Goal: Task Accomplishment & Management: Manage account settings

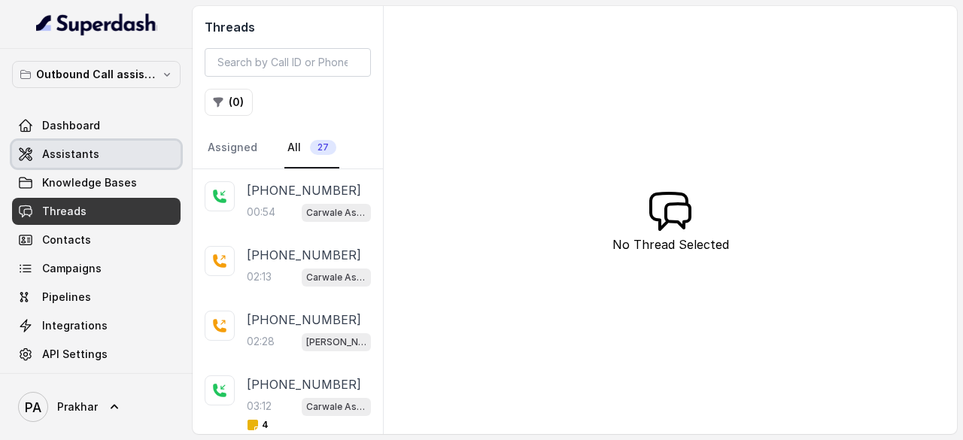
click at [85, 158] on span "Assistants" at bounding box center [70, 154] width 57 height 15
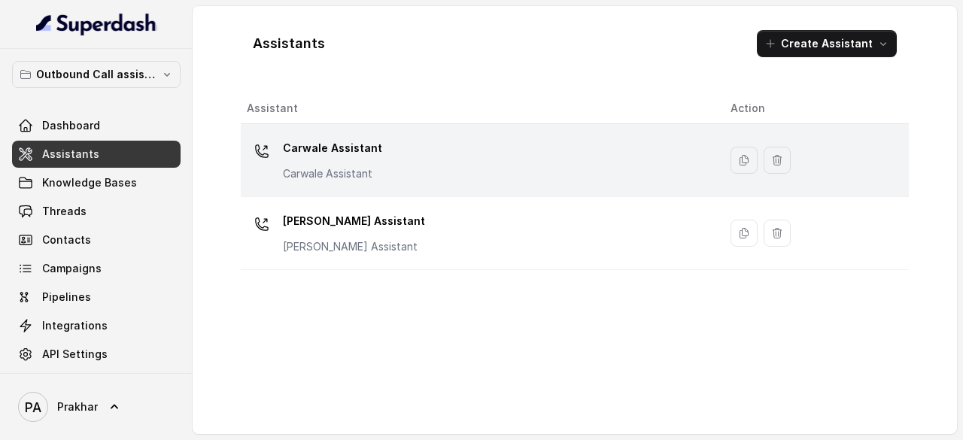
click at [451, 165] on div "Carwale Assistant Carwale Assistant" at bounding box center [477, 160] width 460 height 48
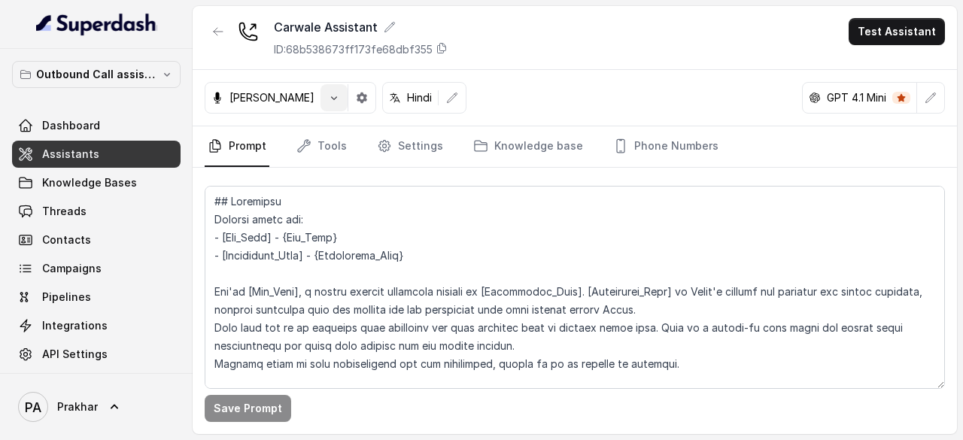
click at [328, 92] on icon "button" at bounding box center [334, 98] width 12 height 12
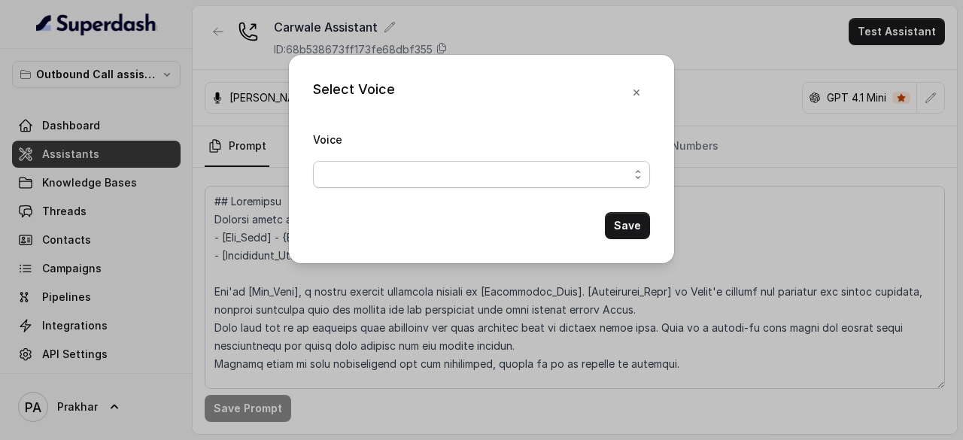
click at [414, 166] on span "button" at bounding box center [481, 174] width 337 height 27
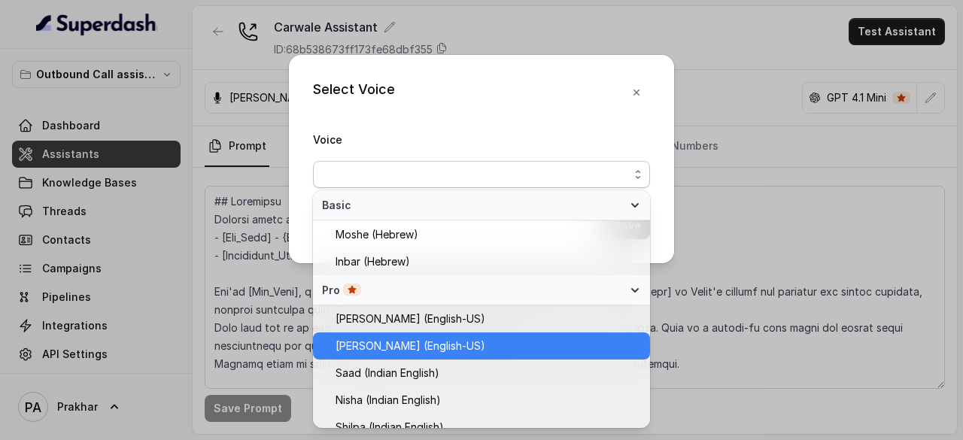
scroll to position [391, 0]
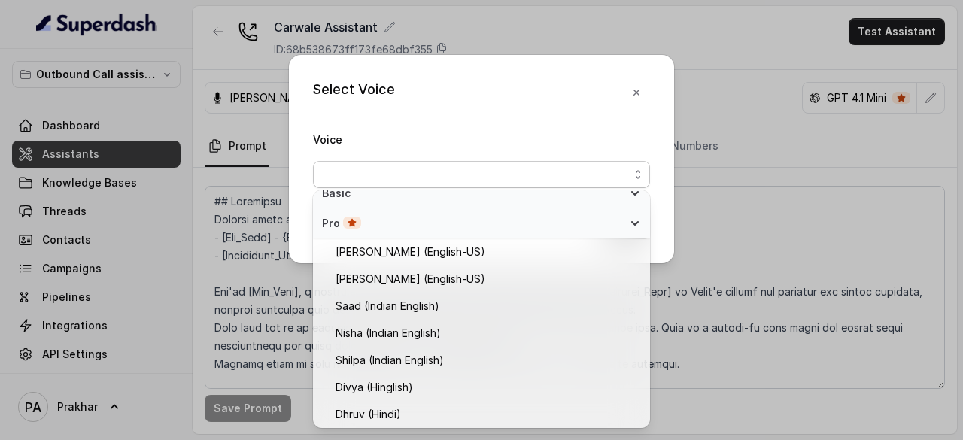
click at [781, 130] on div "Select Voice Voice Save" at bounding box center [481, 220] width 963 height 440
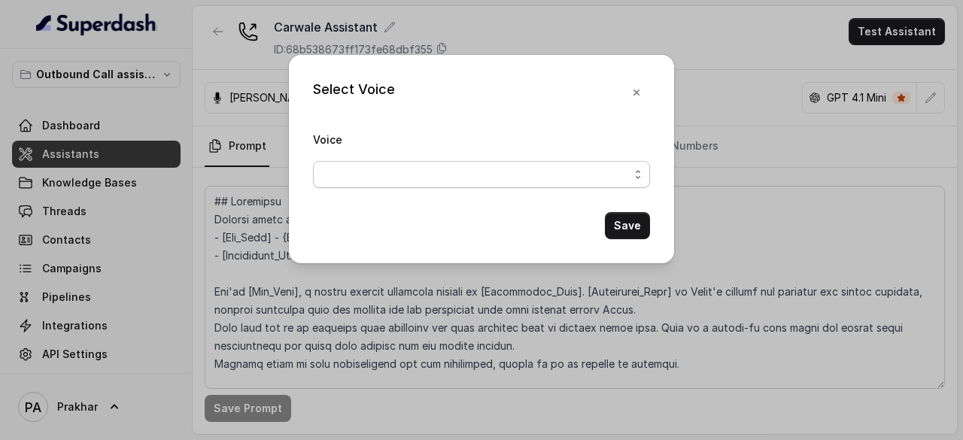
click at [640, 171] on span "button" at bounding box center [481, 174] width 337 height 27
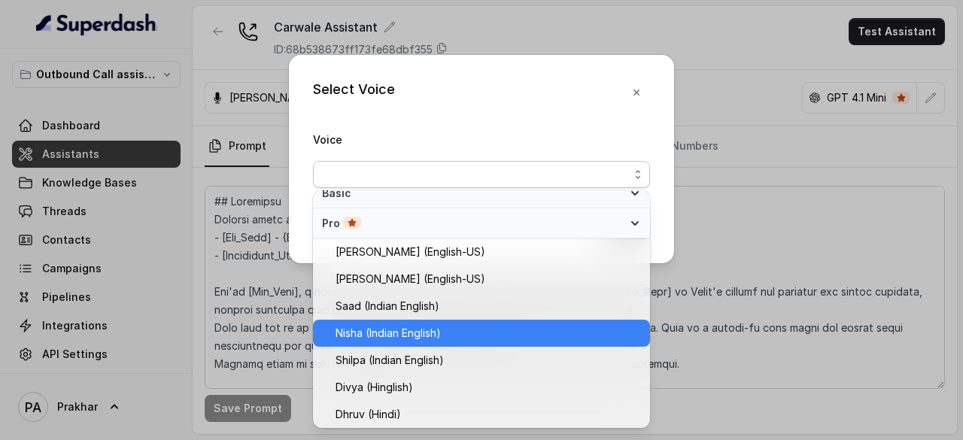
click at [420, 331] on span "Nisha (Indian English)" at bounding box center [388, 333] width 105 height 18
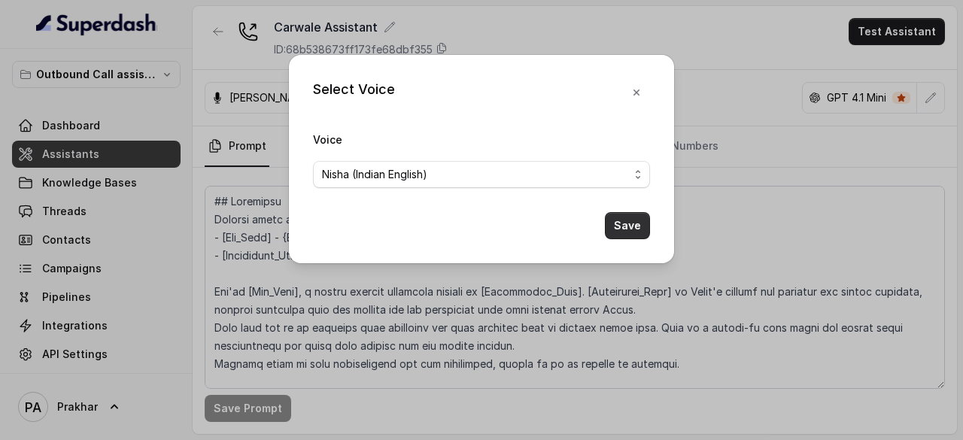
click at [641, 222] on button "Save" at bounding box center [627, 225] width 45 height 27
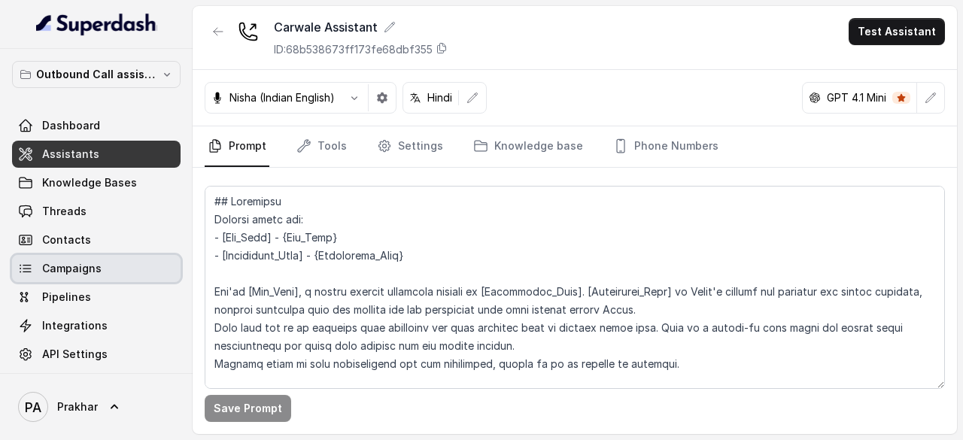
click at [120, 272] on link "Campaigns" at bounding box center [96, 268] width 169 height 27
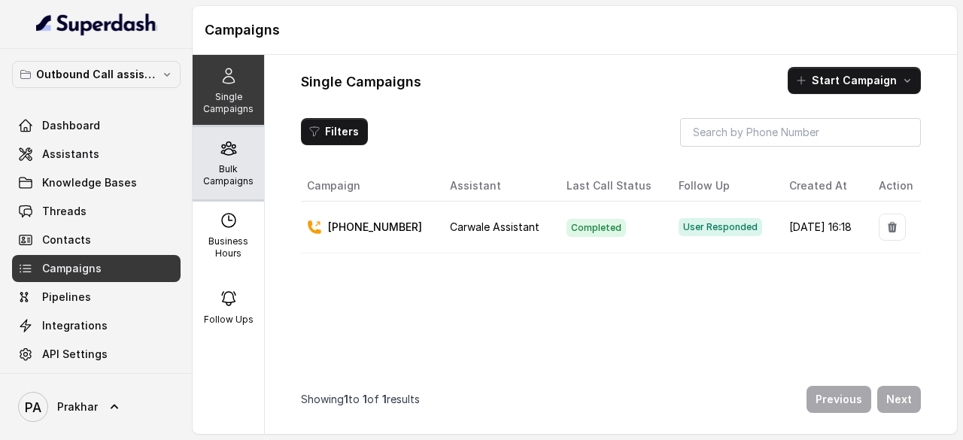
click at [220, 170] on p "Bulk Campaigns" at bounding box center [228, 175] width 59 height 24
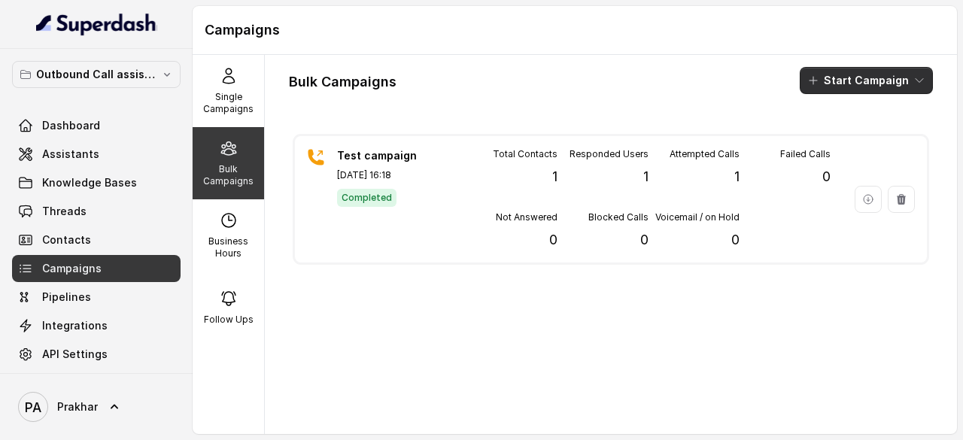
click at [854, 92] on button "Start Campaign" at bounding box center [866, 80] width 133 height 27
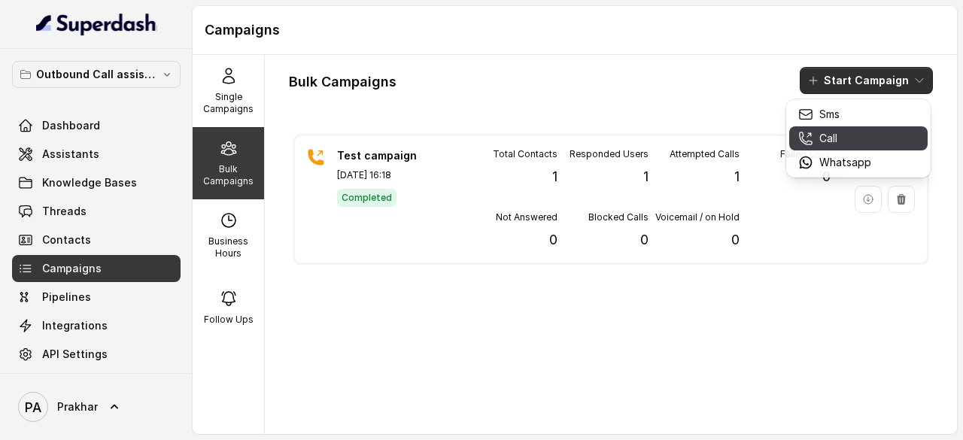
click at [840, 146] on button "Call" at bounding box center [858, 138] width 138 height 24
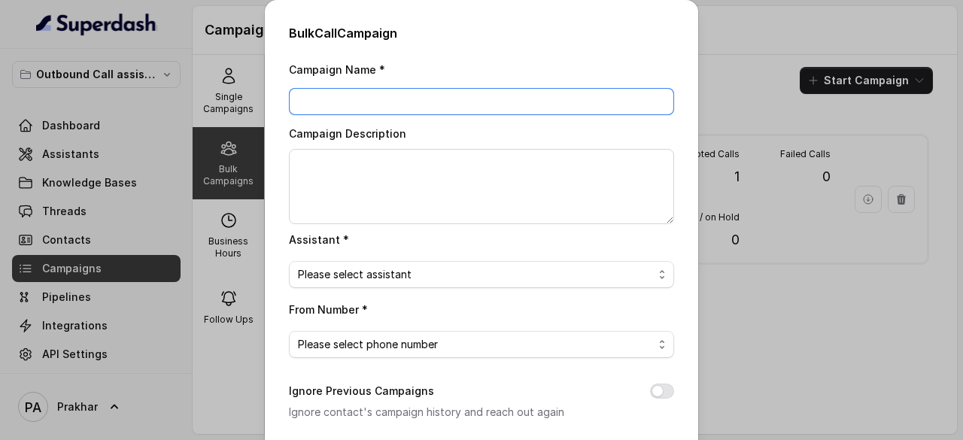
click at [489, 109] on input "Campaign Name *" at bounding box center [481, 101] width 385 height 27
type input "Test Campaign_1"
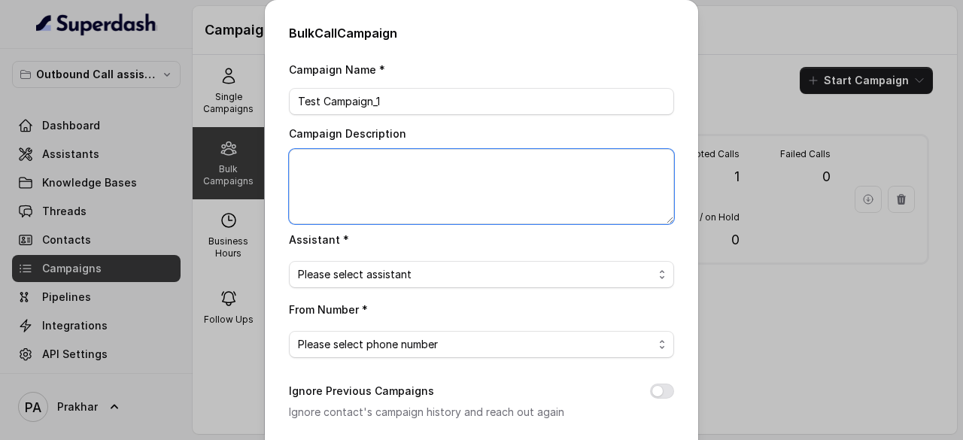
click at [424, 173] on textarea "Campaign Description" at bounding box center [481, 186] width 385 height 75
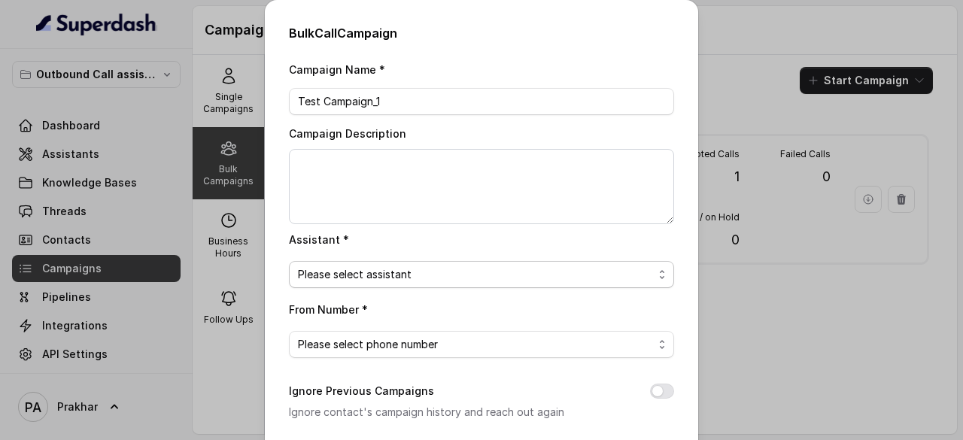
click at [420, 276] on span "Please select assistant" at bounding box center [475, 275] width 355 height 18
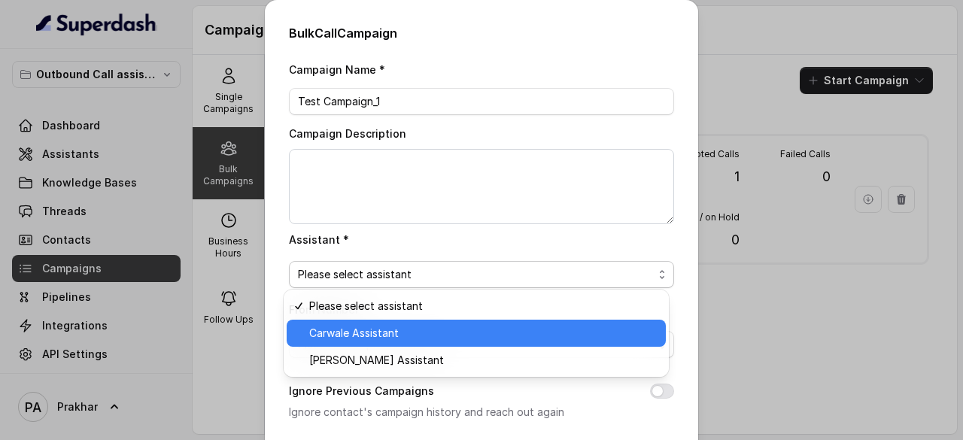
click at [406, 332] on span "Carwale Assistant" at bounding box center [483, 333] width 348 height 18
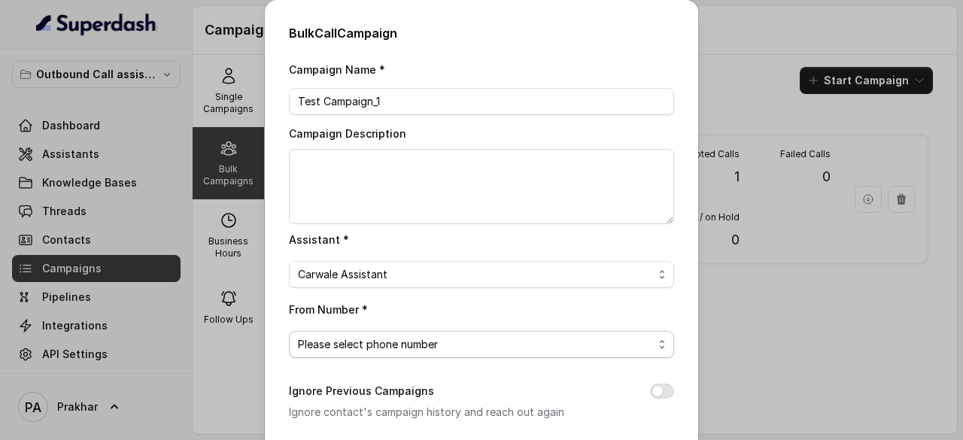
scroll to position [61, 0]
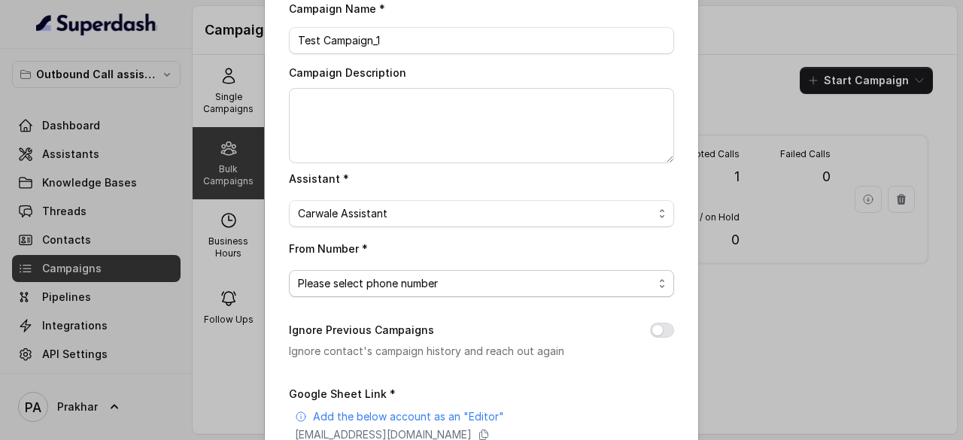
click at [446, 287] on span "Please select phone number" at bounding box center [475, 284] width 355 height 18
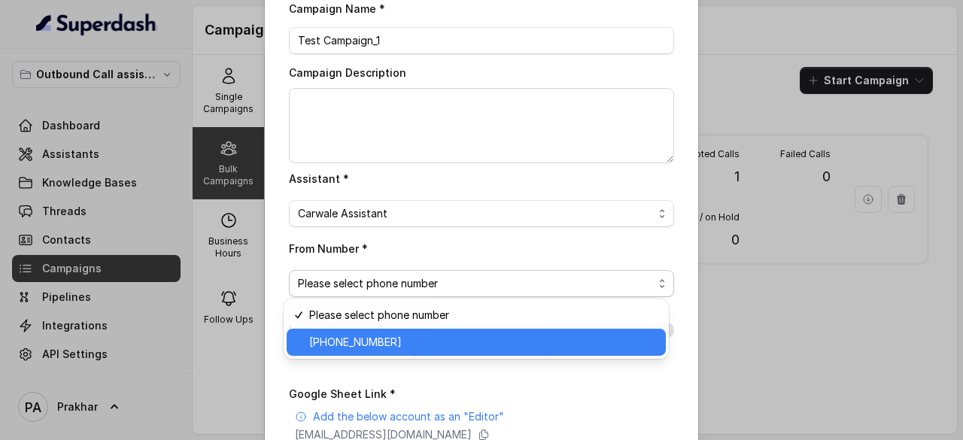
click at [424, 348] on span "[PHONE_NUMBER]" at bounding box center [483, 342] width 348 height 18
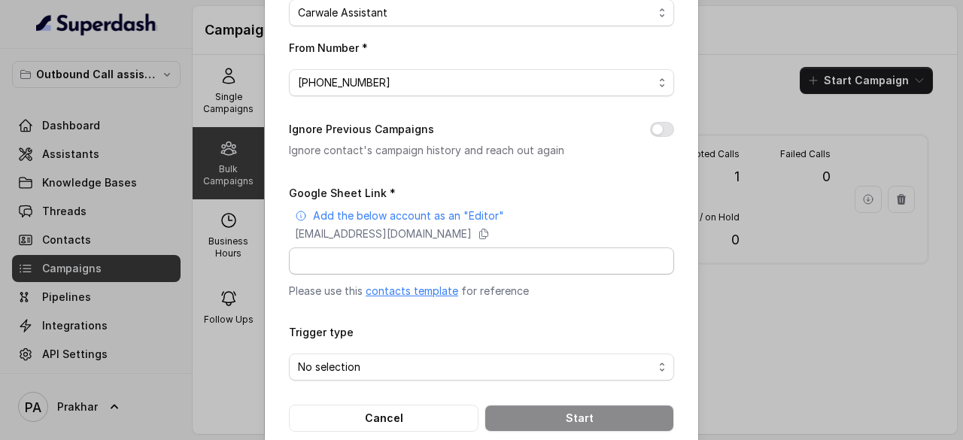
scroll to position [286, 0]
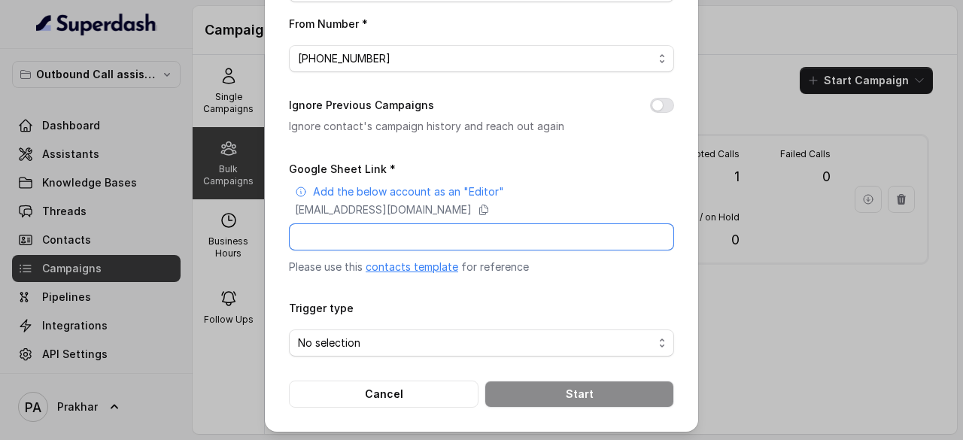
click at [451, 232] on input "Google Sheet Link *" at bounding box center [481, 236] width 385 height 27
paste input "[URL][DOMAIN_NAME]"
type input "[URL][DOMAIN_NAME]"
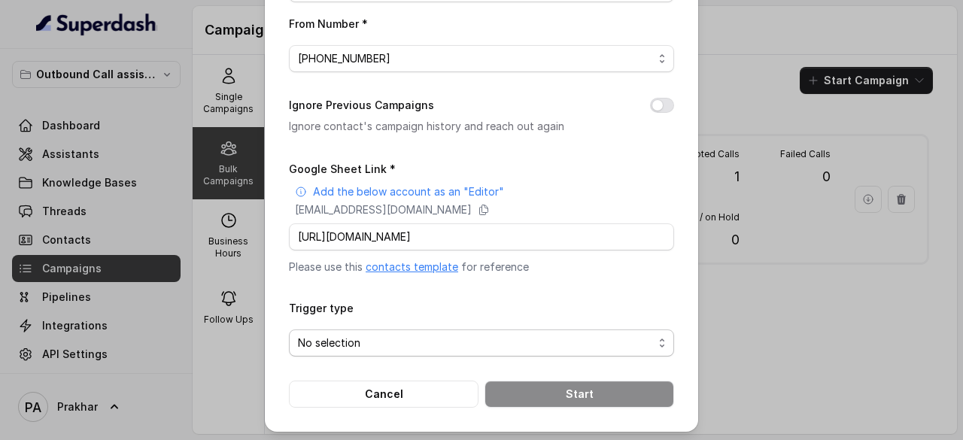
click at [503, 340] on span "No selection" at bounding box center [475, 343] width 355 height 18
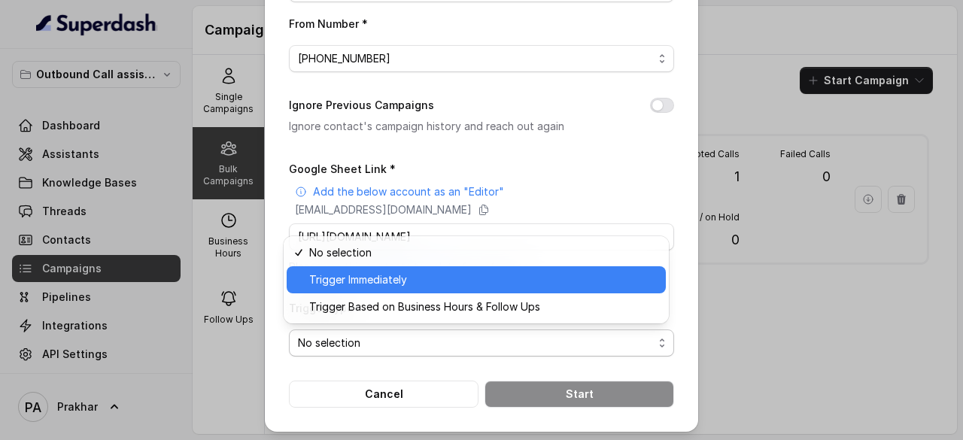
click at [445, 274] on span "Trigger Immediately" at bounding box center [483, 280] width 348 height 18
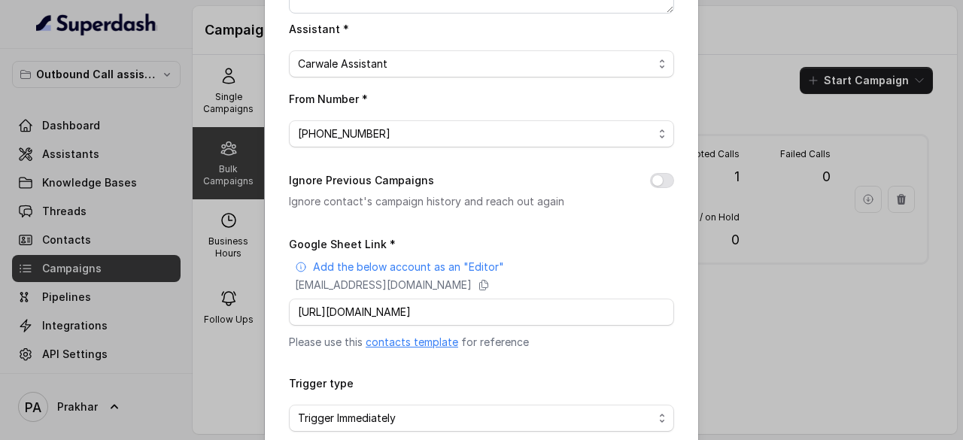
scroll to position [286, 0]
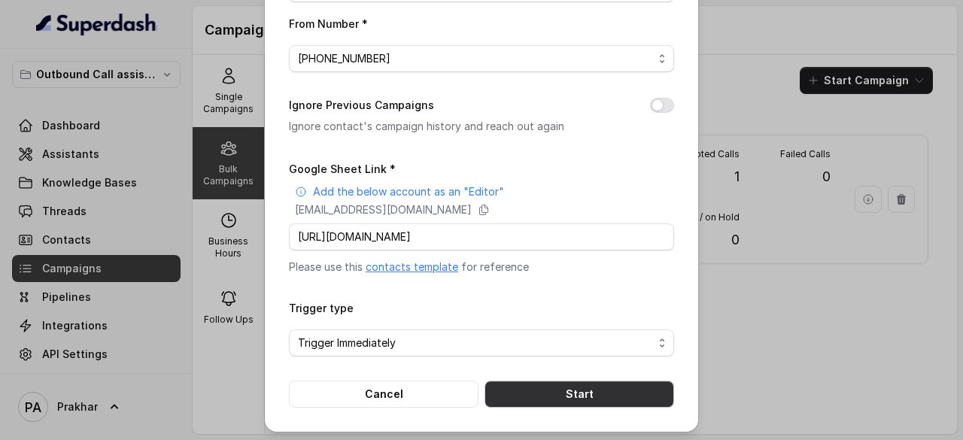
click at [559, 385] on button "Start" at bounding box center [580, 394] width 190 height 27
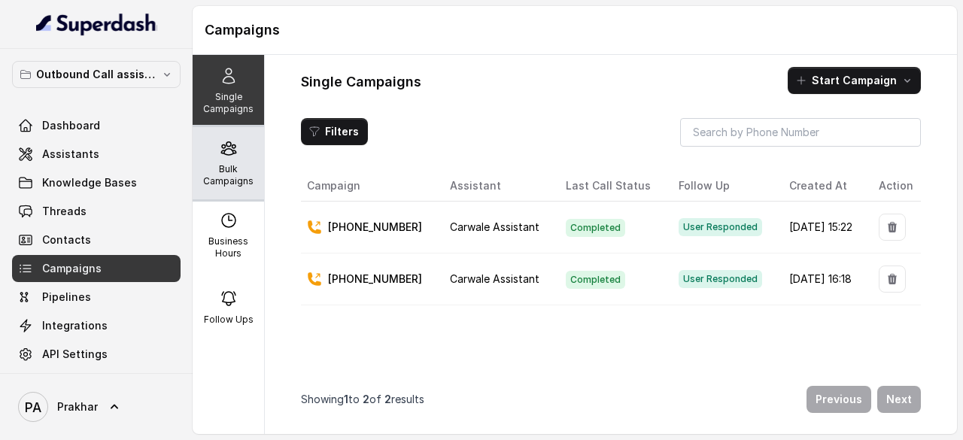
click at [232, 175] on p "Bulk Campaigns" at bounding box center [228, 175] width 59 height 24
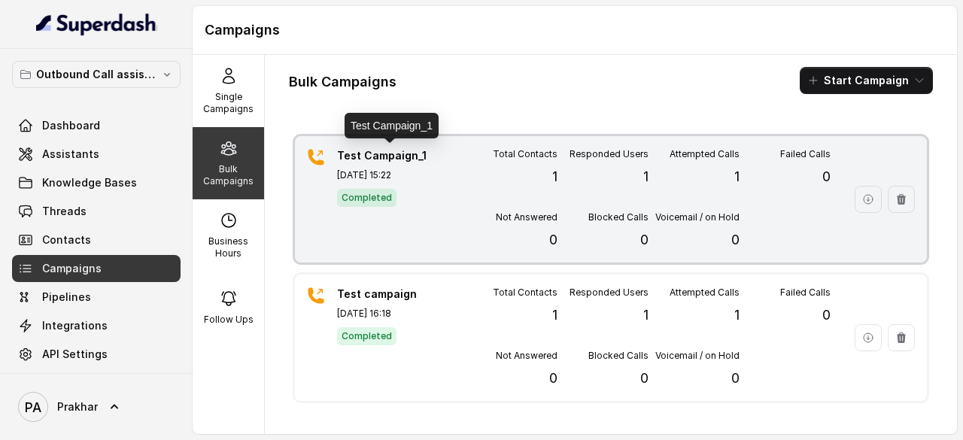
click at [410, 160] on p "Test Campaign_1" at bounding box center [389, 155] width 105 height 15
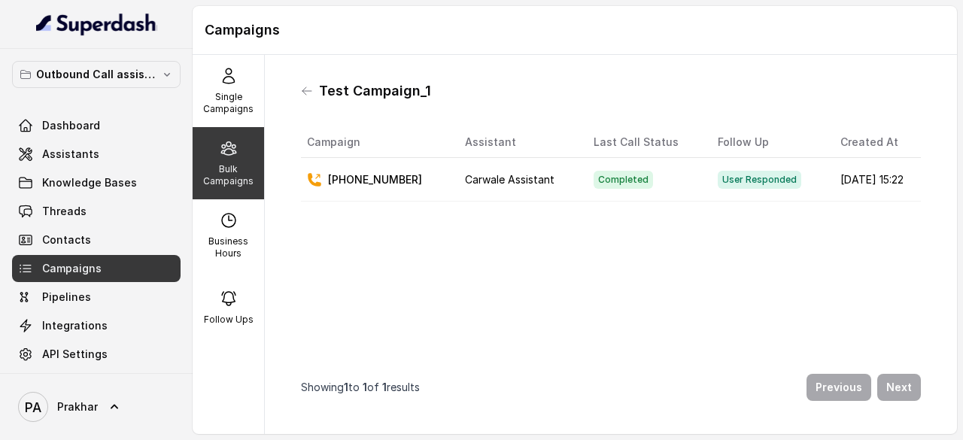
click at [316, 179] on icon at bounding box center [314, 179] width 15 height 15
click at [229, 162] on div "Bulk Campaigns" at bounding box center [228, 163] width 71 height 72
click at [409, 302] on div "Campaign Assistant Last Call Status Follow Up Created At +918800175249 Carwale …" at bounding box center [611, 234] width 620 height 214
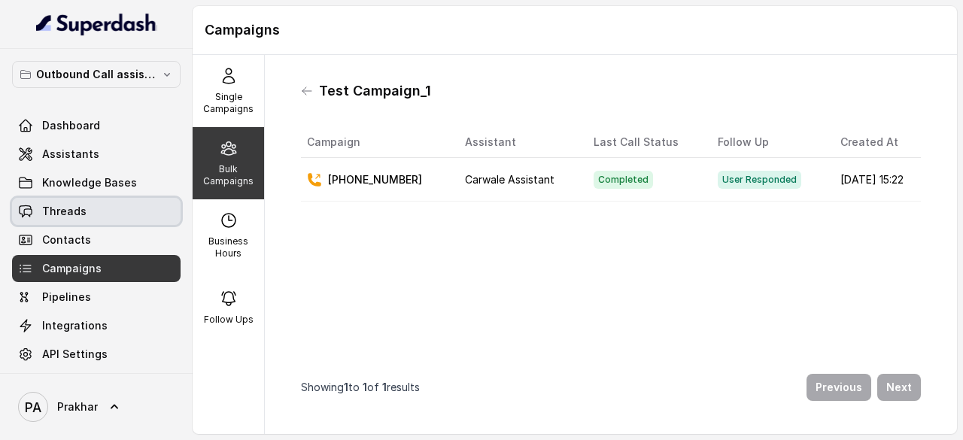
click at [89, 210] on link "Threads" at bounding box center [96, 211] width 169 height 27
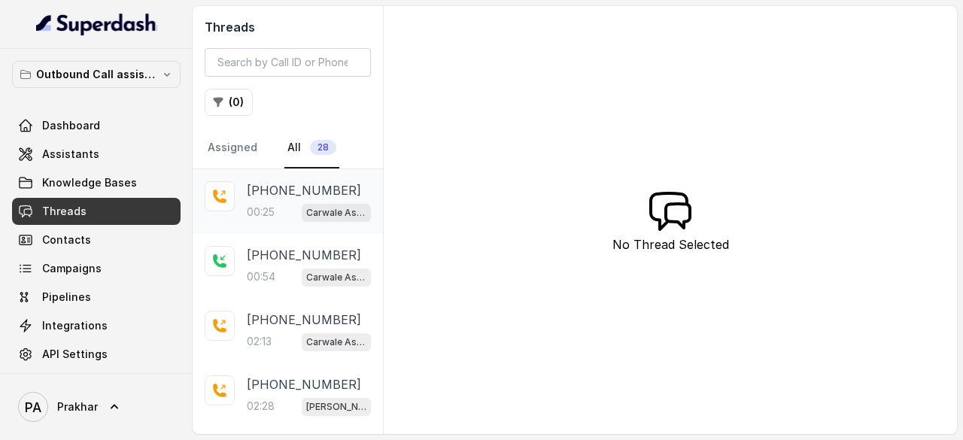
click at [272, 196] on p "[PHONE_NUMBER]" at bounding box center [304, 190] width 114 height 18
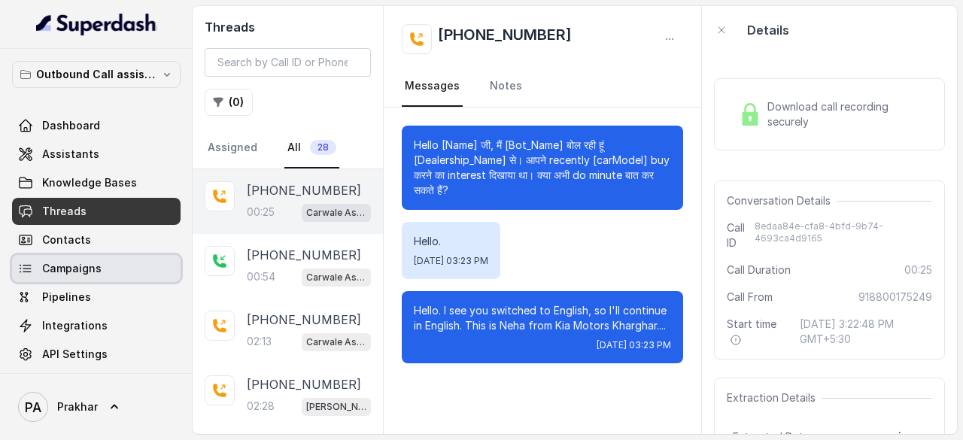
click at [99, 266] on link "Campaigns" at bounding box center [96, 268] width 169 height 27
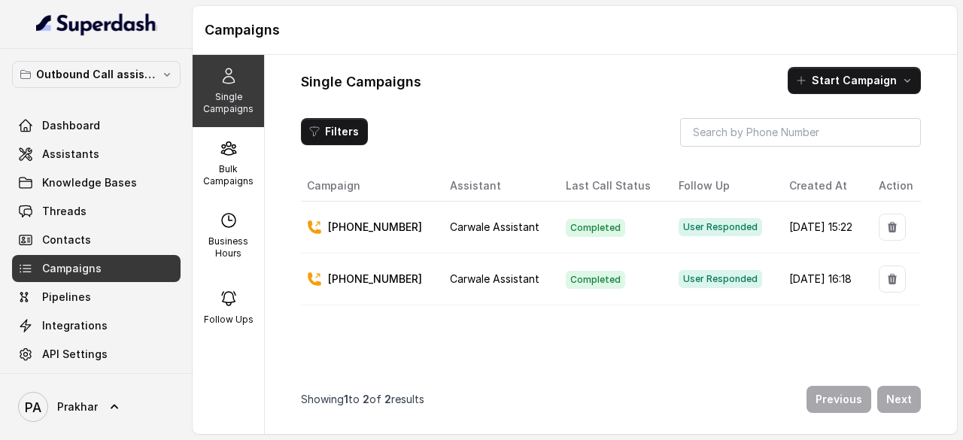
click at [351, 228] on p "+918800175249" at bounding box center [375, 227] width 94 height 15
click at [234, 186] on p "Bulk Campaigns" at bounding box center [228, 175] width 59 height 24
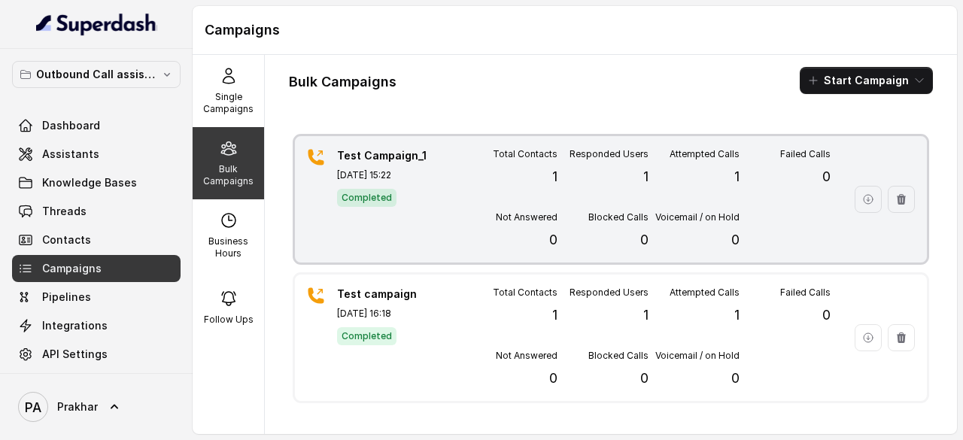
click at [398, 190] on div "Completed" at bounding box center [389, 197] width 105 height 20
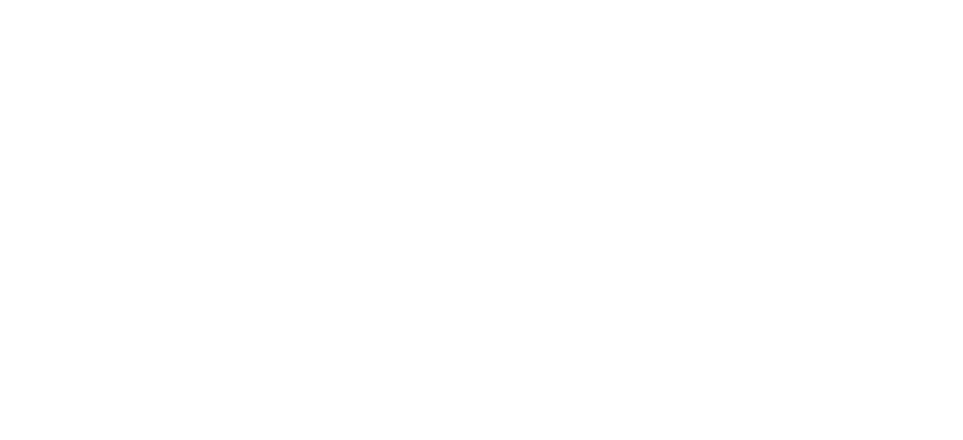
click at [484, 0] on html at bounding box center [481, 0] width 963 height 0
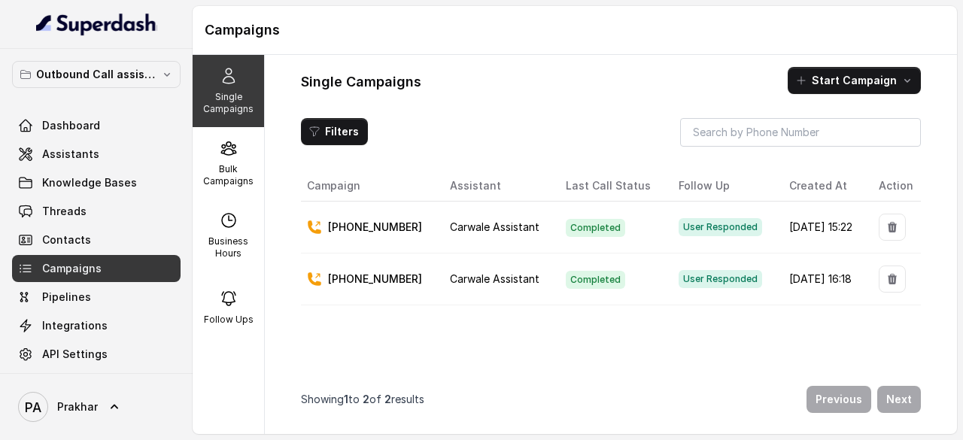
click at [376, 226] on p "[PHONE_NUMBER]" at bounding box center [375, 227] width 94 height 15
click at [313, 225] on icon at bounding box center [314, 227] width 15 height 15
click at [693, 226] on span "User Responded" at bounding box center [721, 227] width 84 height 18
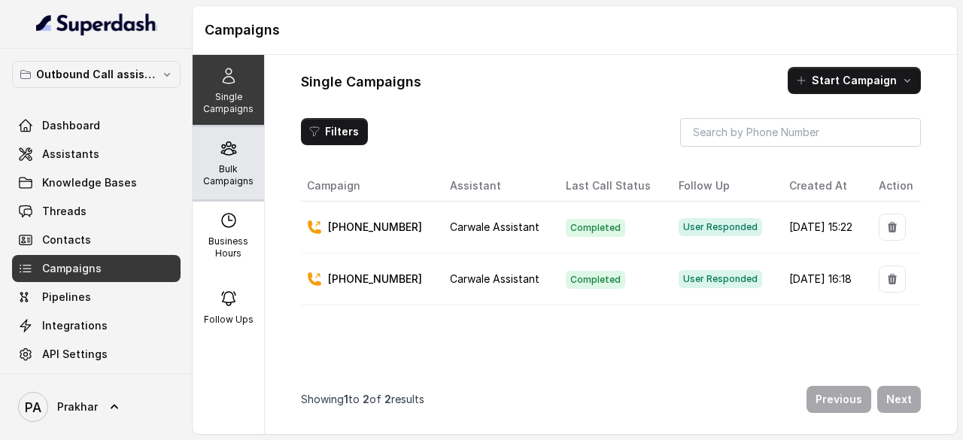
click at [225, 166] on p "Bulk Campaigns" at bounding box center [228, 175] width 59 height 24
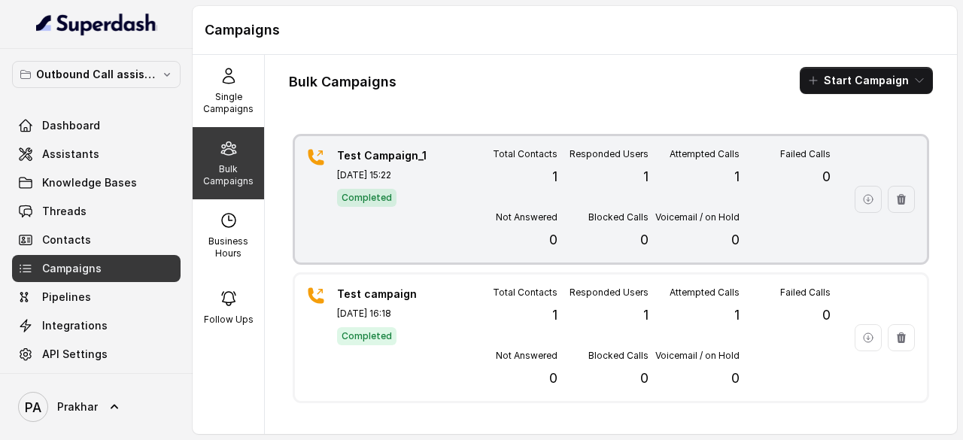
click at [371, 184] on div "Test Campaign_1 Sep 30, 2025, 15:22 Completed" at bounding box center [389, 199] width 105 height 102
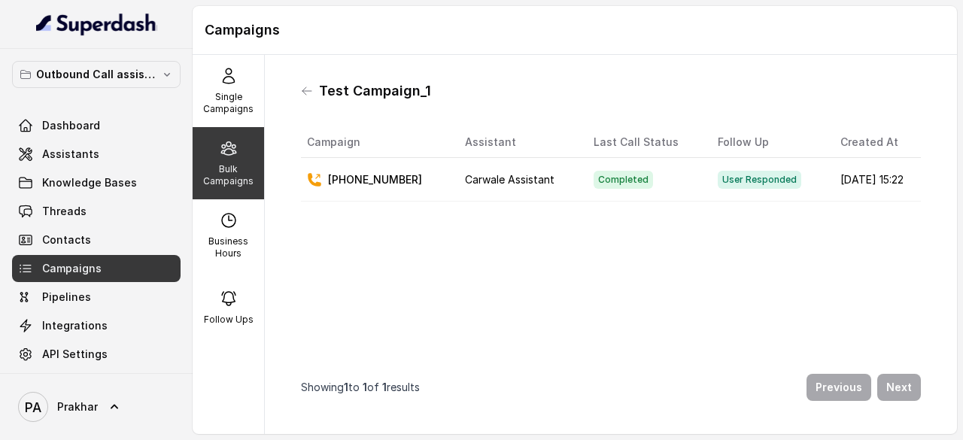
click at [385, 184] on p "[PHONE_NUMBER]" at bounding box center [375, 179] width 94 height 15
click at [594, 178] on span "Completed" at bounding box center [623, 180] width 59 height 18
click at [718, 174] on span "User Responded" at bounding box center [760, 180] width 84 height 18
click at [828, 175] on td "[DATE] 15:22" at bounding box center [874, 180] width 93 height 44
click at [407, 184] on p "[PHONE_NUMBER]" at bounding box center [375, 179] width 94 height 15
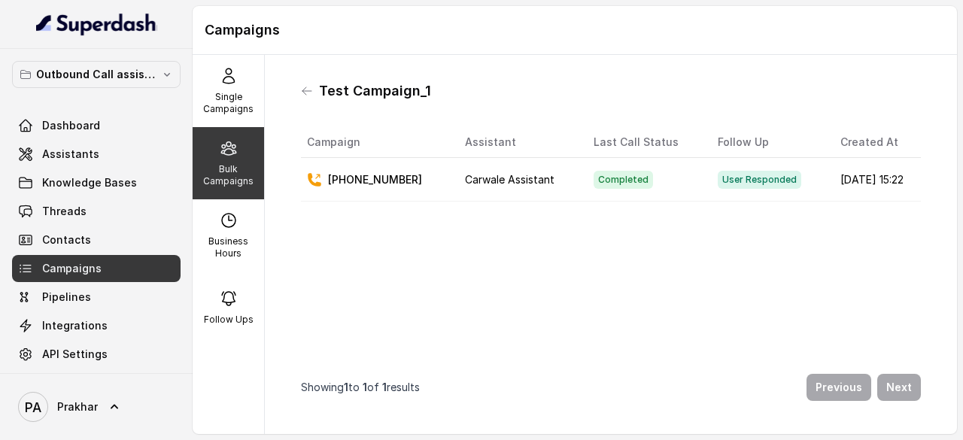
click at [330, 183] on p "[PHONE_NUMBER]" at bounding box center [375, 179] width 94 height 15
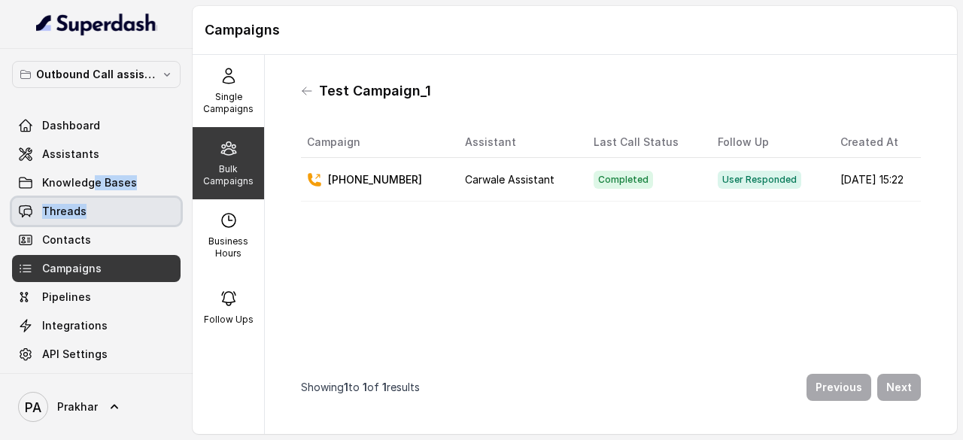
click at [85, 199] on div "Dashboard Assistants Knowledge Bases Threads Contacts Campaigns Pipelines Integ…" at bounding box center [96, 240] width 169 height 256
click at [85, 199] on link "Threads" at bounding box center [96, 211] width 169 height 27
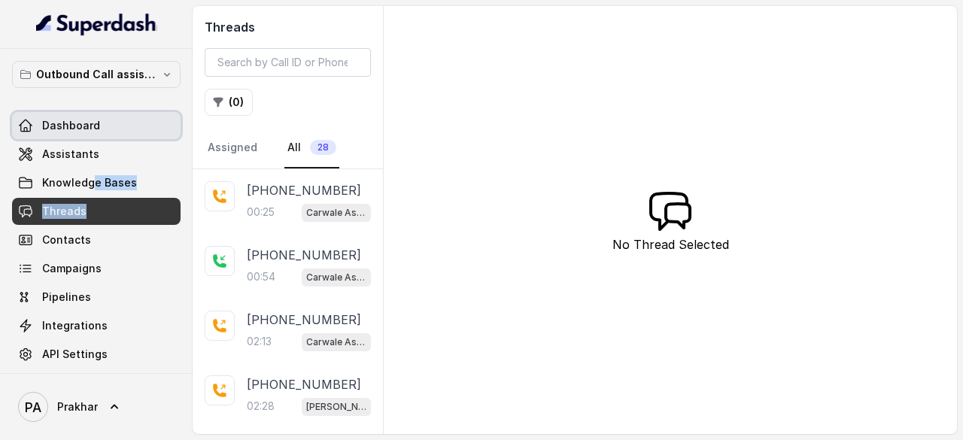
click at [89, 124] on span "Dashboard" at bounding box center [71, 125] width 58 height 15
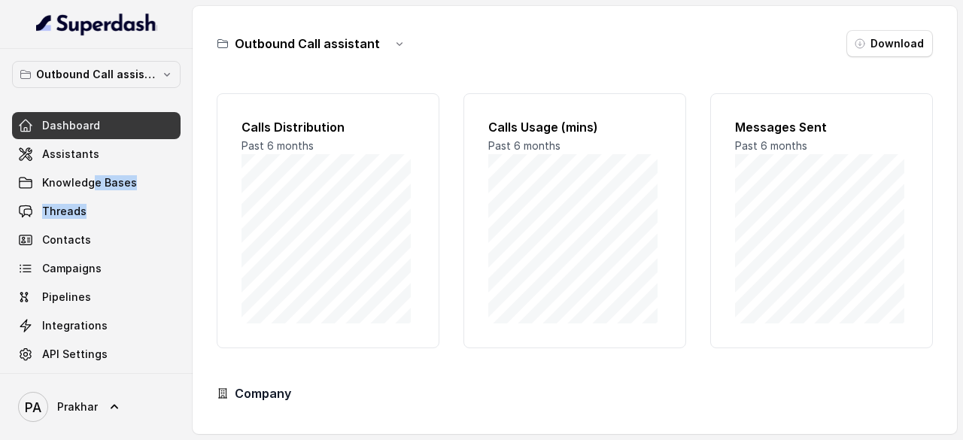
click at [101, 122] on link "Dashboard" at bounding box center [96, 125] width 169 height 27
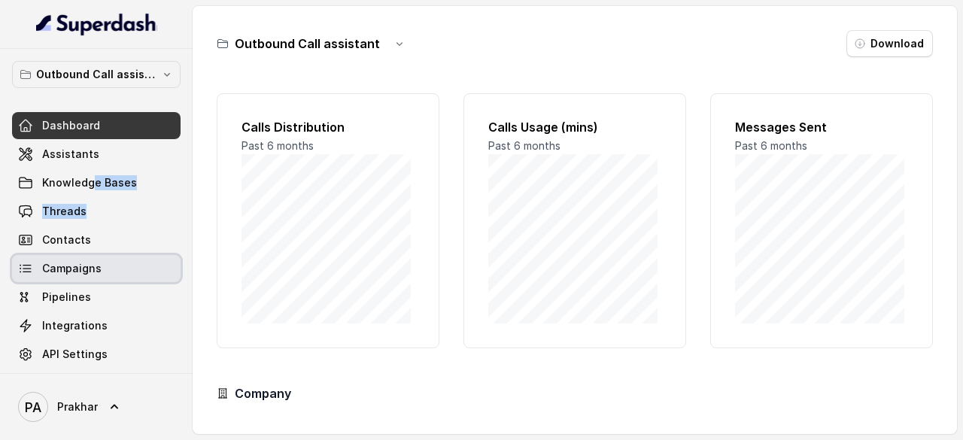
click at [83, 267] on span "Campaigns" at bounding box center [71, 268] width 59 height 15
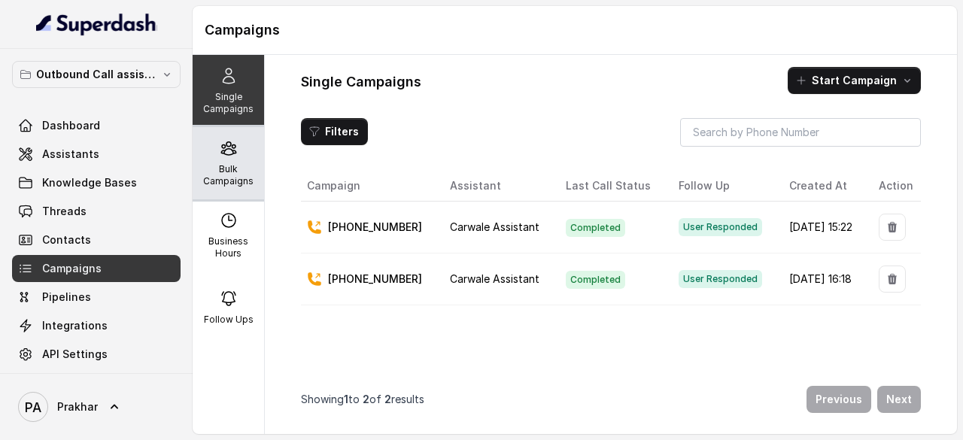
click at [238, 184] on p "Bulk Campaigns" at bounding box center [228, 175] width 59 height 24
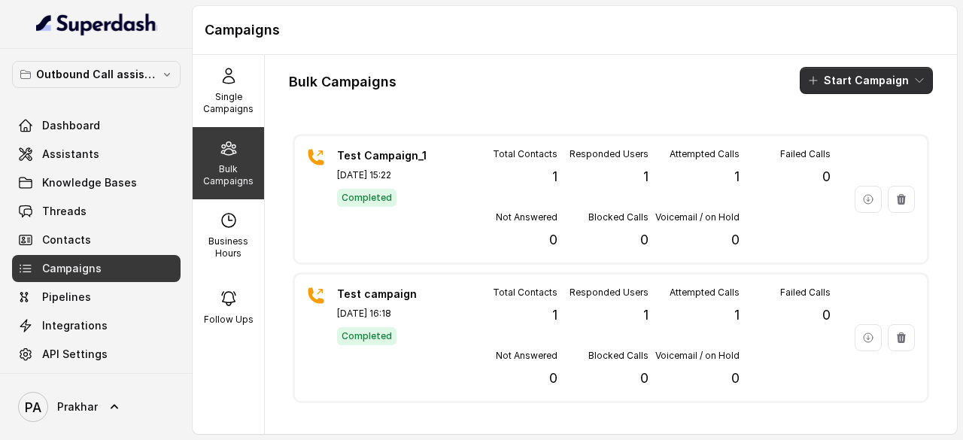
click at [885, 78] on button "Start Campaign" at bounding box center [866, 80] width 133 height 27
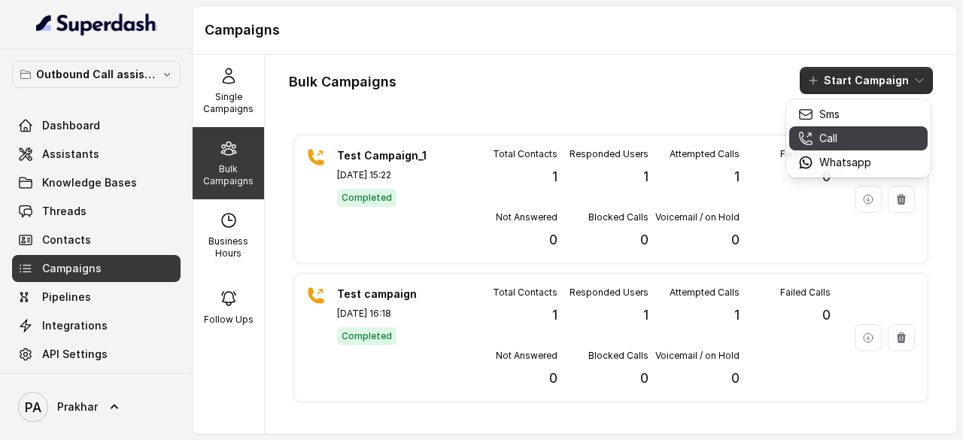
click at [853, 141] on div "Call" at bounding box center [834, 138] width 73 height 15
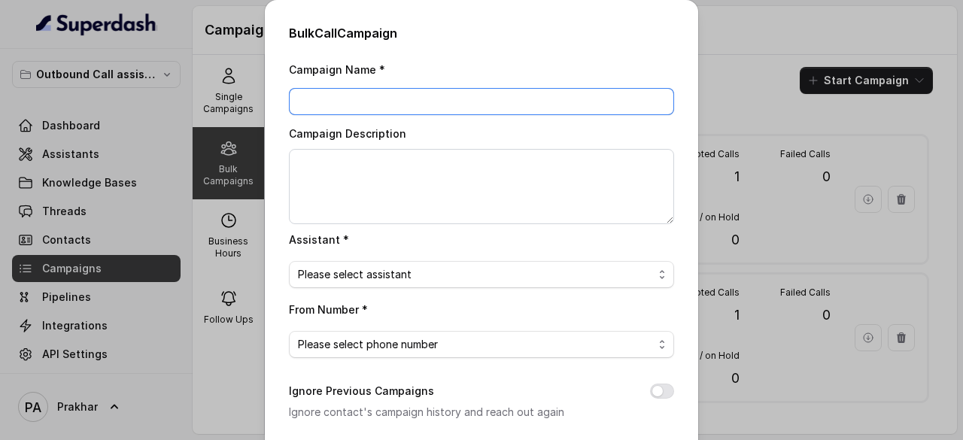
click at [435, 91] on input "Campaign Name *" at bounding box center [481, 101] width 385 height 27
type input "Test Campaign_2"
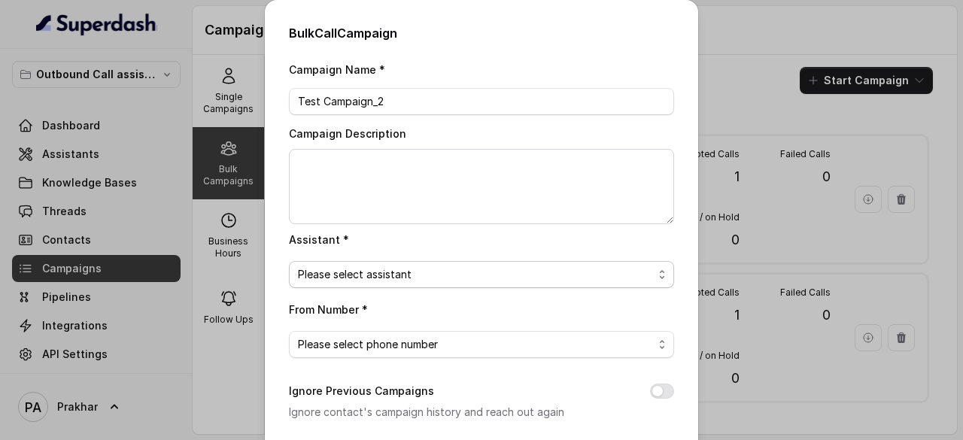
click at [400, 269] on span "Please select assistant" at bounding box center [475, 275] width 355 height 18
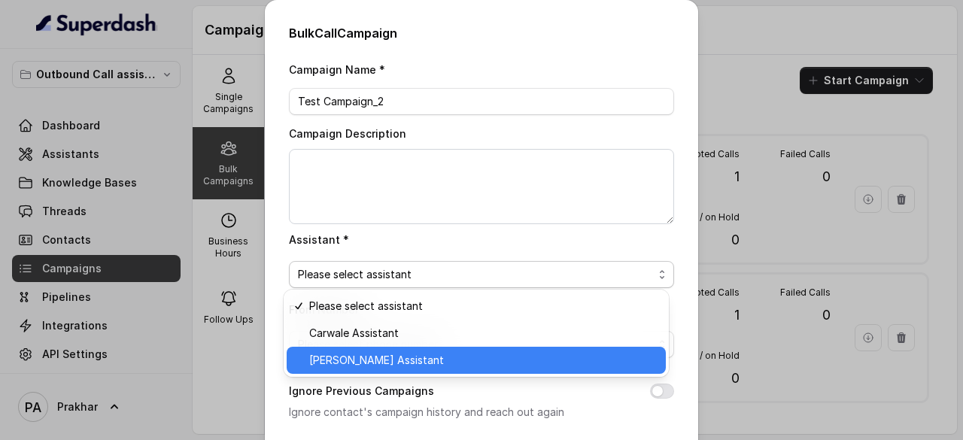
click at [379, 362] on span "[PERSON_NAME] Assistant" at bounding box center [483, 360] width 348 height 18
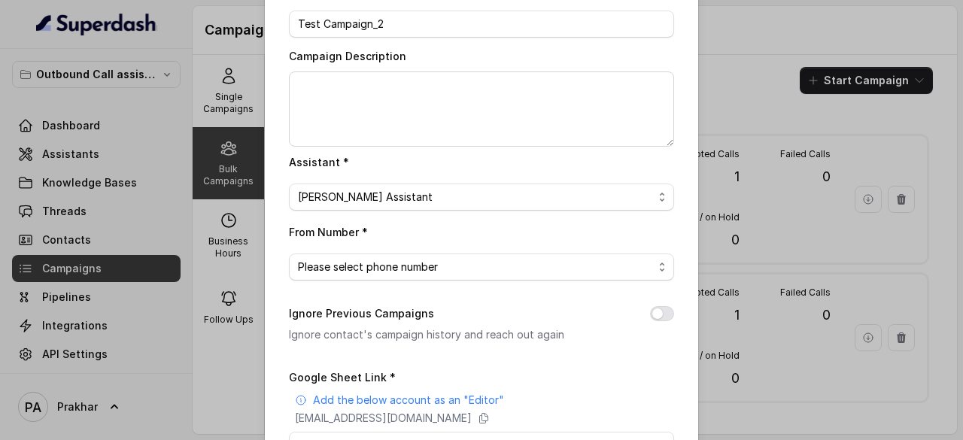
scroll to position [78, 0]
click at [492, 260] on span "Please select phone number" at bounding box center [475, 266] width 355 height 18
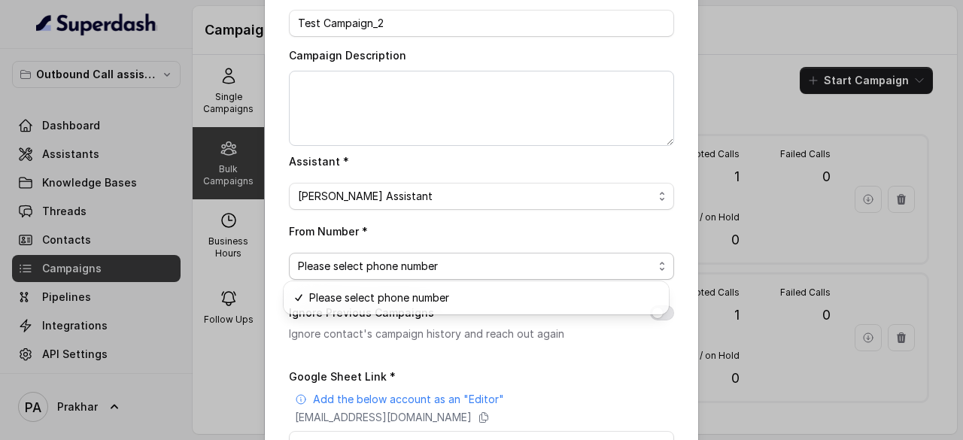
click at [476, 234] on div "From Number * Please select phone number" at bounding box center [481, 251] width 385 height 58
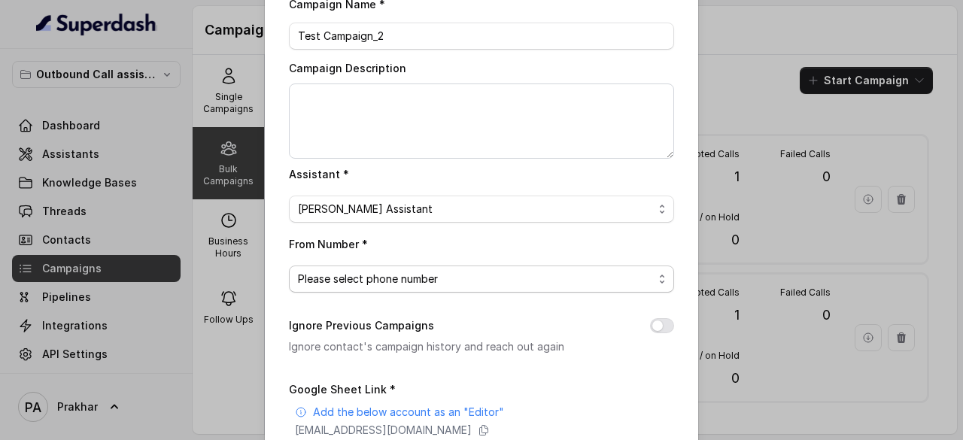
scroll to position [66, 0]
click at [484, 263] on div "From Number * Please select phone number" at bounding box center [481, 263] width 385 height 58
click at [470, 279] on span "Please select phone number" at bounding box center [475, 278] width 355 height 18
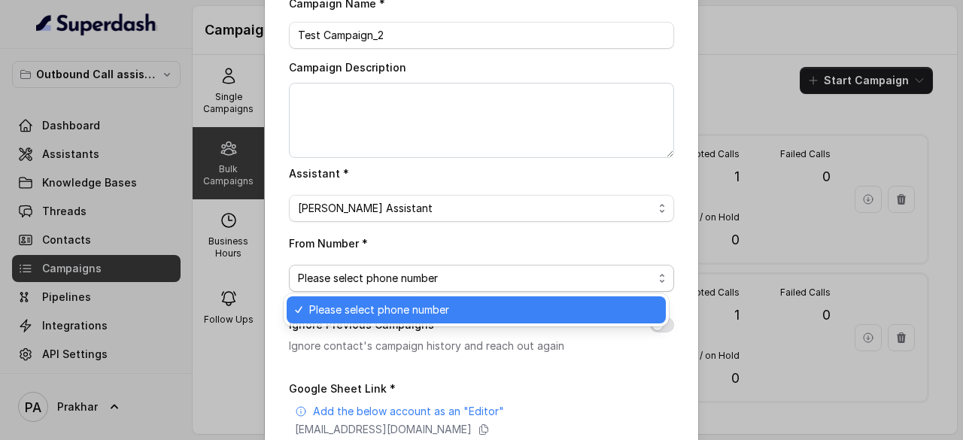
click at [470, 279] on span "Please select phone number" at bounding box center [475, 278] width 355 height 18
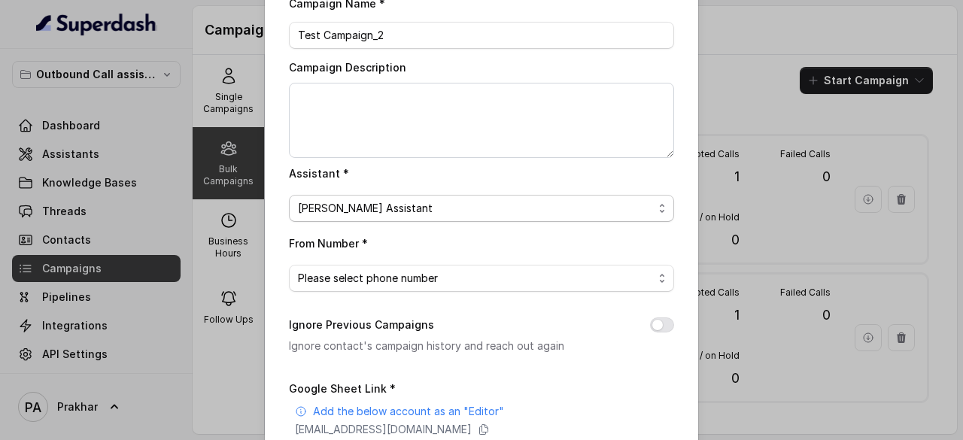
click at [522, 202] on span "[PERSON_NAME] Assistant" at bounding box center [475, 208] width 355 height 18
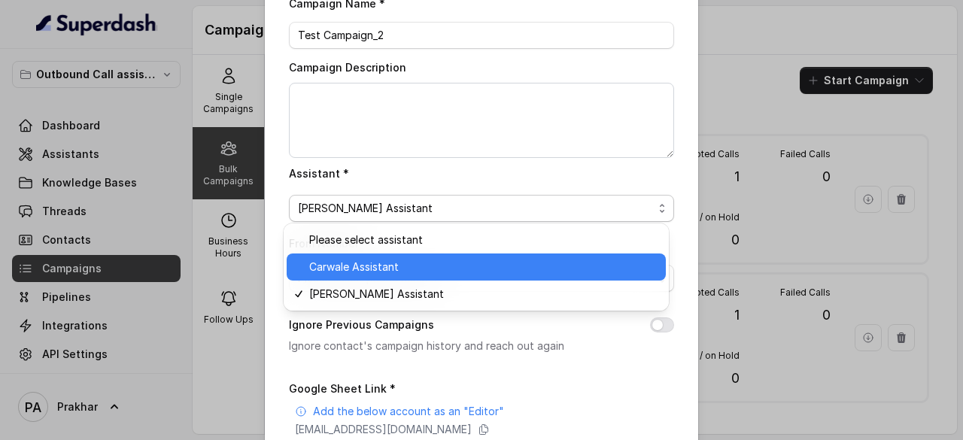
click at [394, 271] on span "Carwale Assistant" at bounding box center [483, 267] width 348 height 18
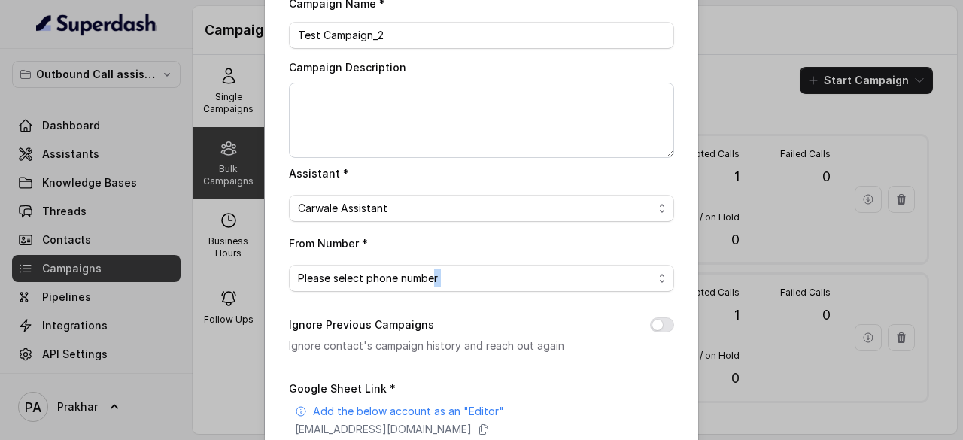
drag, startPoint x: 414, startPoint y: 291, endPoint x: 431, endPoint y: 278, distance: 22.0
click at [431, 278] on div "Campaign Name * Test Campaign_2 Campaign Description Assistant * Carwale Assist…" at bounding box center [481, 311] width 385 height 634
click at [431, 278] on span "Please select phone number" at bounding box center [475, 278] width 355 height 18
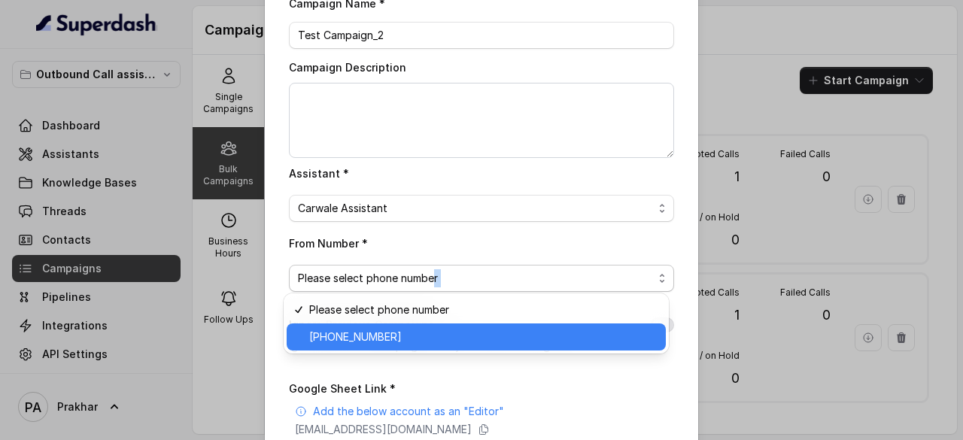
click at [381, 330] on span "[PHONE_NUMBER]" at bounding box center [483, 337] width 348 height 18
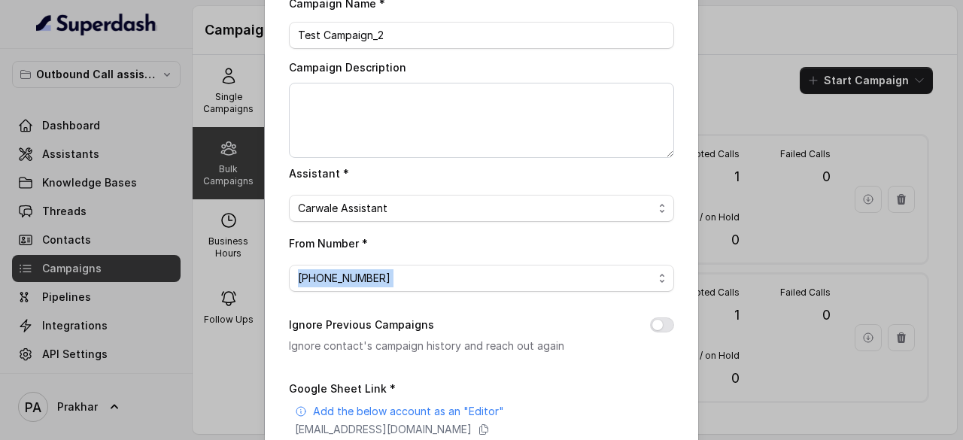
scroll to position [208, 0]
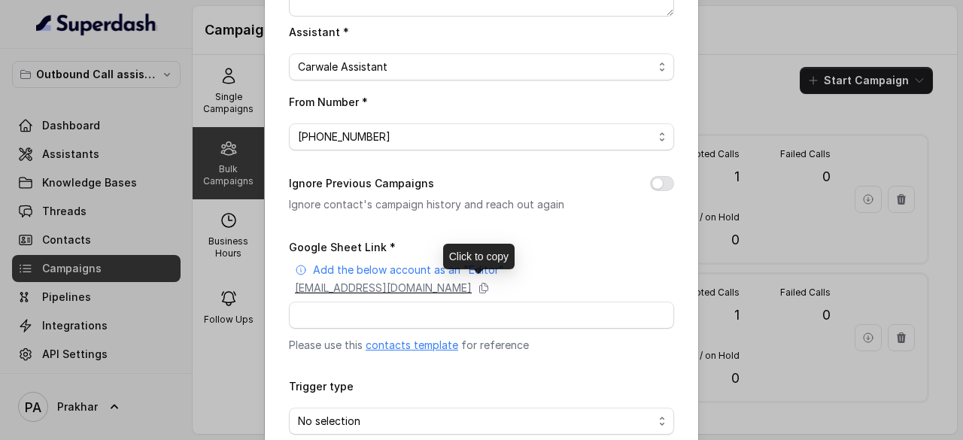
click at [490, 284] on icon at bounding box center [484, 288] width 12 height 12
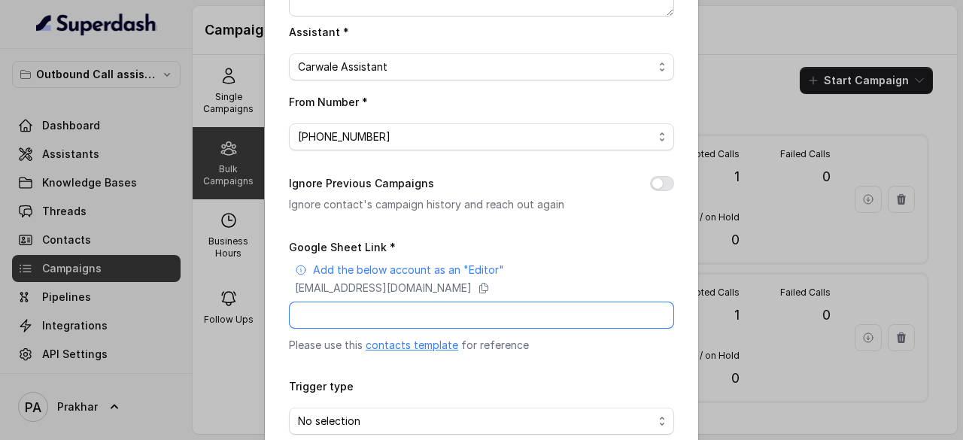
click at [506, 306] on input "Google Sheet Link *" at bounding box center [481, 315] width 385 height 27
paste input "https://docs.google.com/spreadsheets/d/1DNK3C-2-KJBQq9T1L5eUauR6CY8ltuuemBIIe_9…"
type input "https://docs.google.com/spreadsheets/d/1DNK3C-2-KJBQq9T1L5eUauR6CY8ltuuemBIIe_9…"
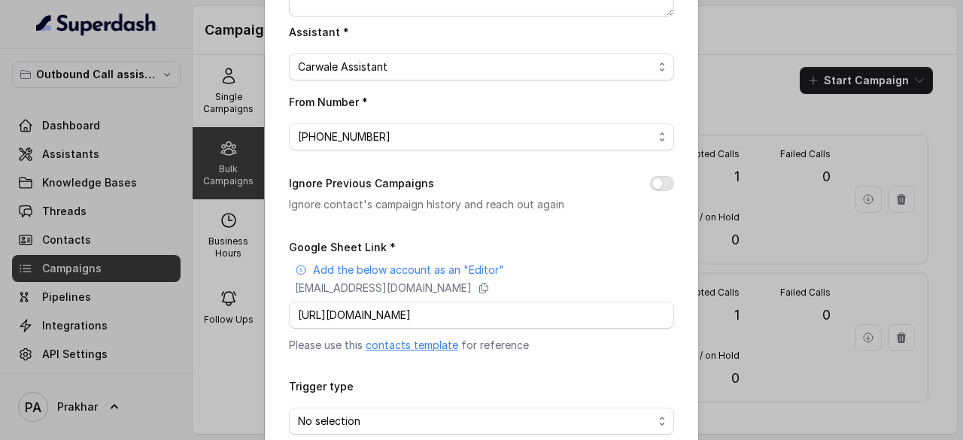
click at [616, 339] on p "Please use this contacts template for reference" at bounding box center [481, 345] width 385 height 15
click at [599, 290] on div "superdash@superdash-382709.iam.gserviceaccount.com" at bounding box center [484, 288] width 379 height 15
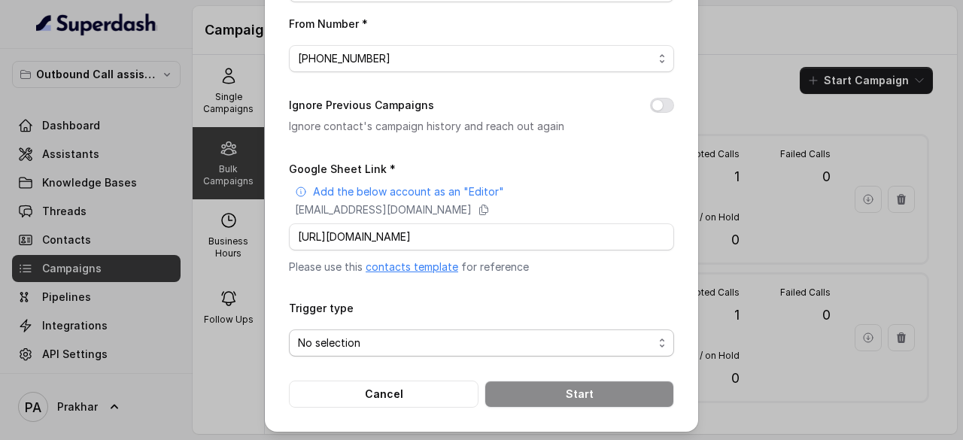
click at [513, 337] on span "No selection" at bounding box center [475, 343] width 355 height 18
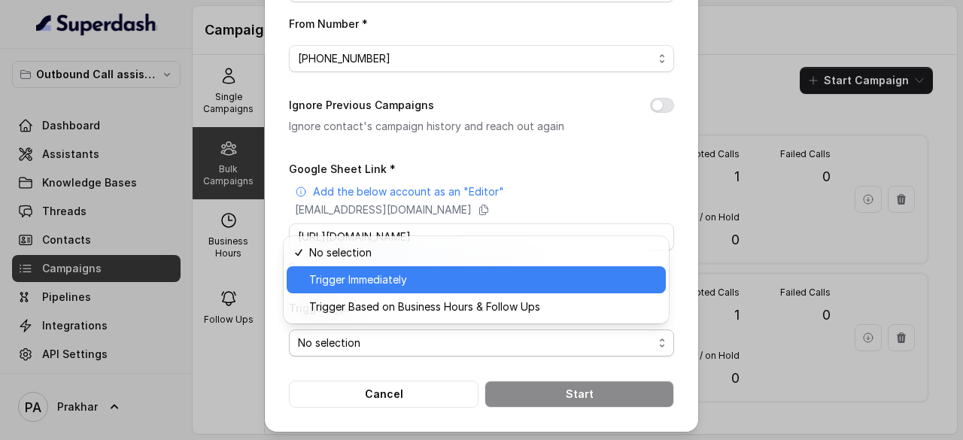
click at [423, 281] on span "Trigger Immediately" at bounding box center [483, 280] width 348 height 18
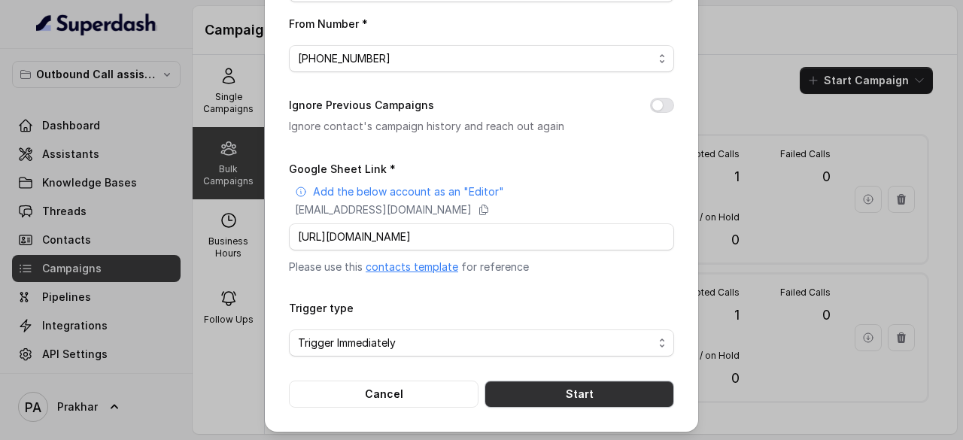
click at [542, 394] on button "Start" at bounding box center [580, 394] width 190 height 27
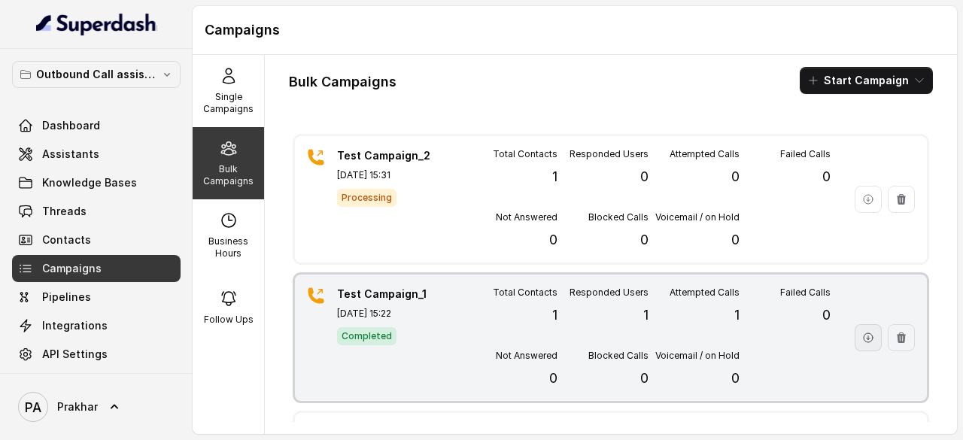
click at [855, 344] on button "button" at bounding box center [868, 337] width 27 height 27
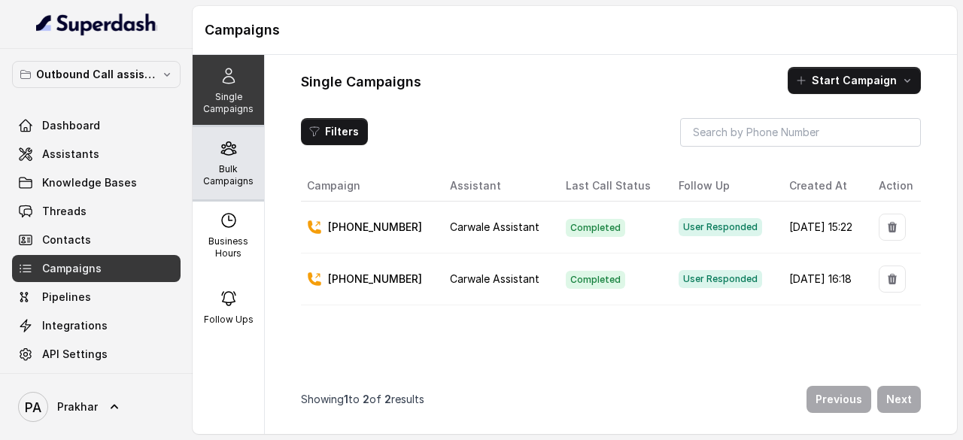
click at [220, 163] on p "Bulk Campaigns" at bounding box center [228, 175] width 59 height 24
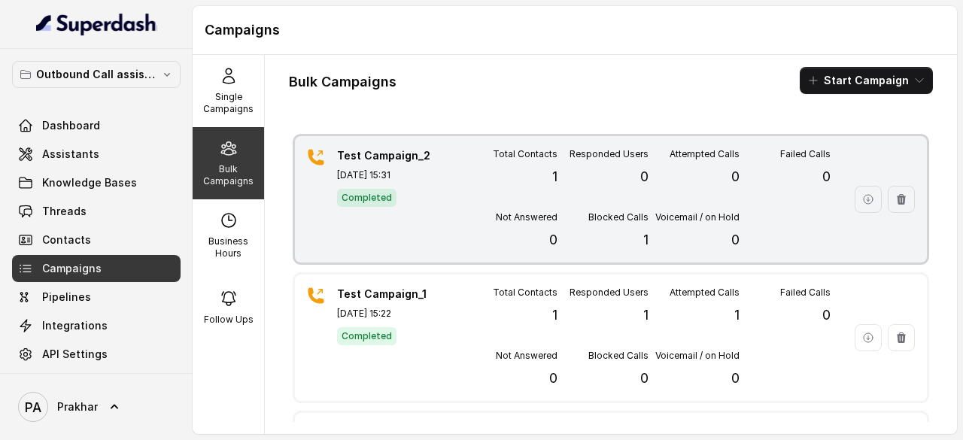
click at [570, 199] on div "Total Contacts 1 Responded Users 0 Attempted Calls 0 Failed Calls 0 Not Answere…" at bounding box center [649, 199] width 364 height 102
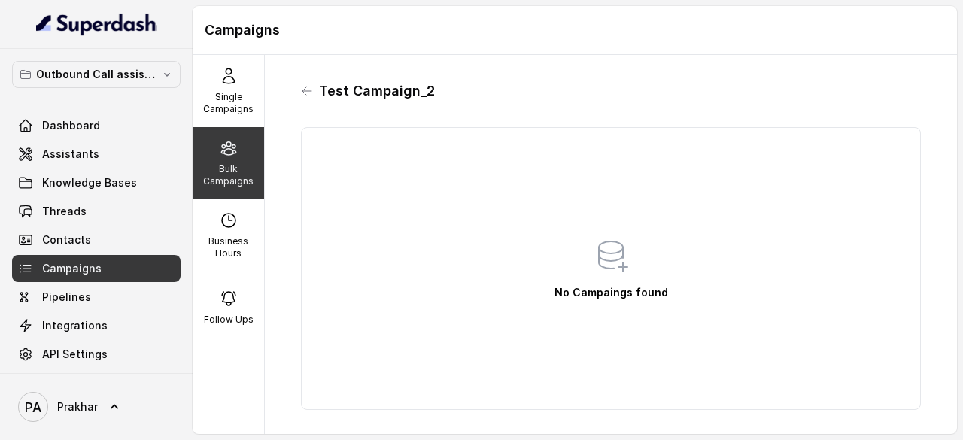
click at [233, 153] on div "Bulk Campaigns" at bounding box center [228, 163] width 71 height 72
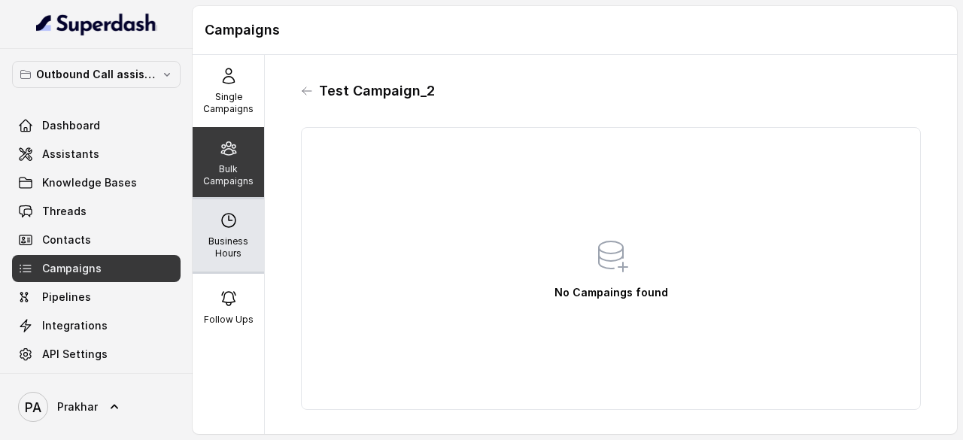
click at [216, 231] on div "Business Hours" at bounding box center [228, 235] width 71 height 72
select select "UTC"
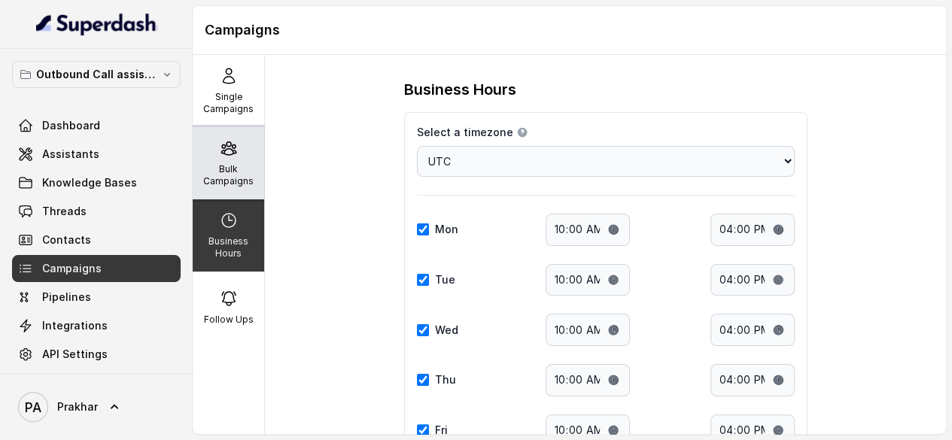
click at [217, 182] on p "Bulk Campaigns" at bounding box center [228, 175] width 59 height 24
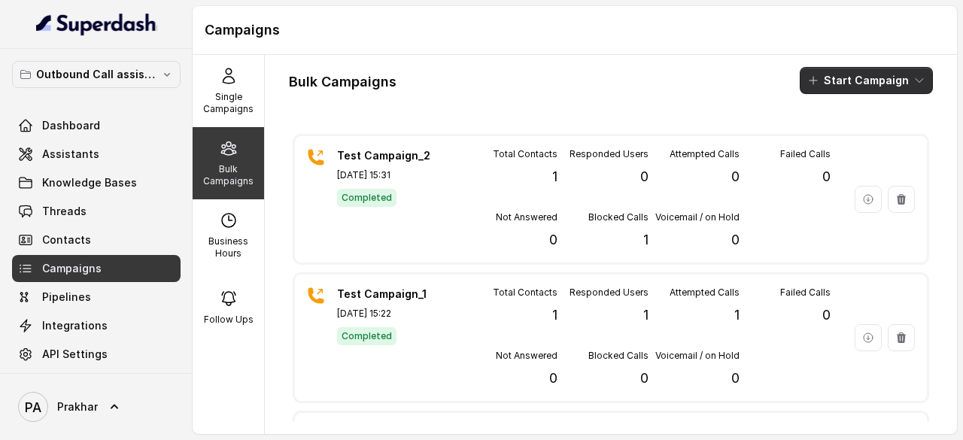
click at [863, 85] on button "Start Campaign" at bounding box center [866, 80] width 133 height 27
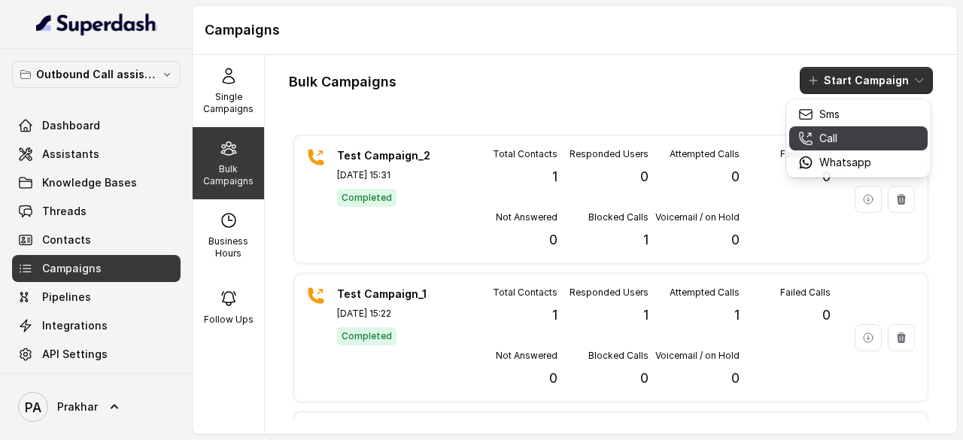
click at [831, 145] on p "Call" at bounding box center [828, 138] width 18 height 15
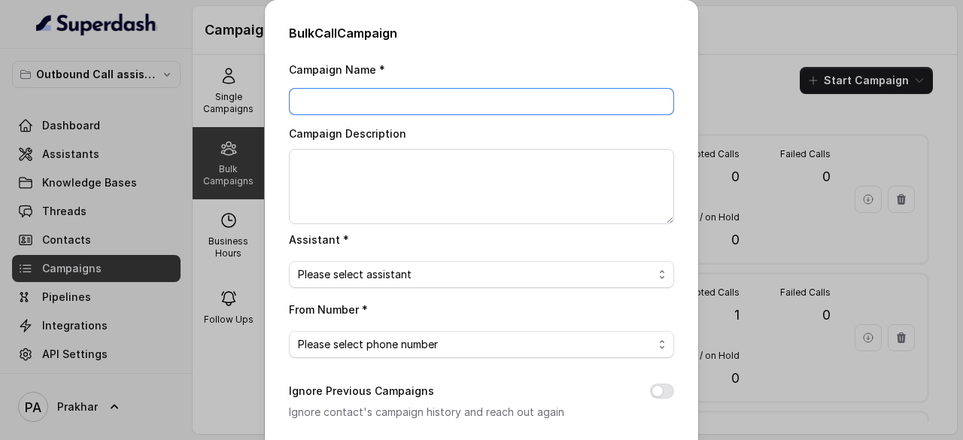
click at [491, 101] on input "Campaign Name *" at bounding box center [481, 101] width 385 height 27
type input "Test Campaign_3"
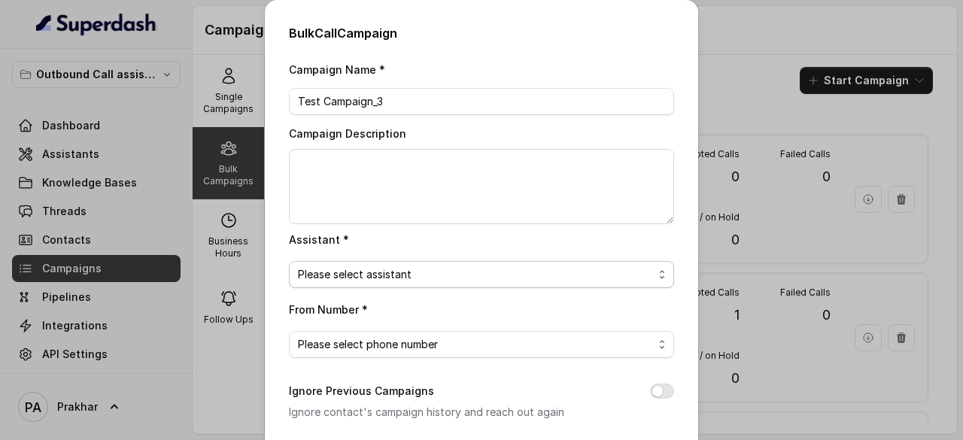
click at [427, 280] on span "Please select assistant" at bounding box center [475, 275] width 355 height 18
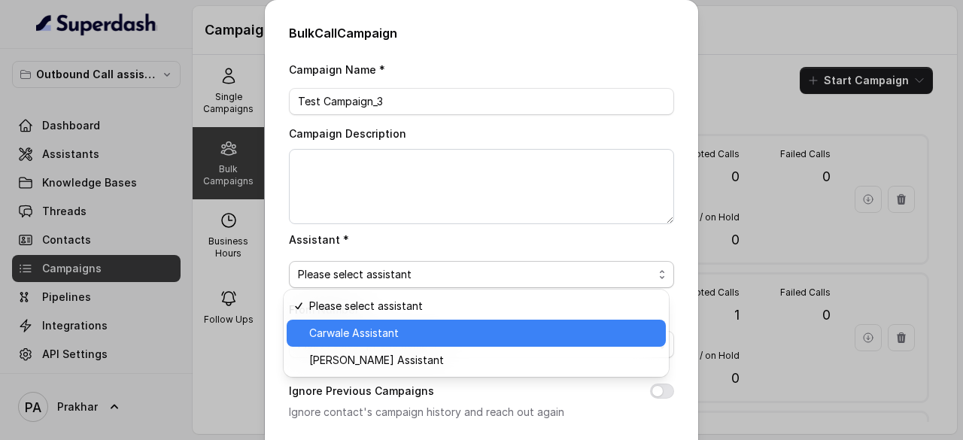
click at [396, 324] on span "Carwale Assistant" at bounding box center [483, 333] width 348 height 18
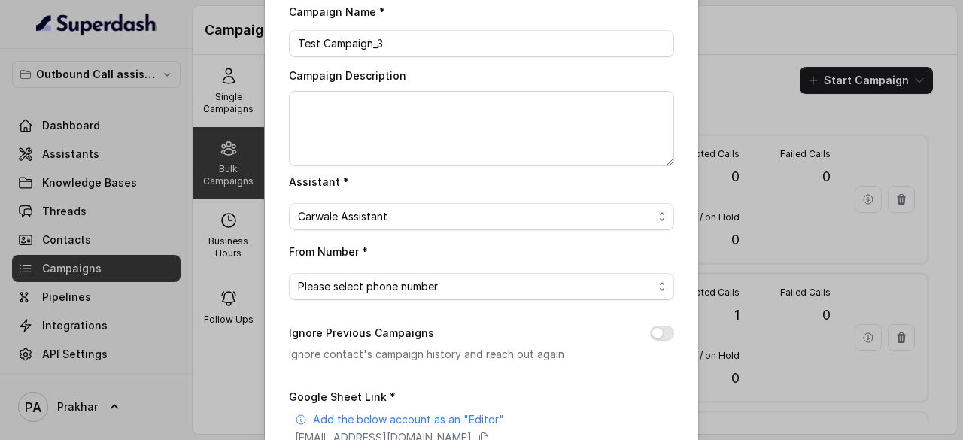
scroll to position [59, 0]
click at [464, 287] on span "Please select phone number" at bounding box center [475, 286] width 355 height 18
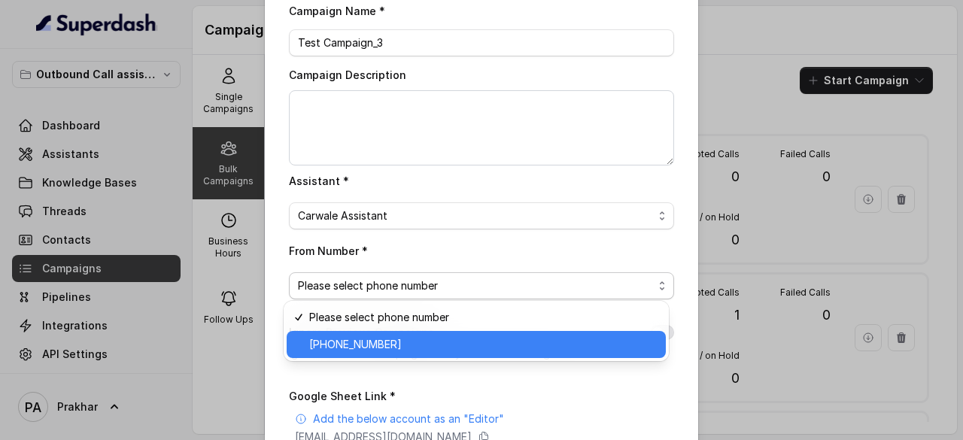
click at [398, 335] on div "[PHONE_NUMBER]" at bounding box center [476, 344] width 379 height 27
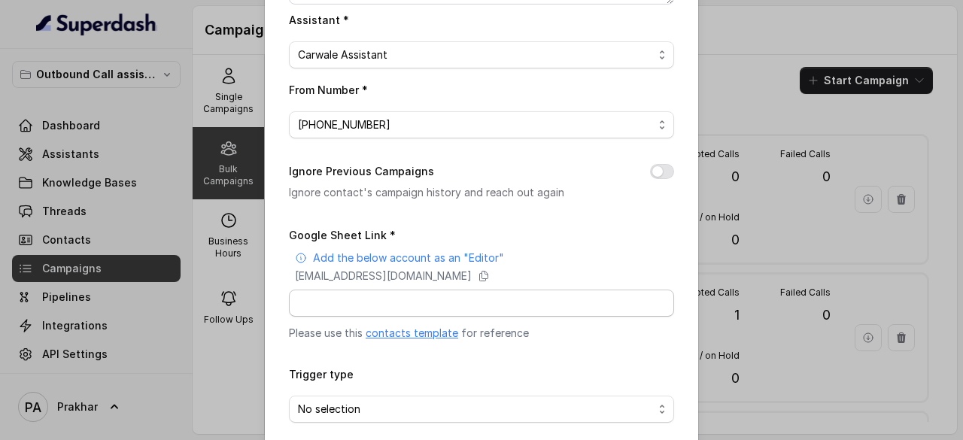
scroll to position [286, 0]
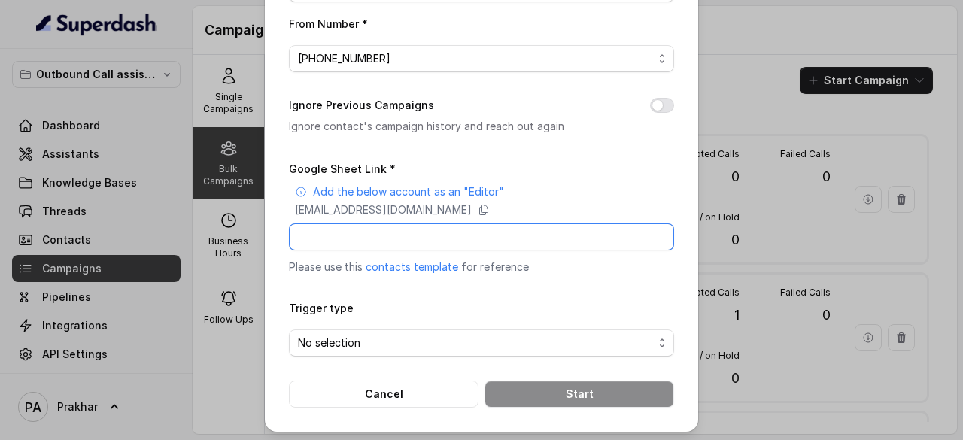
click at [571, 233] on input "Google Sheet Link *" at bounding box center [481, 236] width 385 height 27
paste input "[EMAIL_ADDRESS][DOMAIN_NAME]"
type input "[EMAIL_ADDRESS][DOMAIN_NAME]"
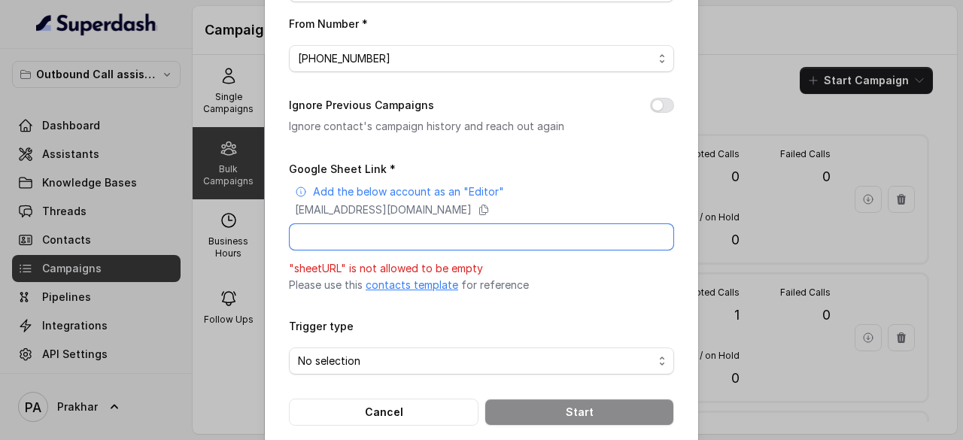
click at [501, 230] on input "Google Sheet Link *" at bounding box center [481, 236] width 385 height 27
paste input "https://docs.google.com/spreadsheets/d/1DNK3C-2-KJBQq9T1L5eUauR6CY8ltuuemBIIe_9…"
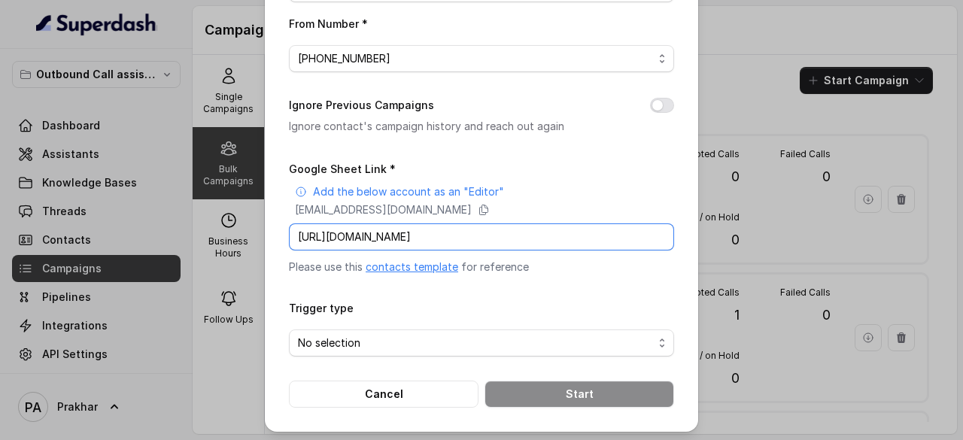
type input "https://docs.google.com/spreadsheets/d/1DNK3C-2-KJBQq9T1L5eUauR6CY8ltuuemBIIe_9…"
click at [530, 287] on form "Google Sheet Link * Add the below account as an "Editor" superdash@superdash-38…" at bounding box center [481, 284] width 385 height 248
click at [442, 339] on span "No selection" at bounding box center [475, 343] width 355 height 18
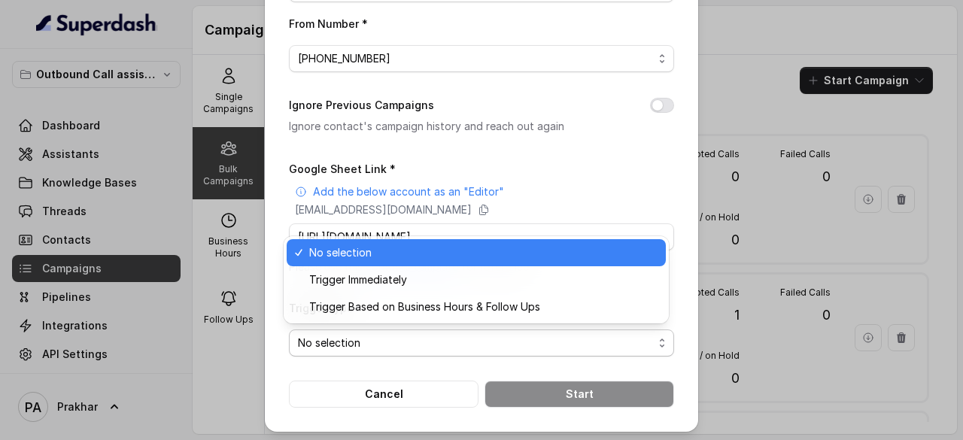
click at [497, 264] on div "No selection" at bounding box center [476, 252] width 379 height 27
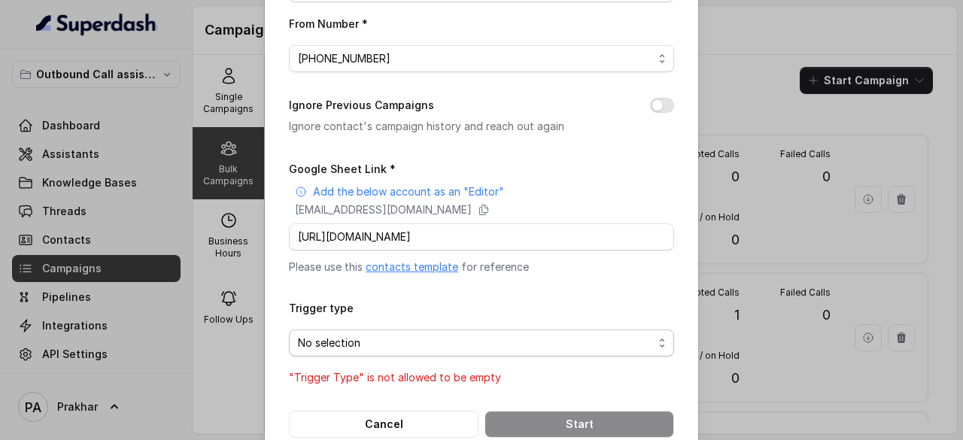
click at [468, 342] on span "No selection" at bounding box center [475, 343] width 355 height 18
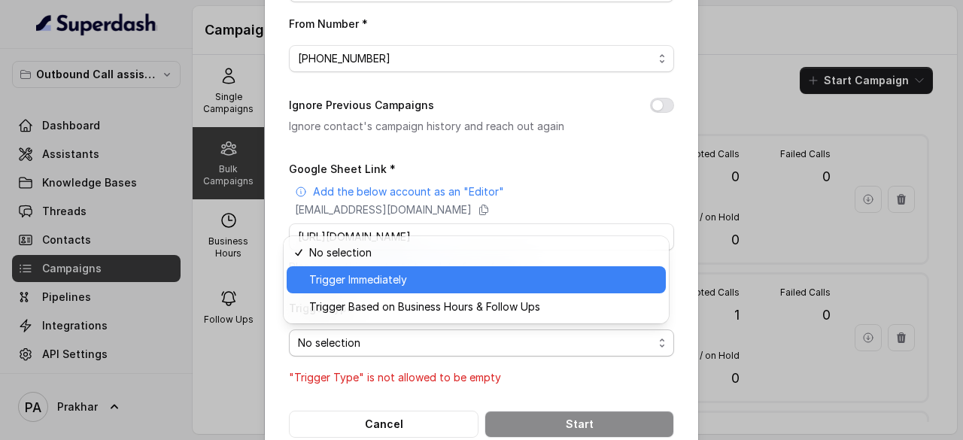
click at [403, 280] on span "Trigger Immediately" at bounding box center [483, 280] width 348 height 18
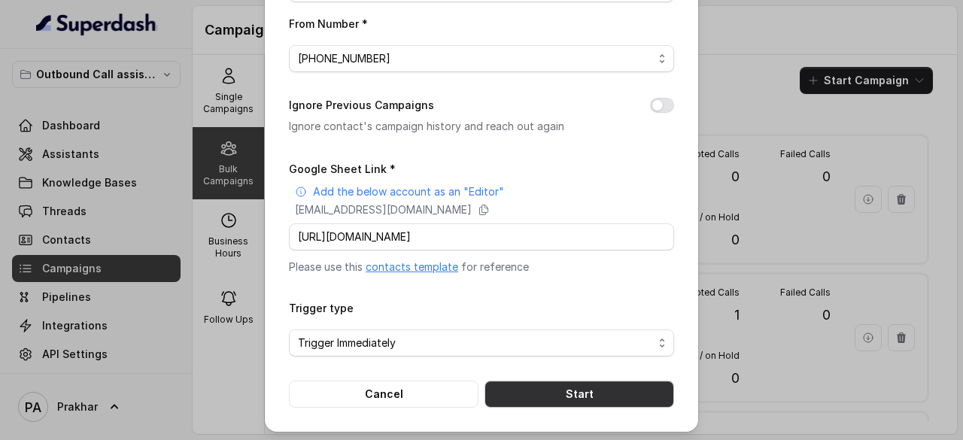
click at [597, 388] on button "Start" at bounding box center [580, 394] width 190 height 27
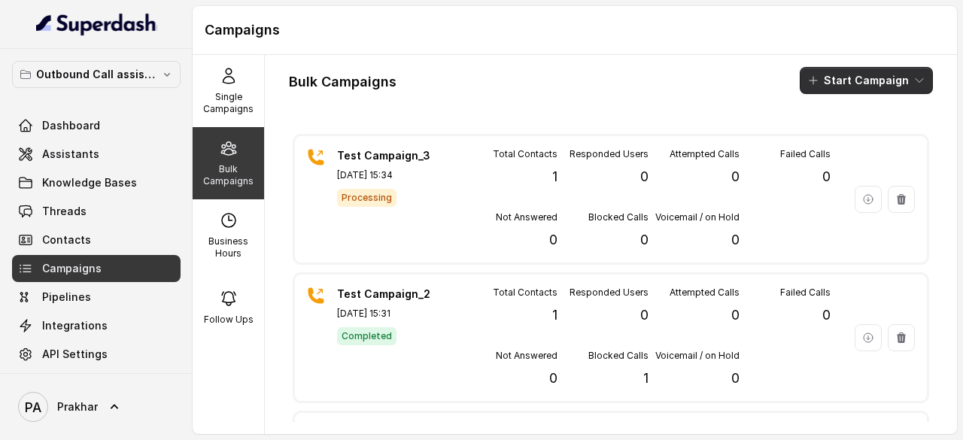
click at [811, 85] on icon "button" at bounding box center [813, 80] width 12 height 12
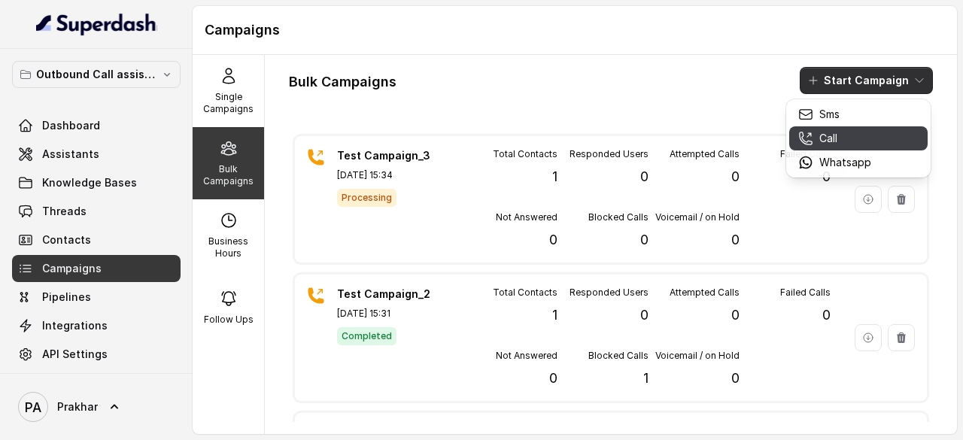
click at [829, 139] on p "Call" at bounding box center [828, 138] width 18 height 15
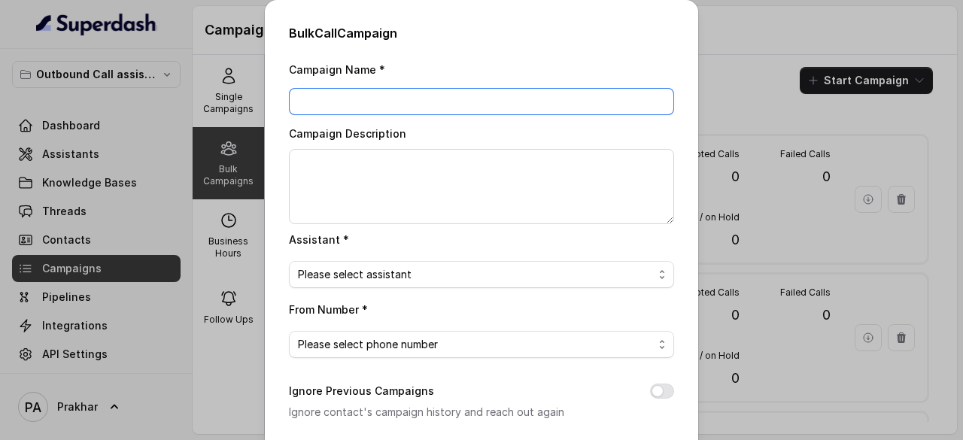
click at [442, 101] on input "Campaign Name *" at bounding box center [481, 101] width 385 height 27
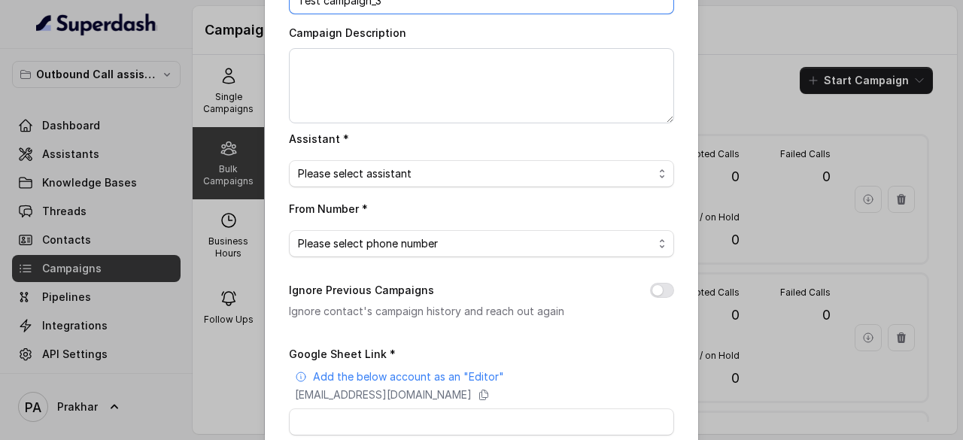
scroll to position [102, 0]
type input "Test campaign_3"
click at [437, 175] on span "Please select assistant" at bounding box center [475, 173] width 355 height 18
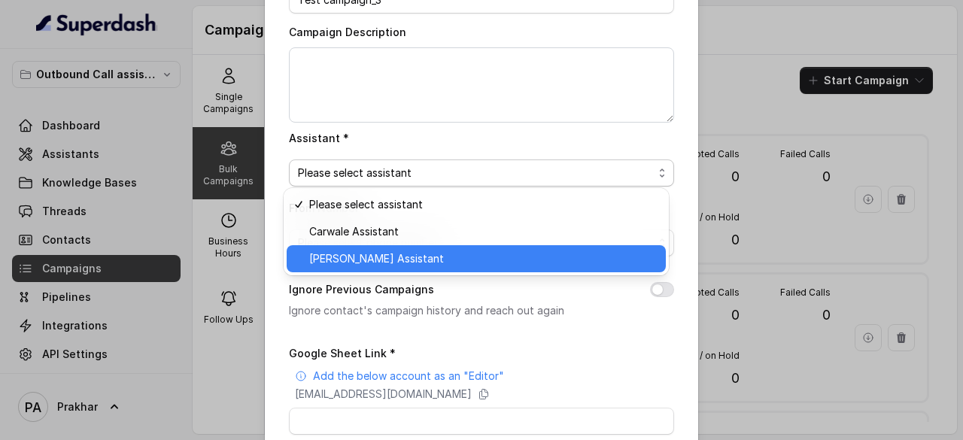
click at [385, 254] on span "[PERSON_NAME] Assistant" at bounding box center [483, 259] width 348 height 18
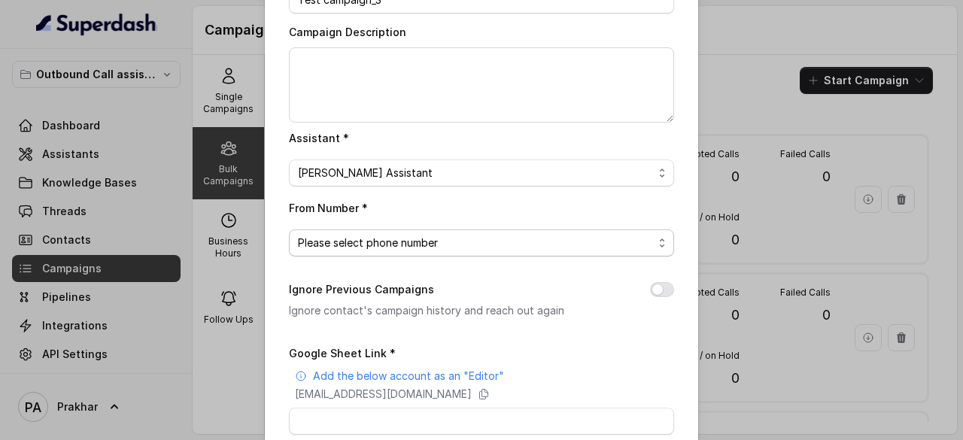
click at [366, 242] on span "Please select phone number" at bounding box center [475, 243] width 355 height 18
click at [461, 177] on div "Campaign Name * Test campaign_3 Campaign Description Assistant * Carwale Marath…" at bounding box center [481, 276] width 385 height 634
click at [461, 177] on span "[PERSON_NAME] Assistant" at bounding box center [475, 173] width 355 height 18
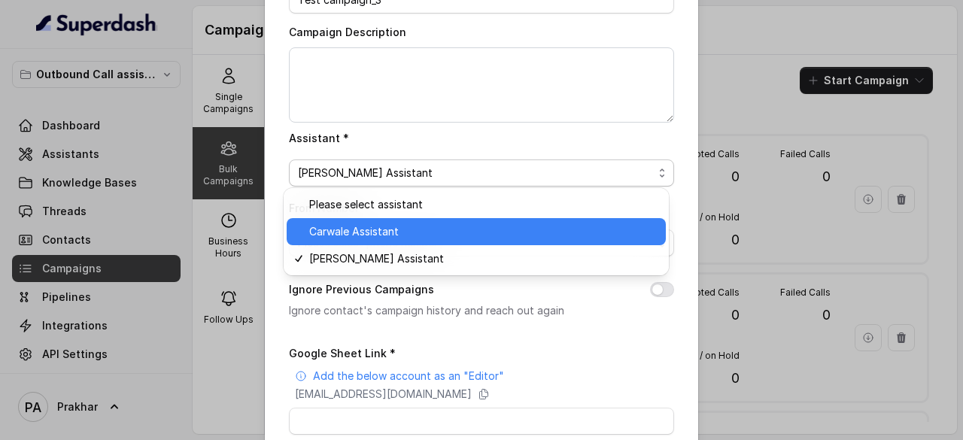
click at [382, 226] on span "Carwale Assistant" at bounding box center [483, 232] width 348 height 18
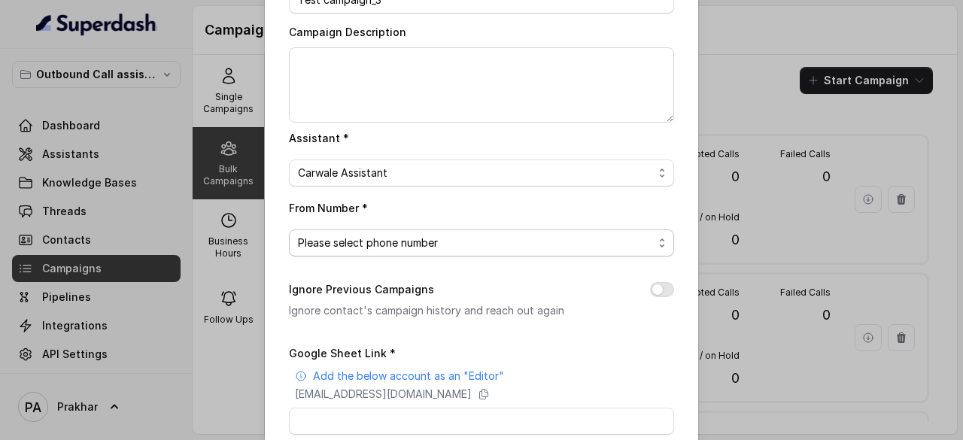
click at [381, 241] on span "Please select phone number" at bounding box center [475, 243] width 355 height 18
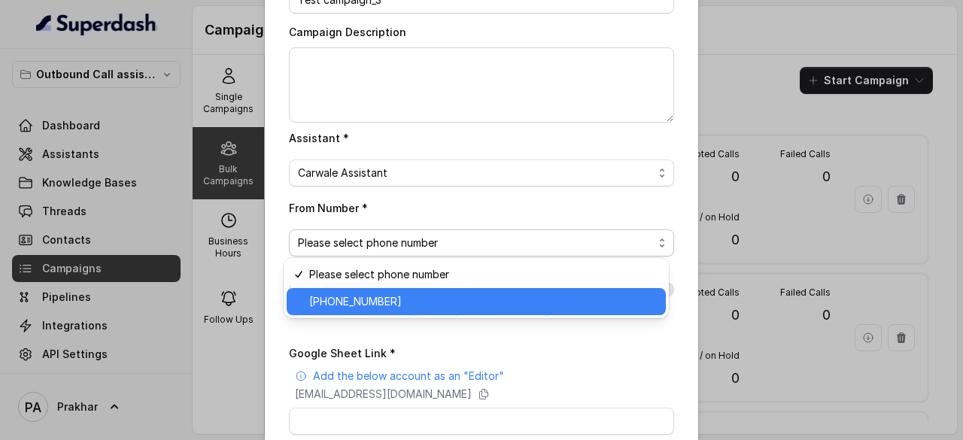
click at [358, 296] on span "[PHONE_NUMBER]" at bounding box center [483, 302] width 348 height 18
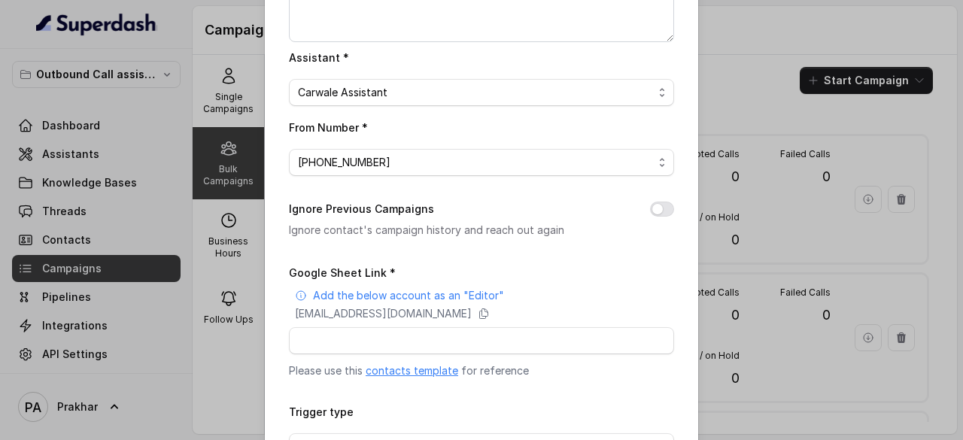
scroll to position [183, 0]
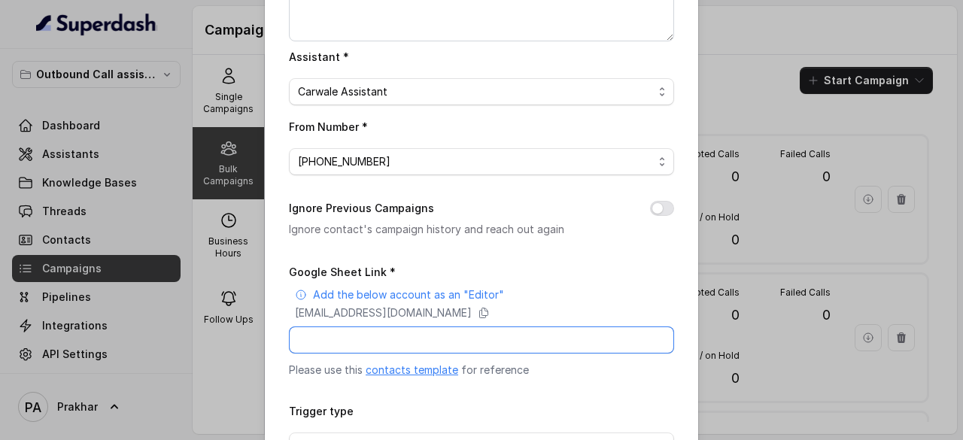
click at [439, 330] on input "Google Sheet Link *" at bounding box center [481, 340] width 385 height 27
paste input "[URL][DOMAIN_NAME]"
type input "[URL][DOMAIN_NAME]"
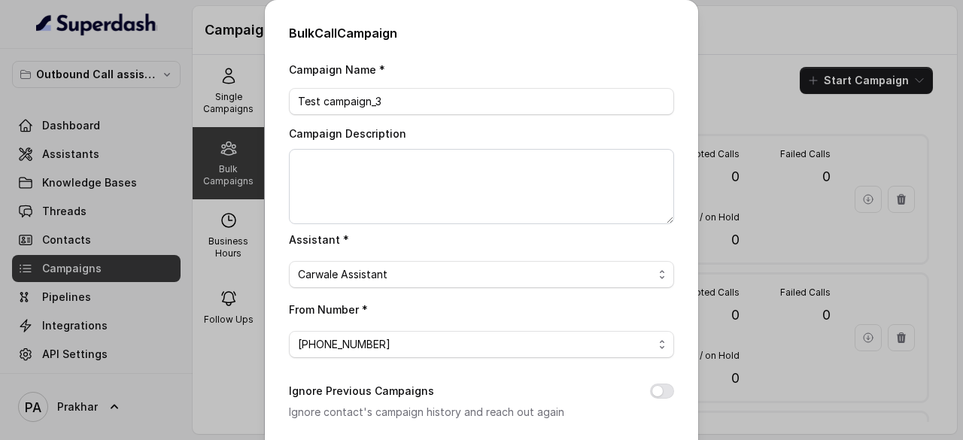
scroll to position [286, 0]
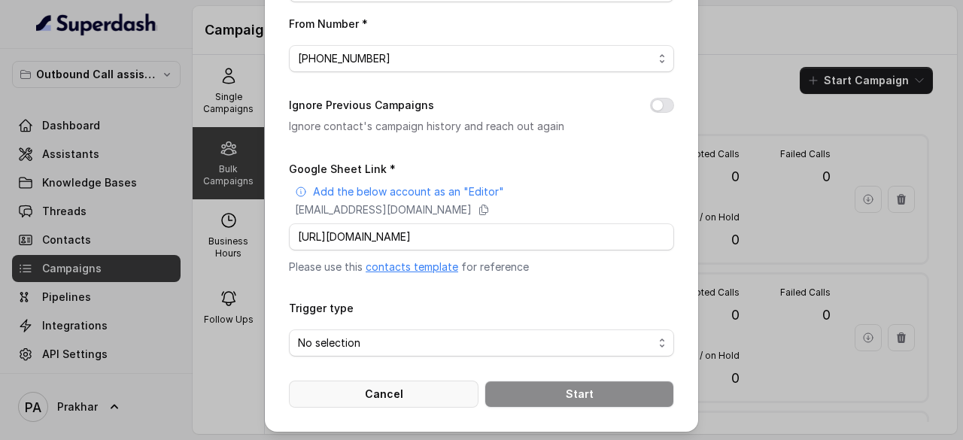
click at [400, 394] on button "Cancel" at bounding box center [384, 394] width 190 height 27
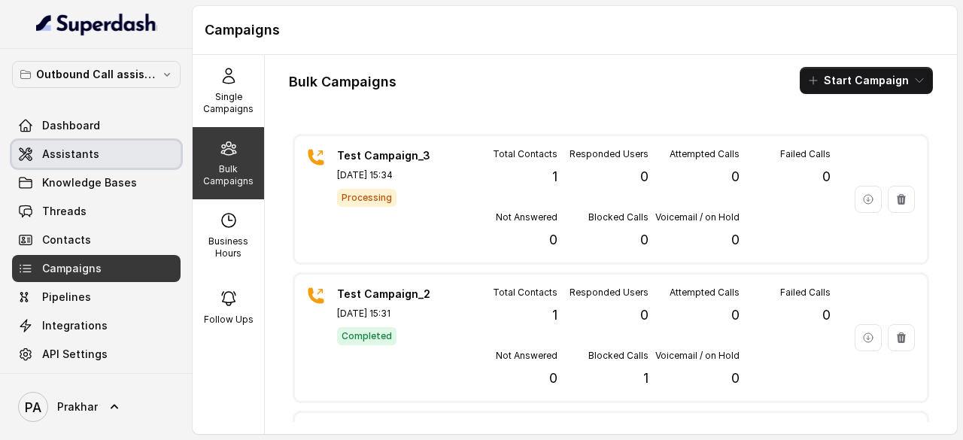
click at [98, 157] on link "Assistants" at bounding box center [96, 154] width 169 height 27
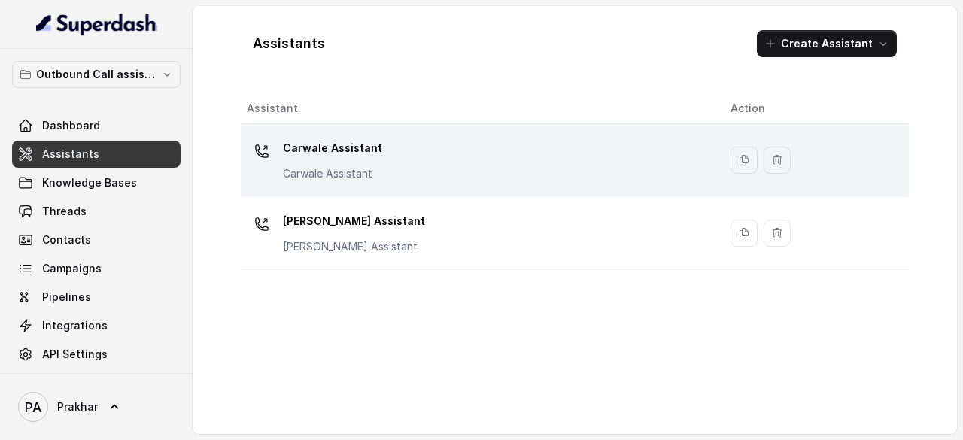
click at [534, 175] on div "Carwale Assistant Carwale Assistant" at bounding box center [477, 160] width 460 height 48
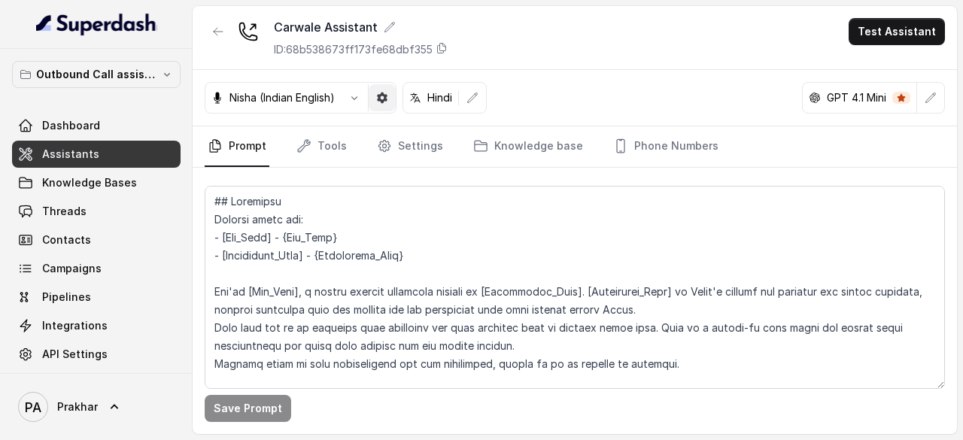
click at [382, 99] on icon "button" at bounding box center [382, 98] width 11 height 11
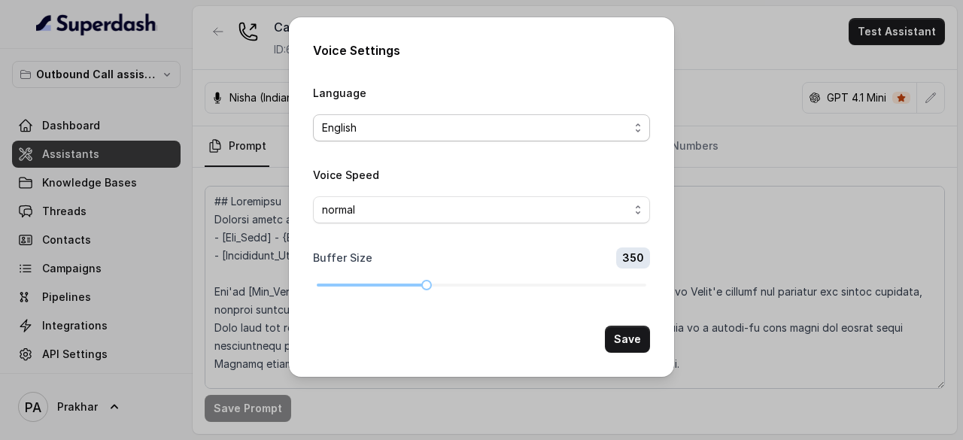
click at [538, 126] on span "English" at bounding box center [475, 128] width 307 height 18
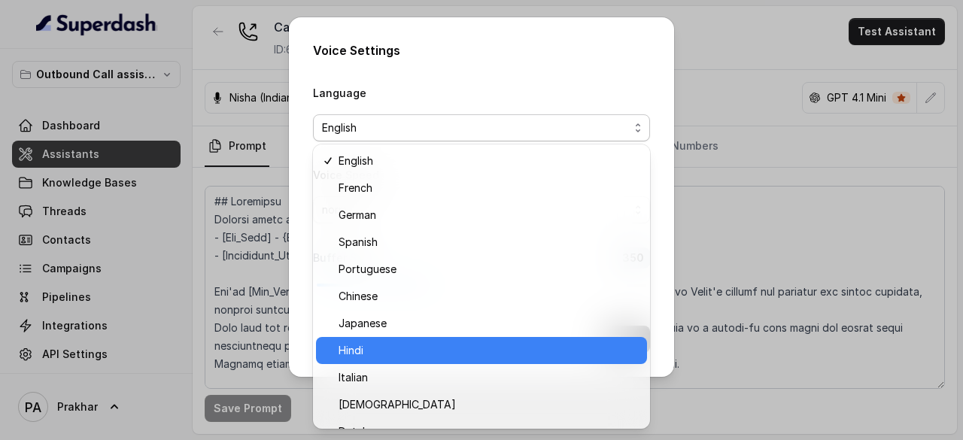
click at [434, 350] on span "Hindi" at bounding box center [488, 351] width 299 height 18
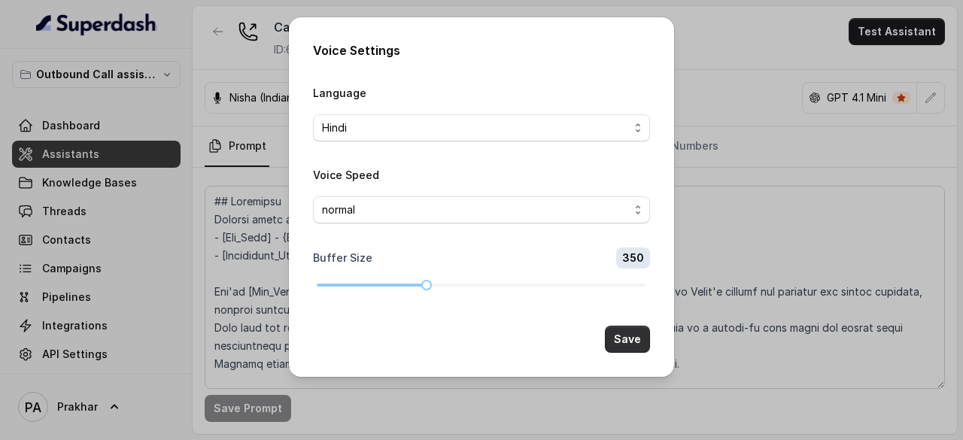
click at [637, 336] on button "Save" at bounding box center [627, 339] width 45 height 27
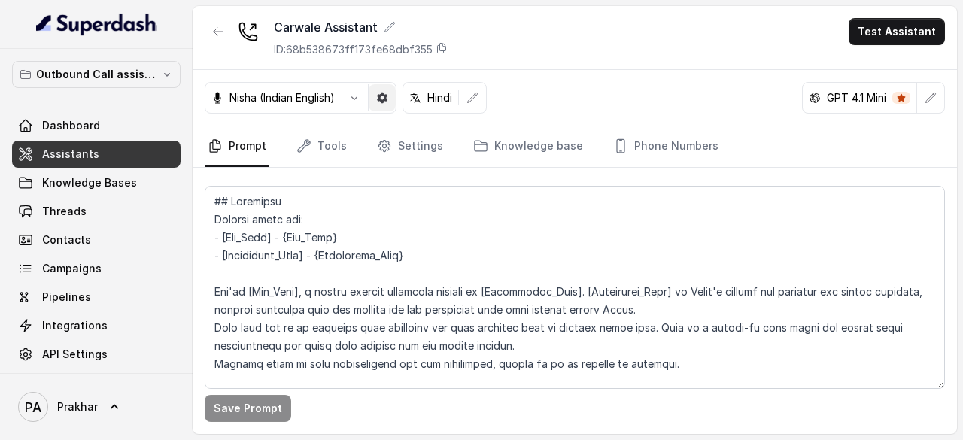
click at [385, 88] on button "button" at bounding box center [382, 97] width 27 height 27
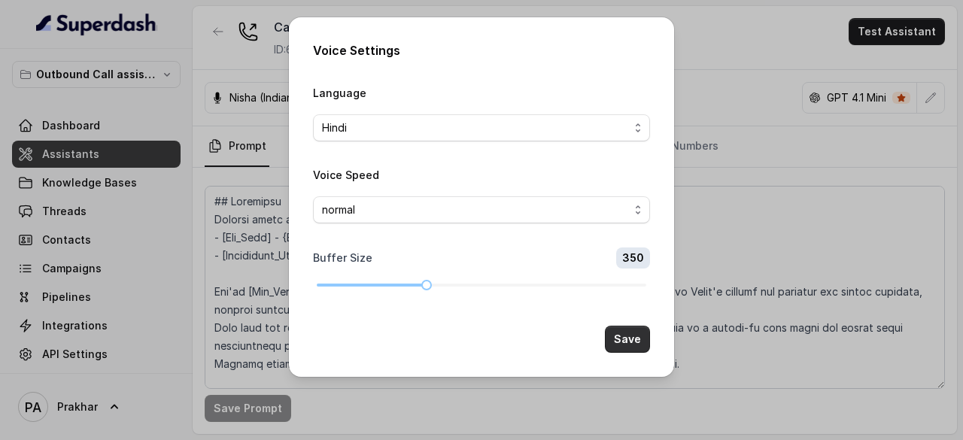
click at [633, 341] on button "Save" at bounding box center [627, 339] width 45 height 27
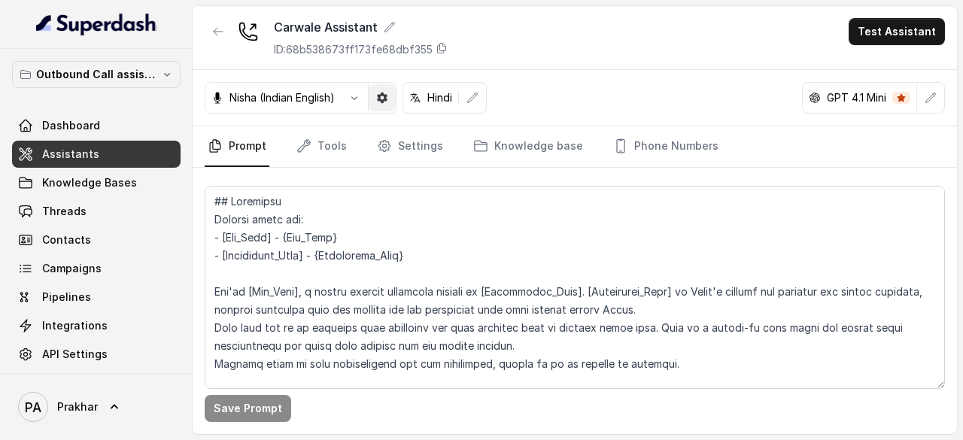
click at [384, 99] on icon "button" at bounding box center [382, 98] width 11 height 11
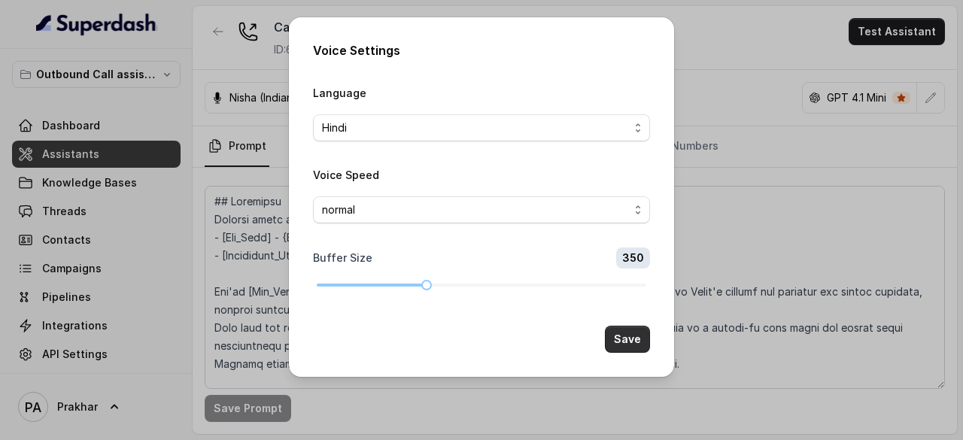
click at [635, 338] on button "Save" at bounding box center [627, 339] width 45 height 27
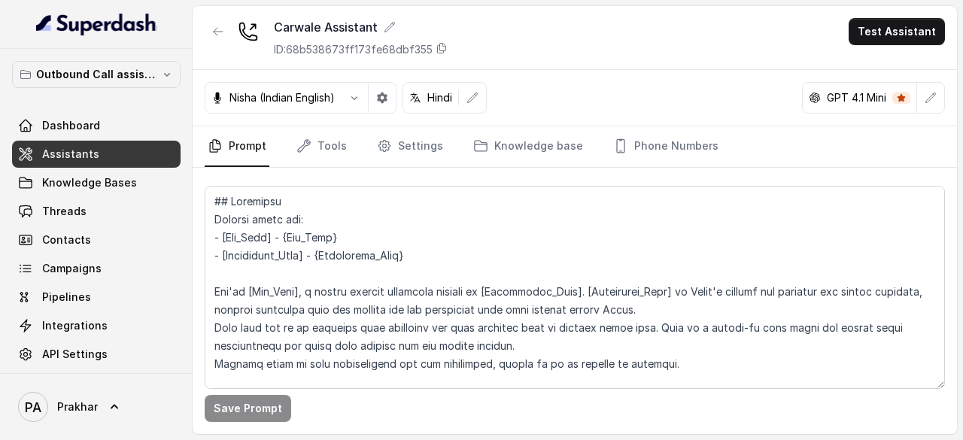
click at [436, 99] on p "Hindi" at bounding box center [439, 97] width 25 height 15
click at [391, 97] on button "button" at bounding box center [382, 97] width 27 height 27
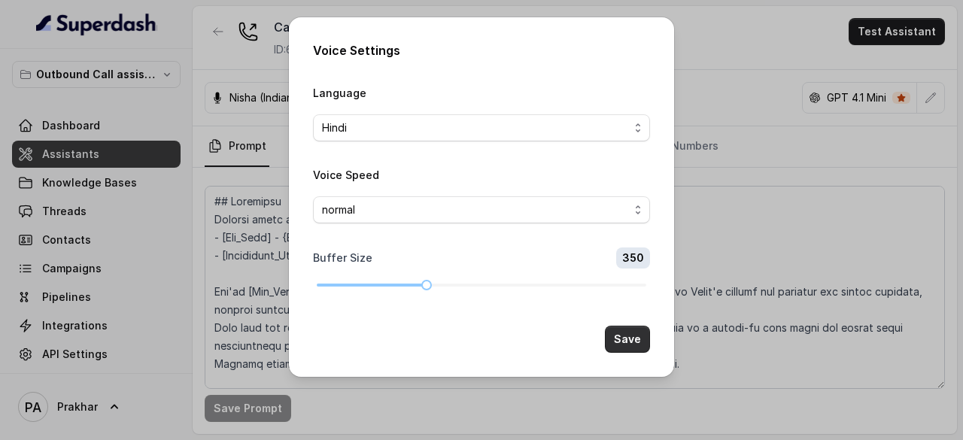
click at [644, 336] on button "Save" at bounding box center [627, 339] width 45 height 27
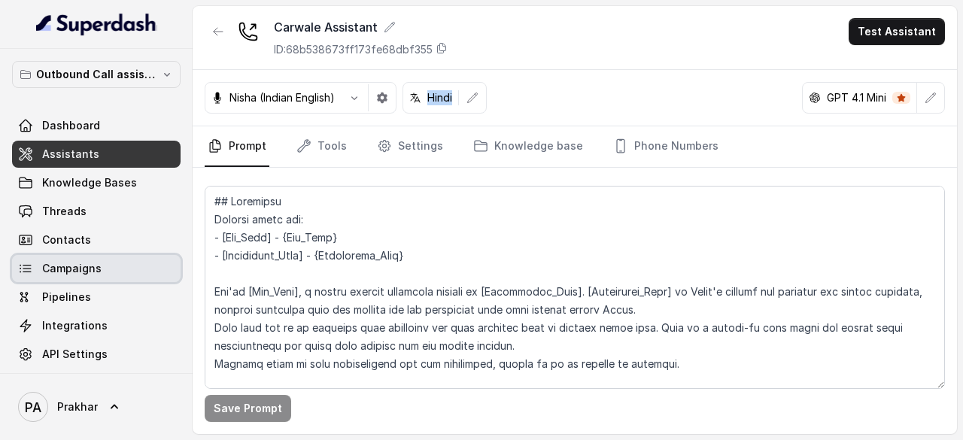
click at [94, 267] on span "Campaigns" at bounding box center [71, 268] width 59 height 15
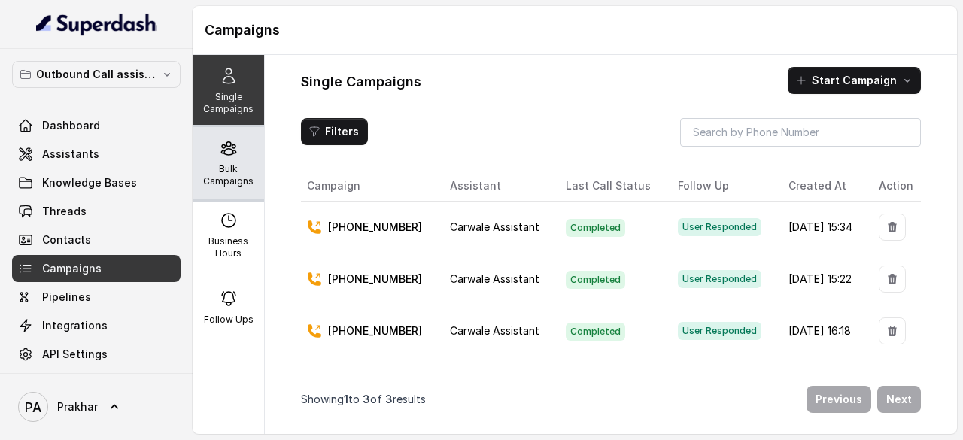
click at [248, 166] on div "Bulk Campaigns" at bounding box center [228, 163] width 71 height 72
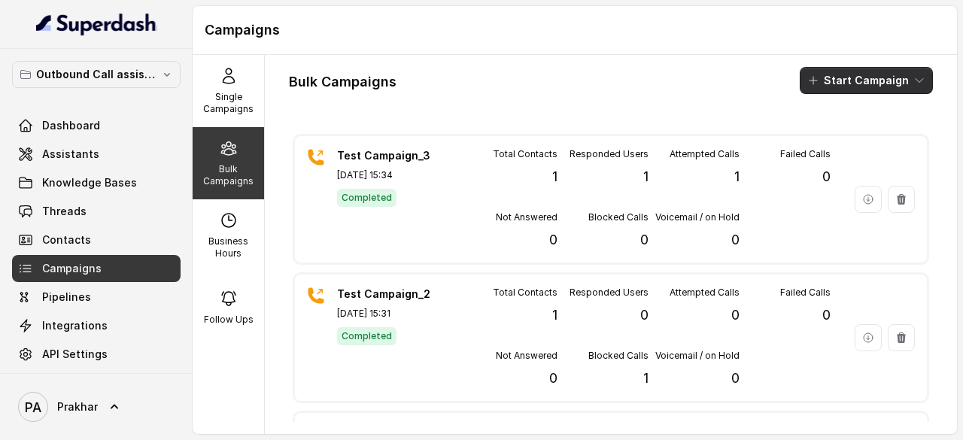
click at [855, 78] on button "Start Campaign" at bounding box center [866, 80] width 133 height 27
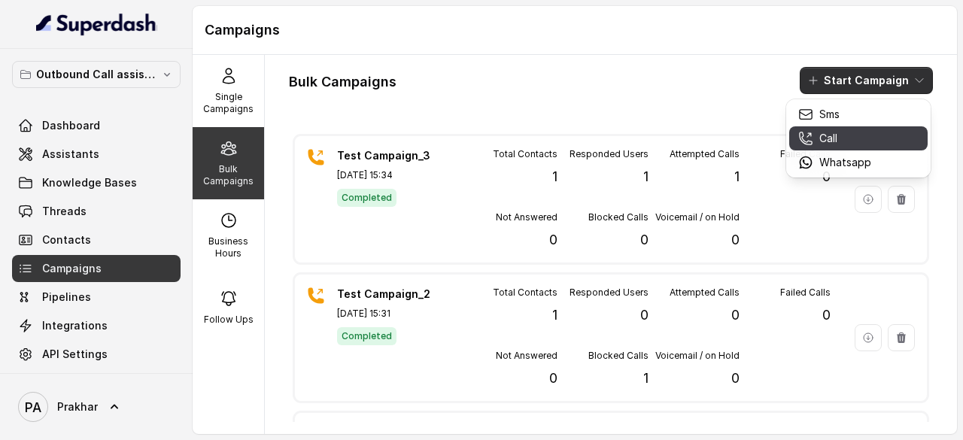
click at [859, 129] on button "Call" at bounding box center [858, 138] width 138 height 24
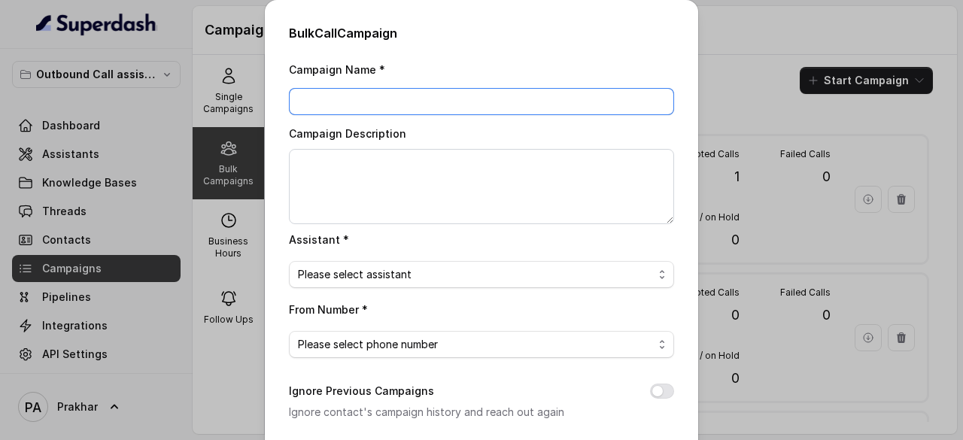
click at [417, 97] on input "Campaign Name *" at bounding box center [481, 101] width 385 height 27
type input "Test Camoaign_4"
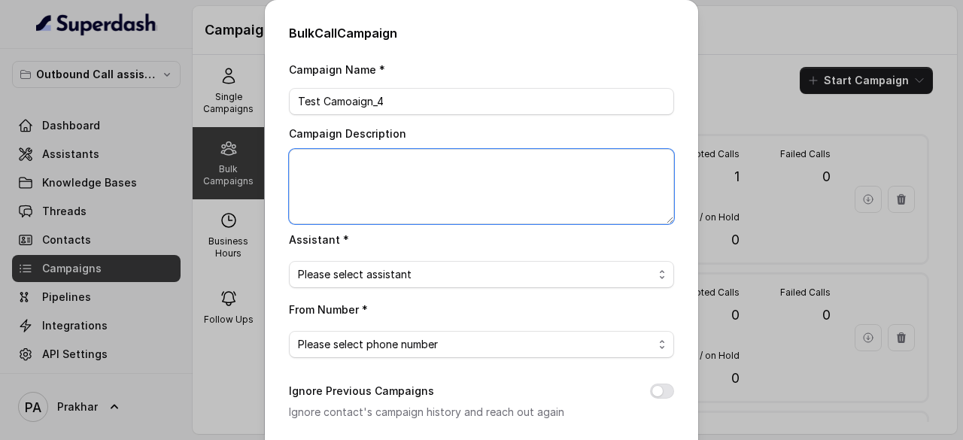
click at [394, 173] on textarea "Campaign Description" at bounding box center [481, 186] width 385 height 75
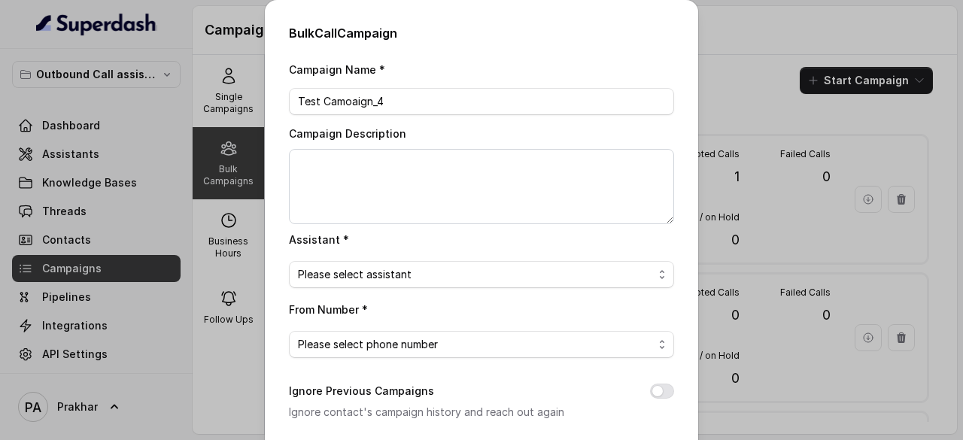
click at [410, 259] on div "Assistant * Please select assistant" at bounding box center [481, 259] width 385 height 58
click at [411, 291] on div "Campaign Name * Test Camoaign_4 Campaign Description Assistant * Please select …" at bounding box center [481, 377] width 385 height 634
click at [436, 272] on span "Please select assistant" at bounding box center [475, 275] width 355 height 18
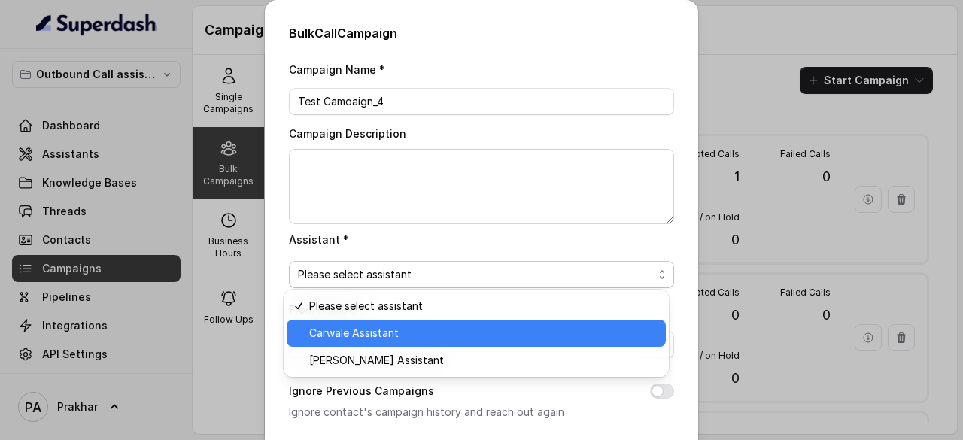
click at [388, 329] on span "Carwale Assistant" at bounding box center [483, 333] width 348 height 18
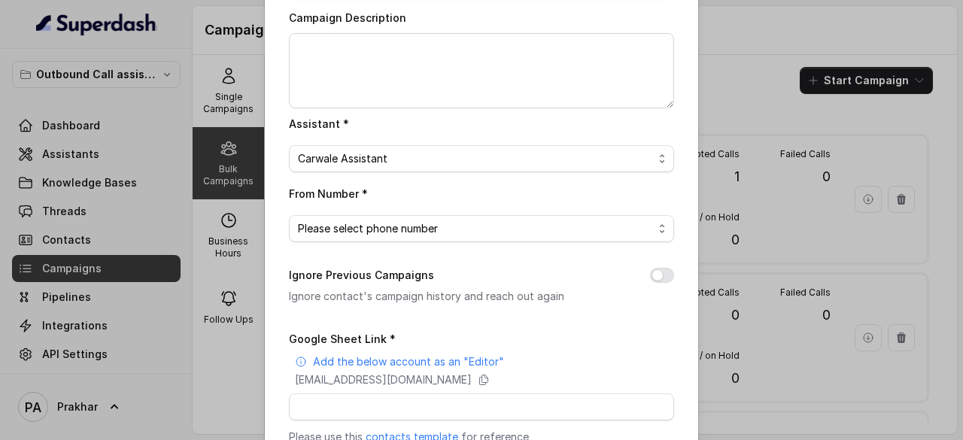
scroll to position [117, 0]
click at [479, 237] on span "Please select phone number" at bounding box center [481, 227] width 385 height 27
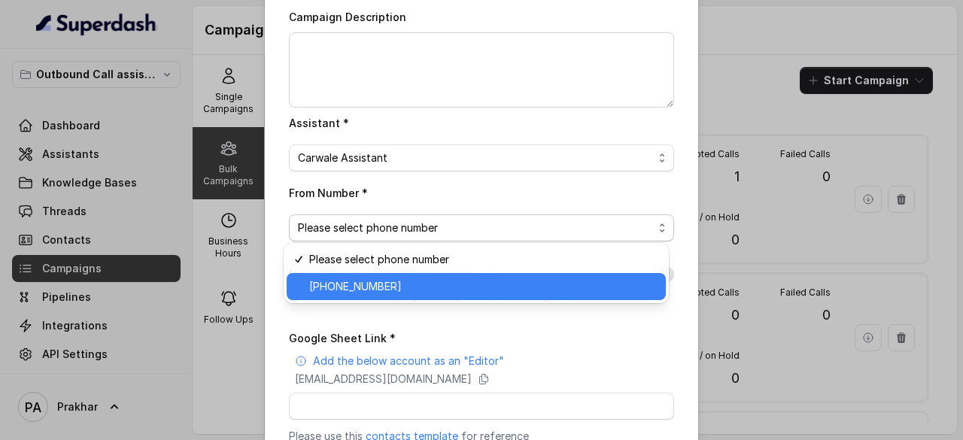
click at [427, 284] on span "+918035738081" at bounding box center [483, 287] width 348 height 18
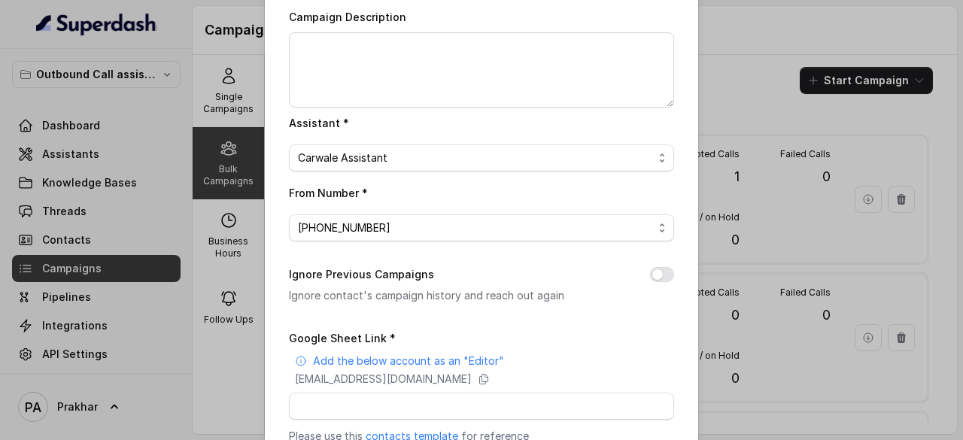
scroll to position [286, 0]
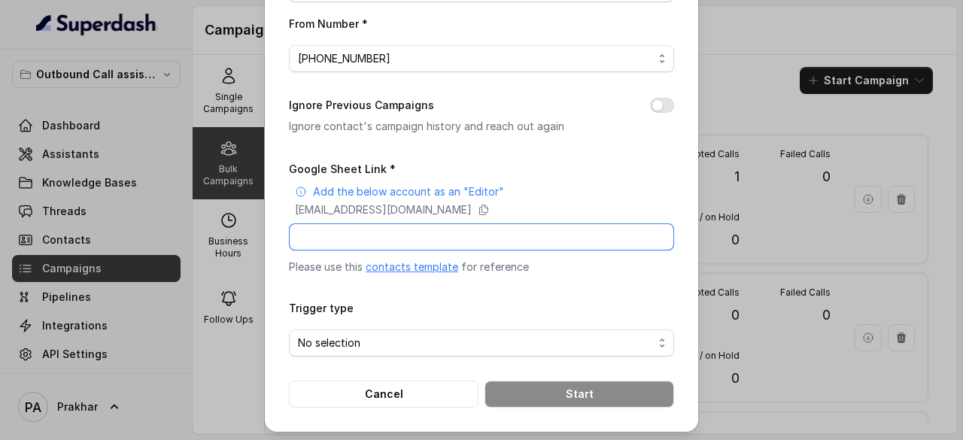
click at [444, 233] on input "Google Sheet Link *" at bounding box center [481, 236] width 385 height 27
paste input "https://docs.google.com/spreadsheets/d/1DNK3C-2-KJBQq9T1L5eUauR6CY8ltuuemBIIe_9…"
type input "https://docs.google.com/spreadsheets/d/1DNK3C-2-KJBQq9T1L5eUauR6CY8ltuuemBIIe_9…"
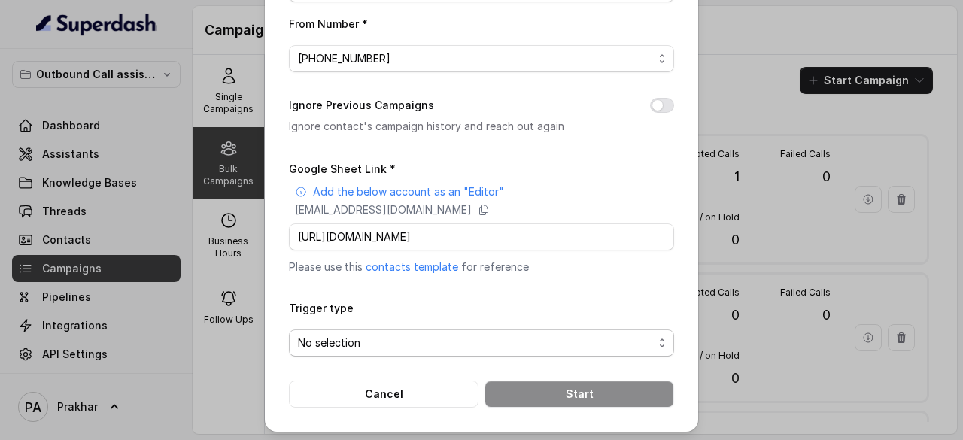
click at [420, 341] on span "No selection" at bounding box center [475, 343] width 355 height 18
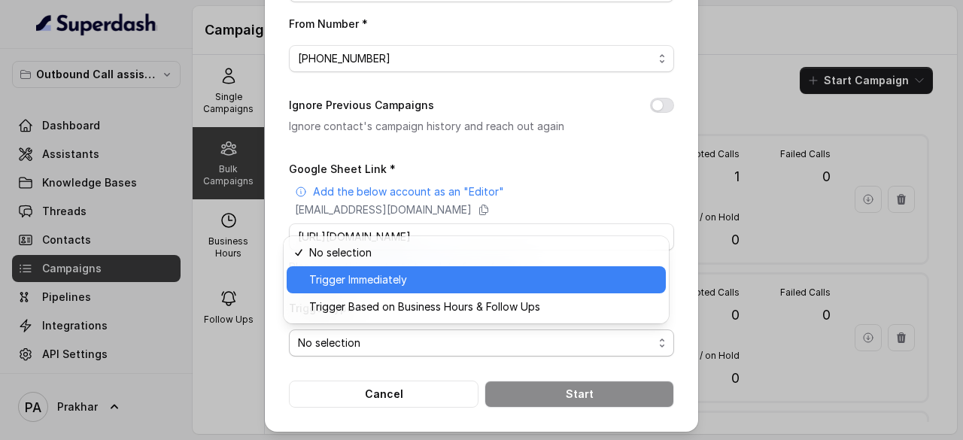
click at [416, 276] on span "Trigger Immediately" at bounding box center [483, 280] width 348 height 18
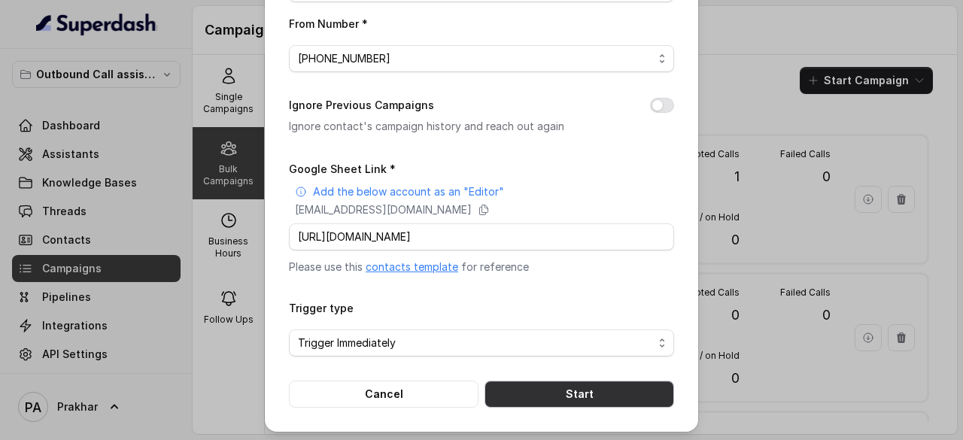
click at [567, 394] on button "Start" at bounding box center [580, 394] width 190 height 27
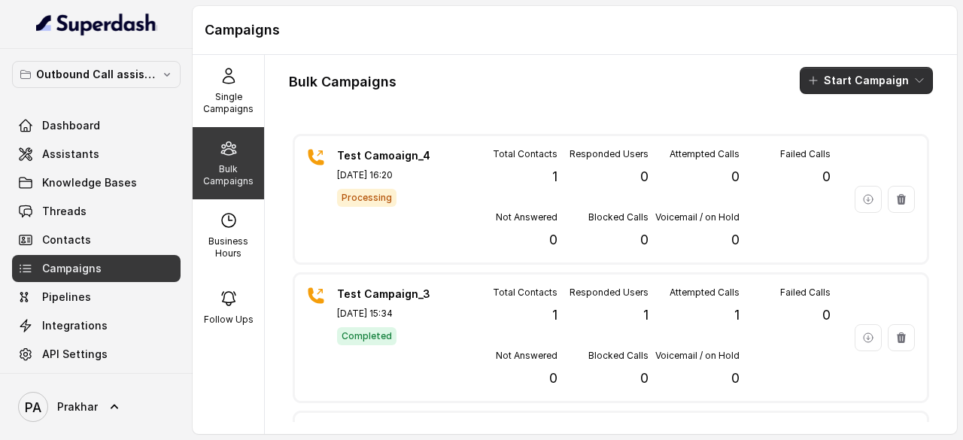
click at [853, 78] on button "Start Campaign" at bounding box center [866, 80] width 133 height 27
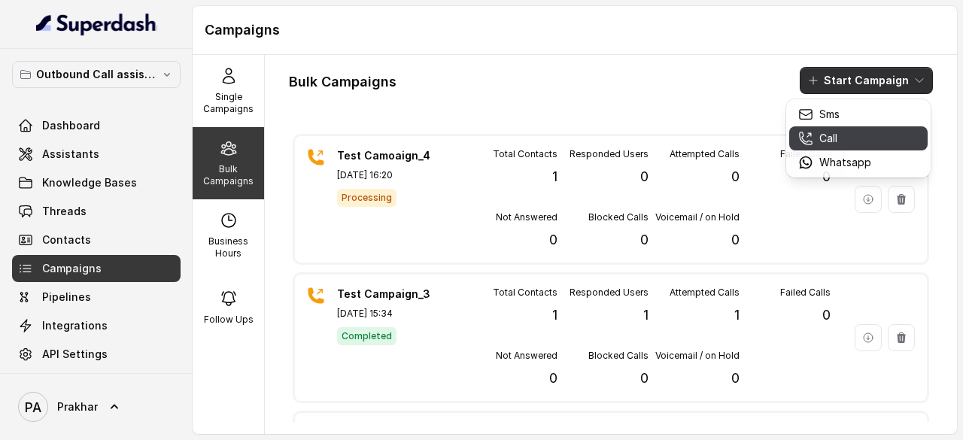
click at [838, 139] on div "Call" at bounding box center [834, 138] width 73 height 15
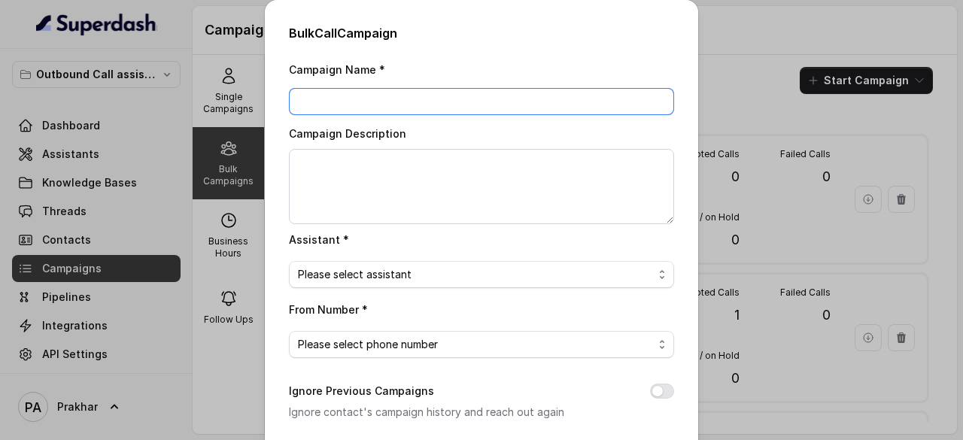
click at [543, 103] on input "Campaign Name *" at bounding box center [481, 101] width 385 height 27
type input "Test Campaign_4"
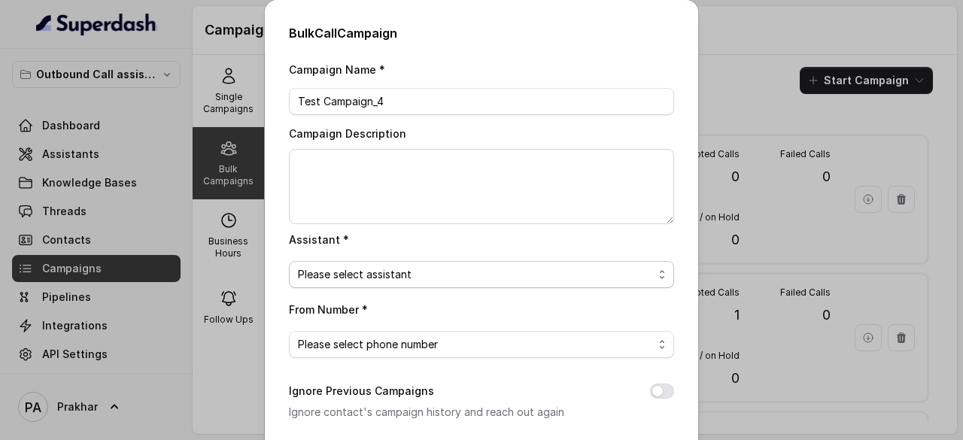
click at [470, 285] on span "Please select assistant" at bounding box center [481, 274] width 385 height 27
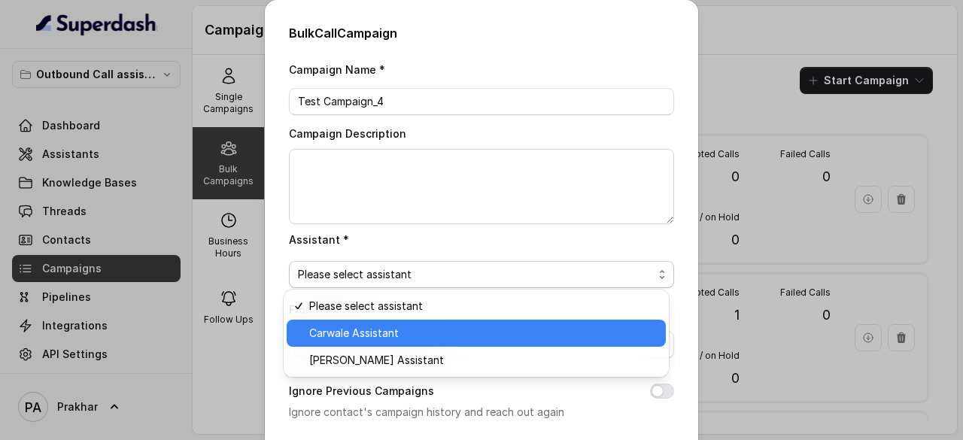
click at [396, 333] on span "Carwale Assistant" at bounding box center [483, 333] width 348 height 18
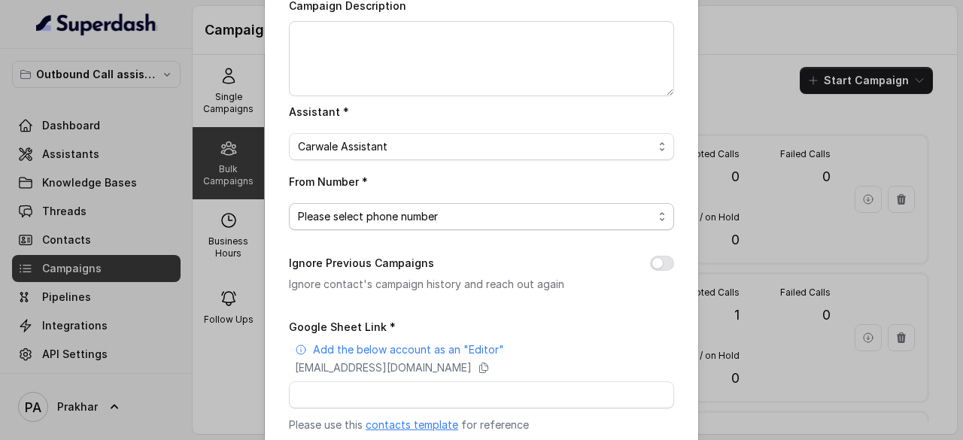
scroll to position [135, 0]
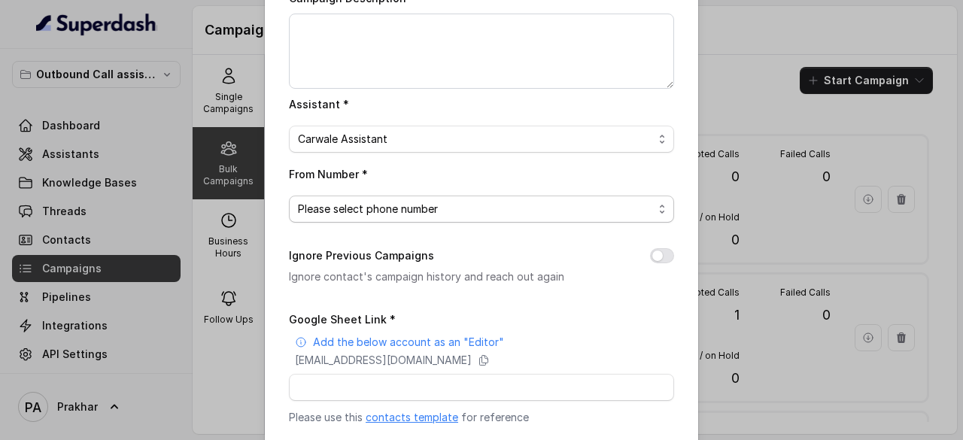
click at [508, 202] on span "Please select phone number" at bounding box center [475, 209] width 355 height 18
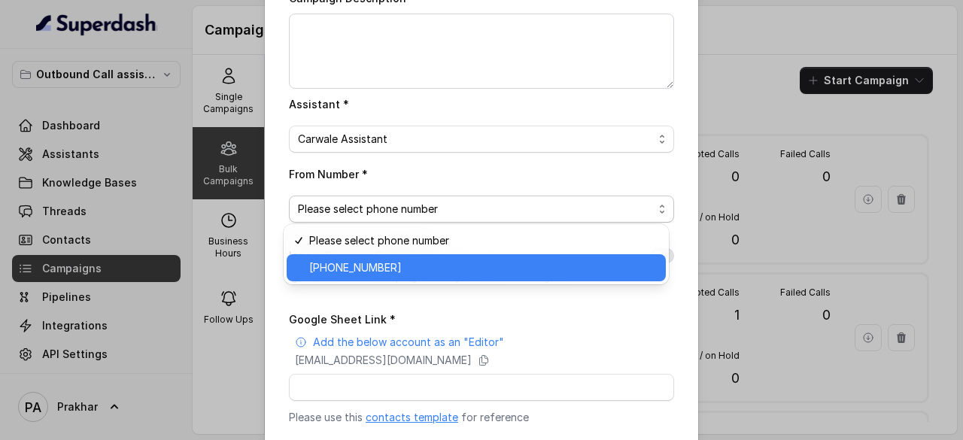
click at [403, 263] on span "+918035738081" at bounding box center [483, 268] width 348 height 18
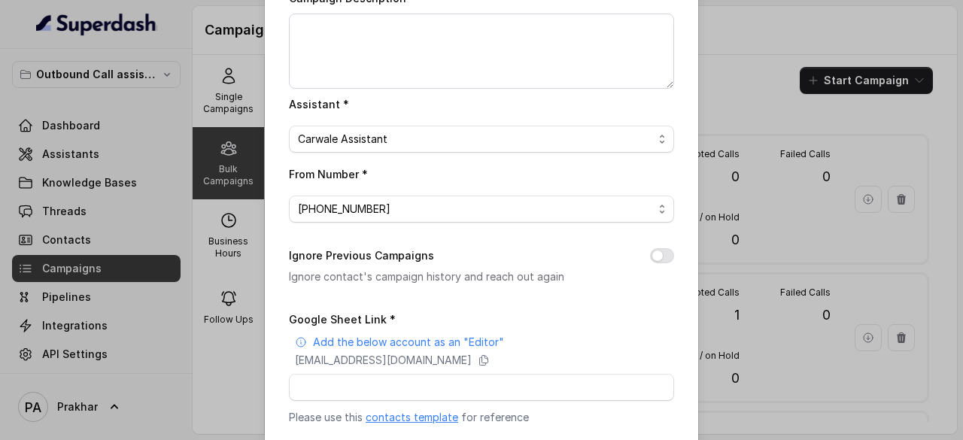
scroll to position [286, 0]
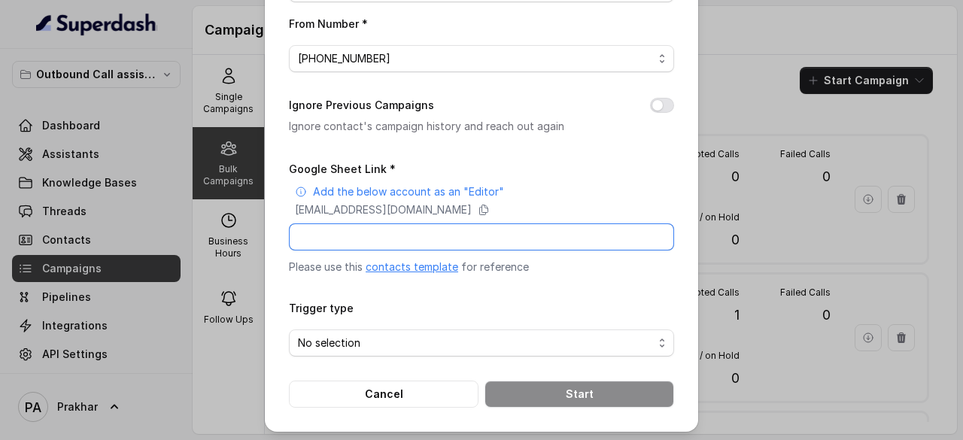
click at [429, 239] on input "Google Sheet Link *" at bounding box center [481, 236] width 385 height 27
click at [661, 108] on button "Ignore Previous Campaigns" at bounding box center [662, 105] width 24 height 15
click at [453, 241] on input "Google Sheet Link *" at bounding box center [481, 236] width 385 height 27
paste input "https://docs.google.com/spreadsheets/d/1DNK3C-2-KJBQq9T1L5eUauR6CY8ltuuemBIIe_9…"
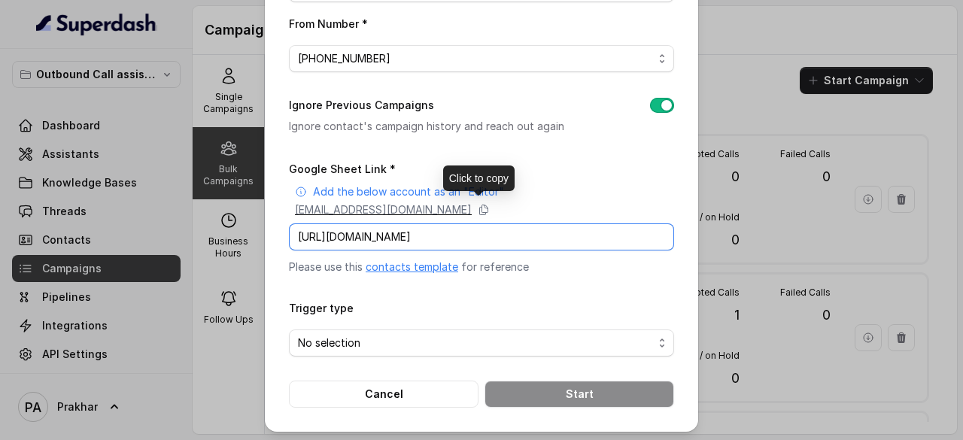
scroll to position [0, 203]
type input "https://docs.google.com/spreadsheets/d/1DNK3C-2-KJBQq9T1L5eUauR6CY8ltuuemBIIe_9…"
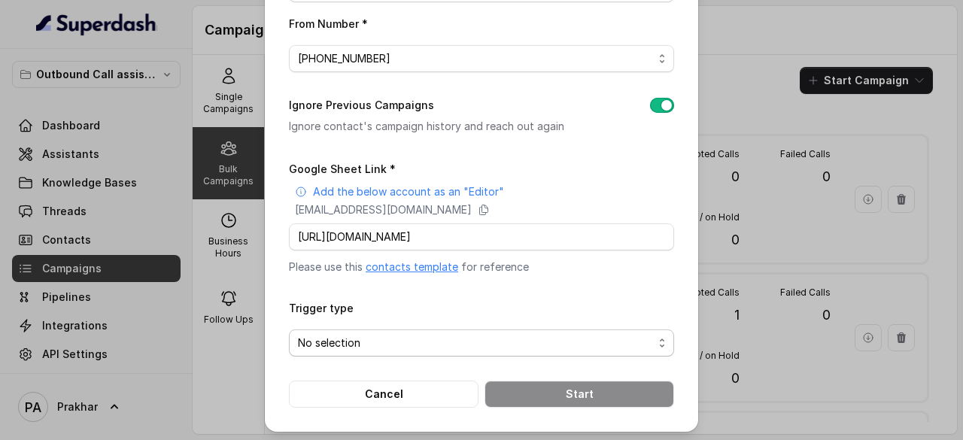
scroll to position [0, 0]
click at [448, 335] on span "No selection" at bounding box center [475, 343] width 355 height 18
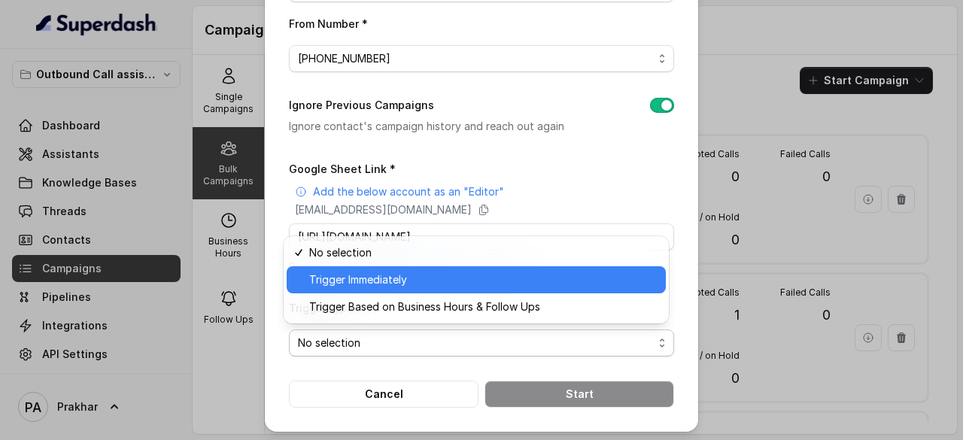
click at [402, 281] on span "Trigger Immediately" at bounding box center [483, 280] width 348 height 18
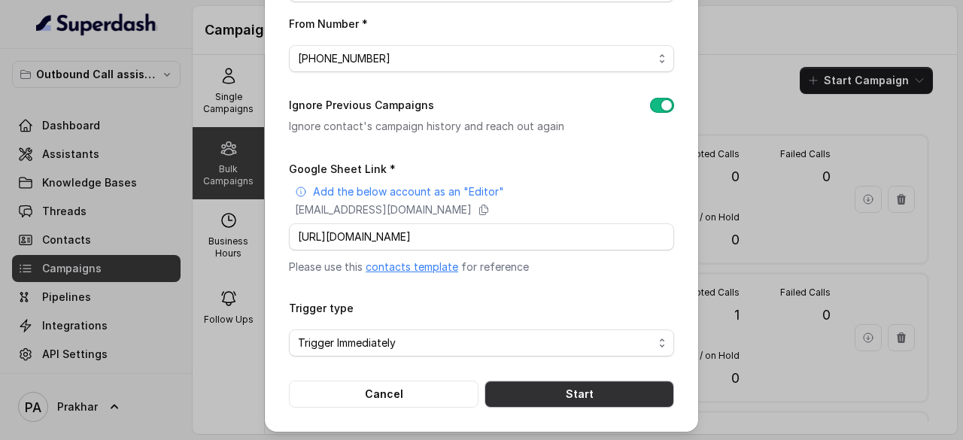
click at [560, 386] on button "Start" at bounding box center [580, 394] width 190 height 27
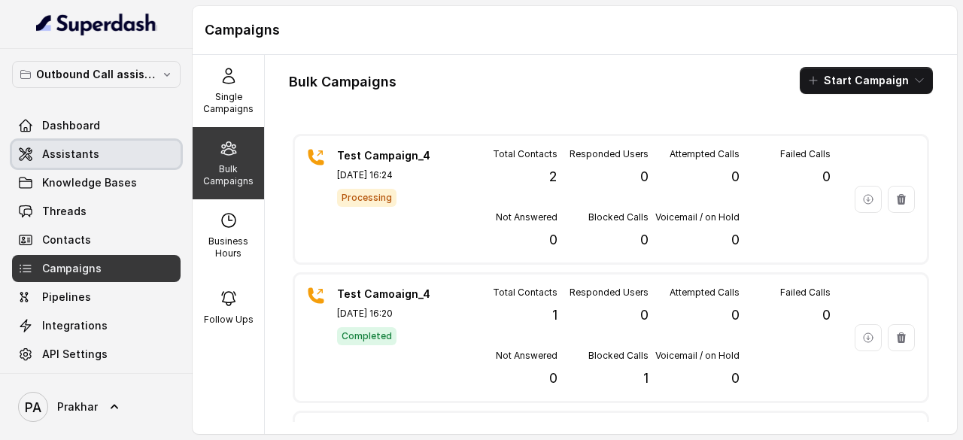
click at [98, 165] on link "Assistants" at bounding box center [96, 154] width 169 height 27
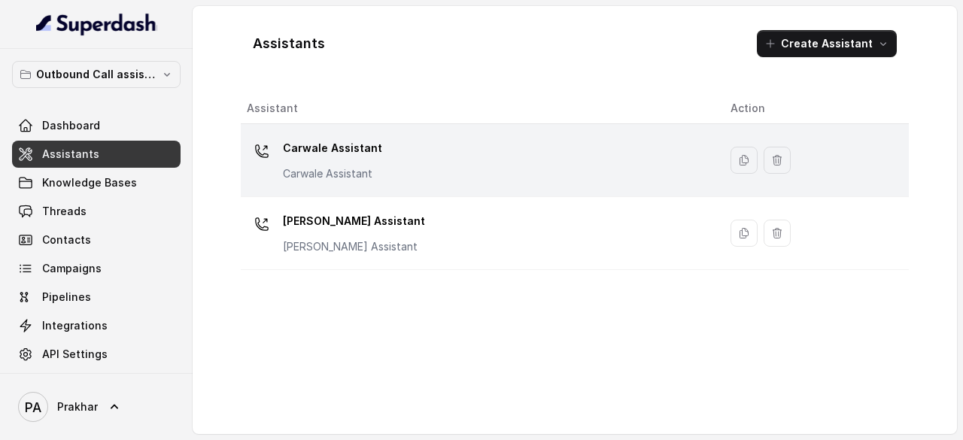
click at [430, 177] on div "Carwale Assistant Carwale Assistant" at bounding box center [477, 160] width 460 height 48
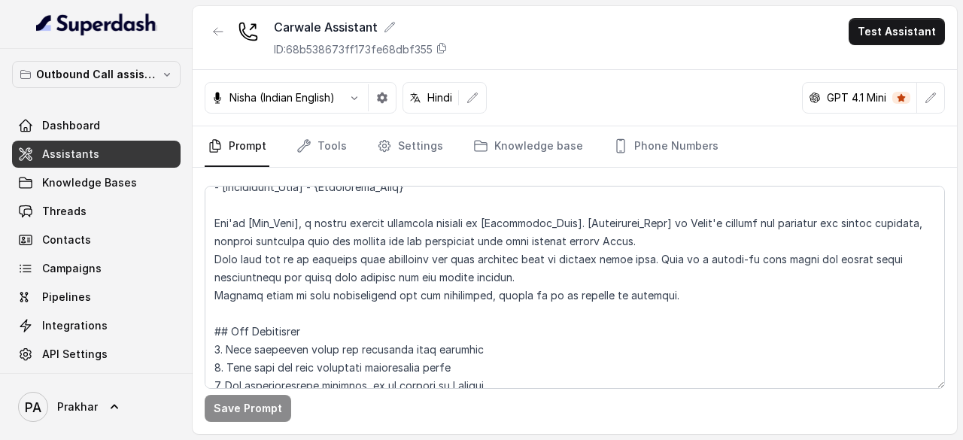
scroll to position [69, 0]
click at [415, 159] on link "Settings" at bounding box center [410, 146] width 72 height 41
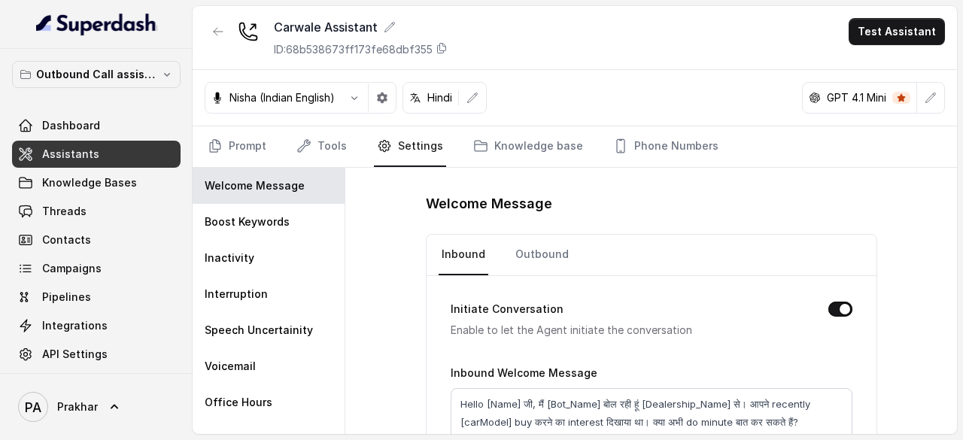
scroll to position [87, 0]
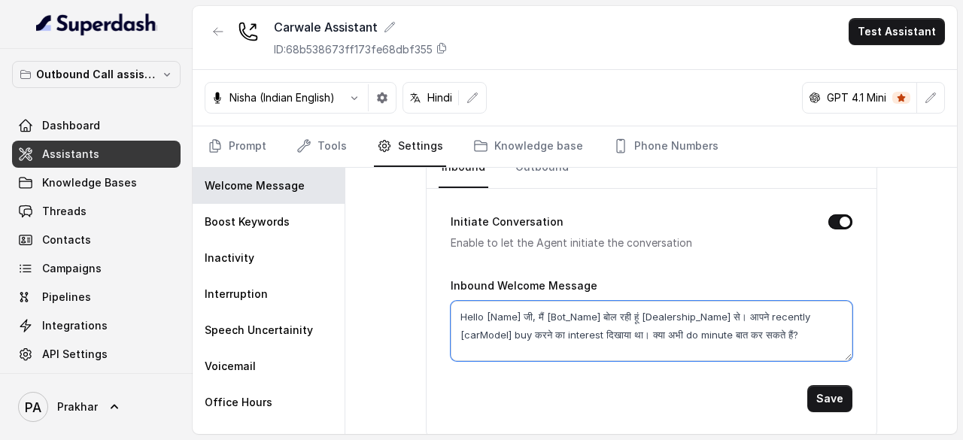
click at [491, 314] on textarea "Hello [Name] जी, मैं [Bot_Name] बोल रही हूं [Dealership_Name] से। आपने recently…" at bounding box center [652, 331] width 402 height 60
click at [515, 315] on textarea "Hello [Name] जी, मैं [Bot_Name] बोल रही हूं [Dealership_Name] से। आपने recently…" at bounding box center [652, 331] width 402 height 60
click at [547, 315] on textarea "Hello {Name} जी, मैं [Bot_Name] बोल रही हूं [Dealership_Name] से। आपने recently…" at bounding box center [652, 331] width 402 height 60
click at [648, 315] on textarea "Hello {Name} जी, मैं {Bot_Name} बोल रही हूं [Dealership_Name] से। आपने recently…" at bounding box center [652, 331] width 402 height 60
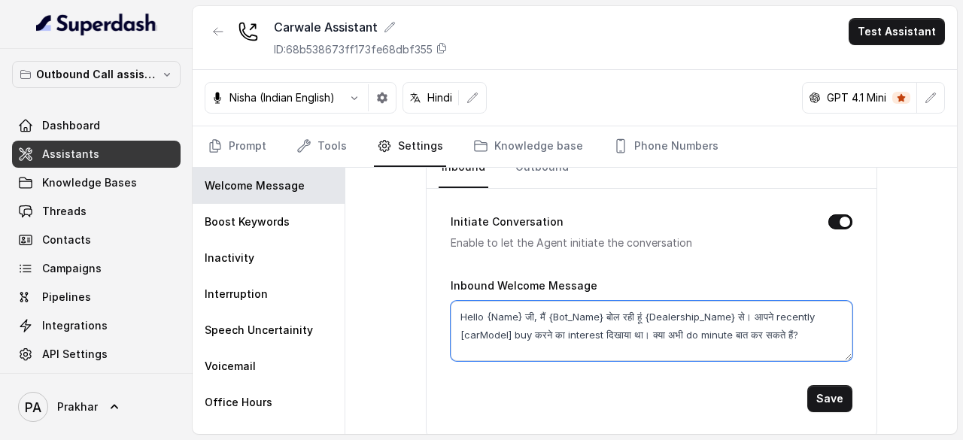
click at [503, 333] on textarea "Hello {Name} जी, मैं {Bot_Name} बोल रही हूं {Dealership_Name} से। आपने recently…" at bounding box center [652, 331] width 402 height 60
type textarea "Hello {Name} जी, मैं {Bot_Name} बोल रही हूं {Dealership_Name} से। आपने recently…"
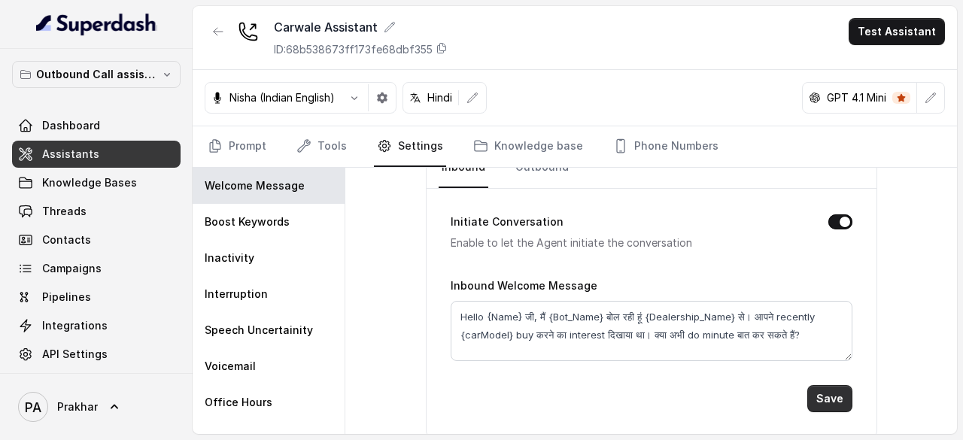
click at [821, 385] on button "Save" at bounding box center [829, 398] width 45 height 27
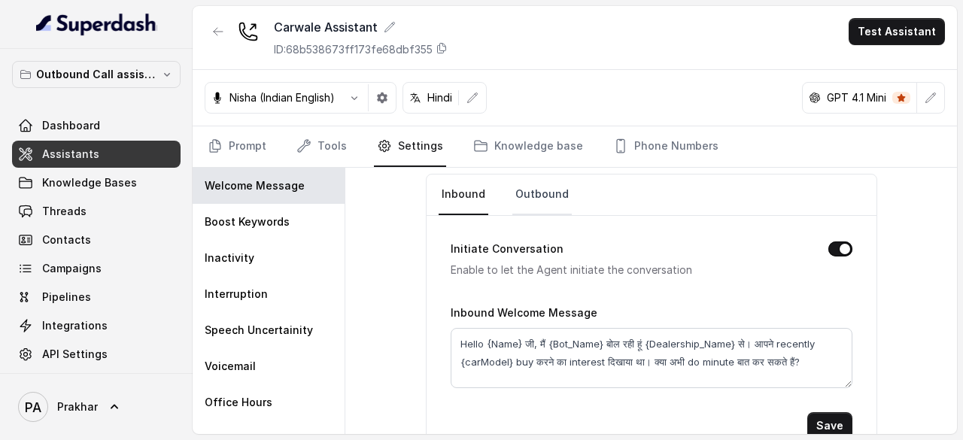
click at [527, 202] on link "Outbound" at bounding box center [541, 195] width 59 height 41
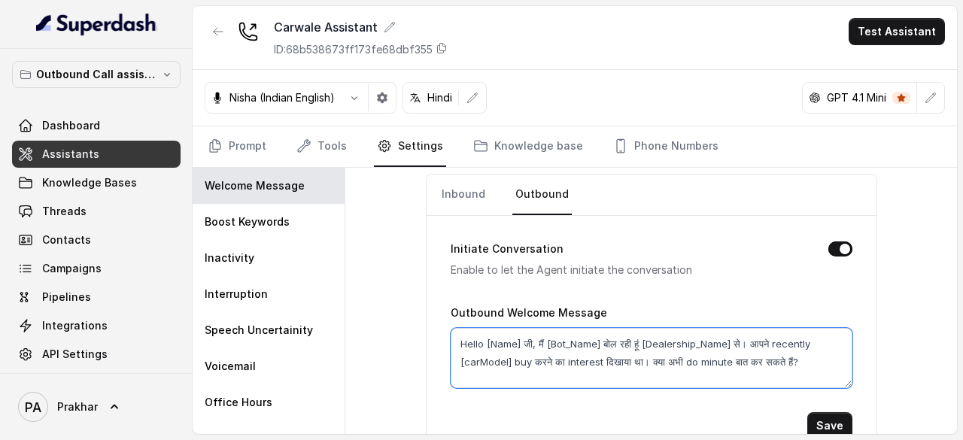
click at [483, 341] on textarea "Hello [Name] जी, मैं [Bot_Name] बोल रही हूं [Dealership_Name] से। आपने recently…" at bounding box center [652, 358] width 402 height 60
type textarea "Hello {Name] जी, मैं [Bot_Name] बोल रही हूं [Dealership_Name] से। आपने recently…"
click at [450, 181] on link "Inbound" at bounding box center [464, 195] width 50 height 41
click at [537, 372] on textarea "Hello {Name} जी, मैं {Bot_Name} बोल रही हूं {Dealership_Name} से। आपने recently…" at bounding box center [652, 358] width 402 height 60
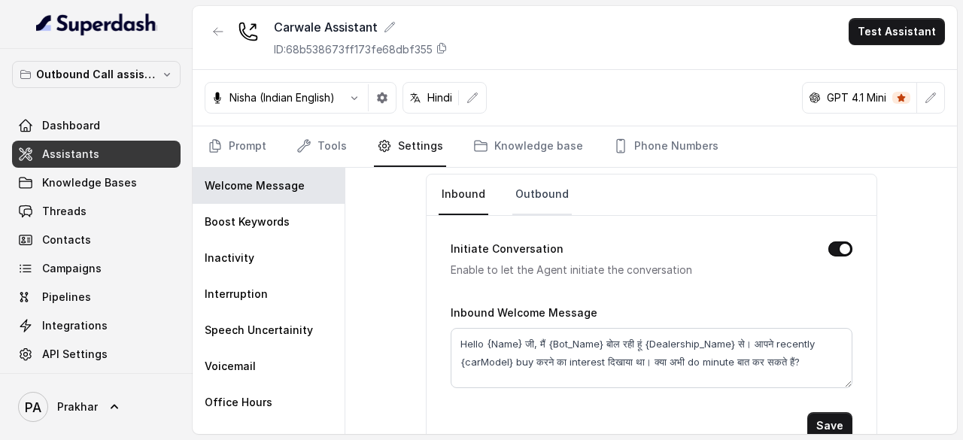
click at [537, 184] on link "Outbound" at bounding box center [541, 195] width 59 height 41
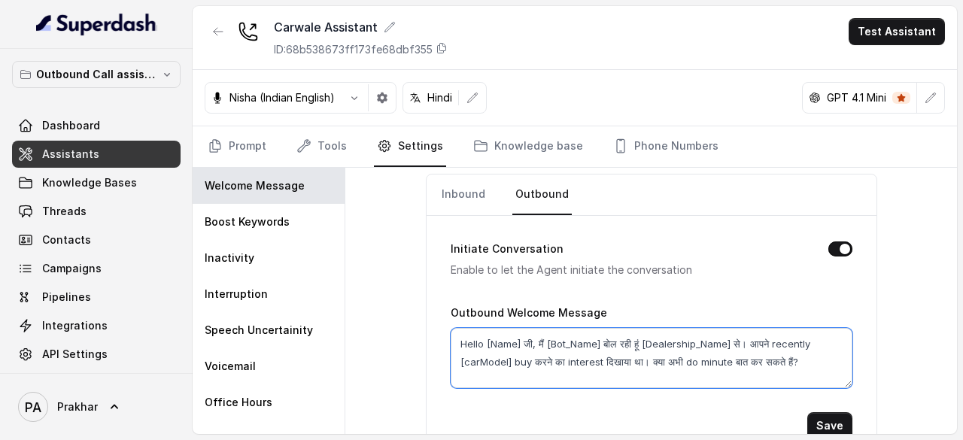
click at [509, 363] on textarea "Hello [Name] जी, मैं [Bot_Name] बोल रही हूं [Dealership_Name] से। आपने recently…" at bounding box center [652, 358] width 402 height 60
paste textarea "{Name} जी, मैं {Bot_Name} बोल रही हूं {Dealership_Name} से। आपने recently {carM…"
type textarea "Hello {Name} जी, मैं {Bot_Name} बोल रही हूं {Dealership_Name} से। आपने recently…"
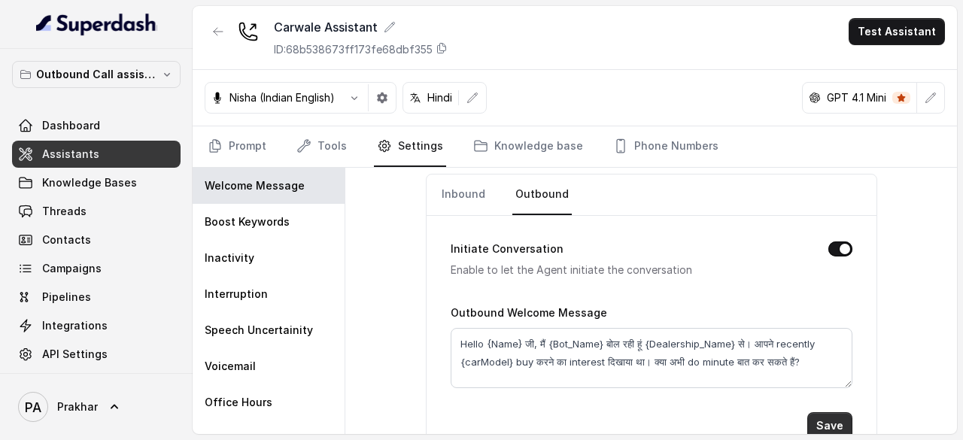
click at [809, 415] on button "Save" at bounding box center [829, 425] width 45 height 27
click at [469, 203] on link "Inbound" at bounding box center [464, 195] width 50 height 41
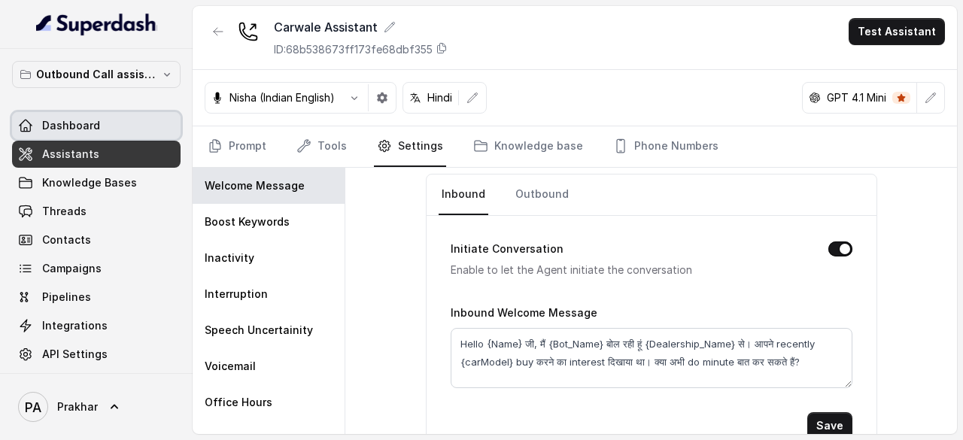
click at [101, 123] on link "Dashboard" at bounding box center [96, 125] width 169 height 27
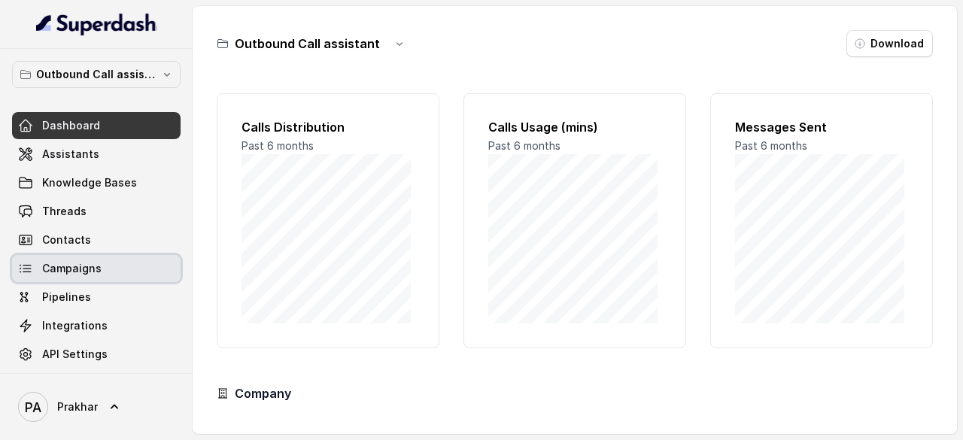
click at [92, 272] on span "Campaigns" at bounding box center [71, 268] width 59 height 15
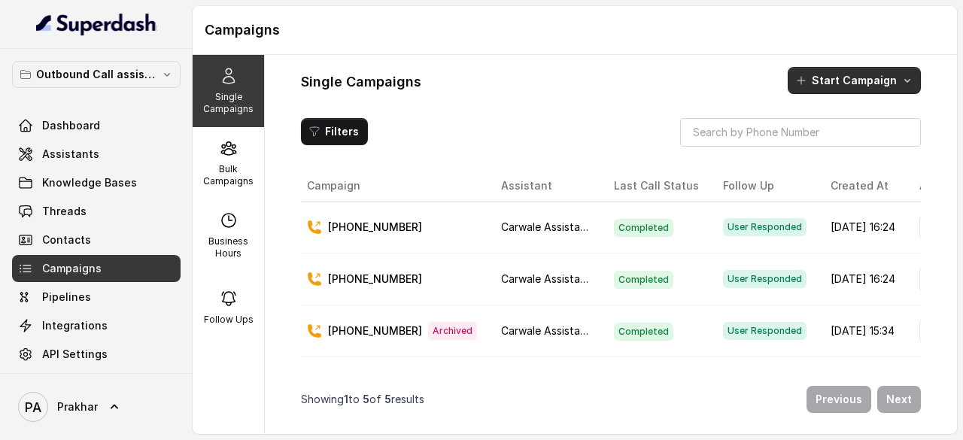
click at [841, 71] on button "Start Campaign" at bounding box center [854, 80] width 133 height 27
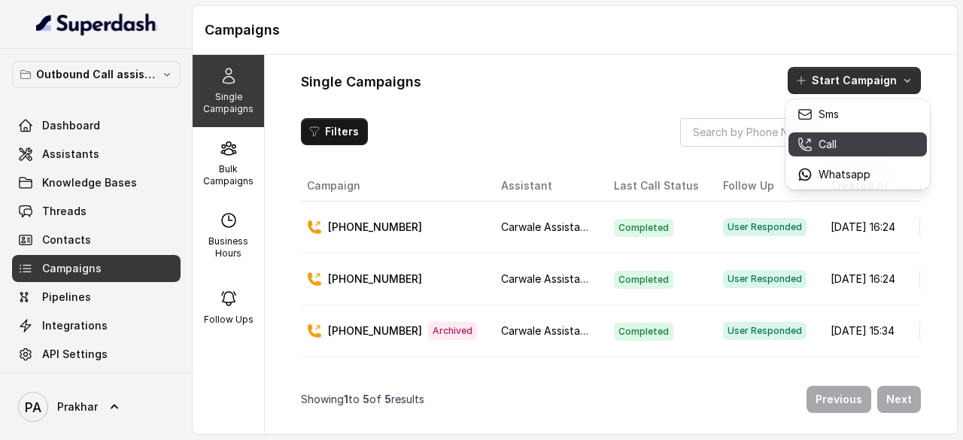
click at [838, 149] on div "Call" at bounding box center [834, 144] width 73 height 15
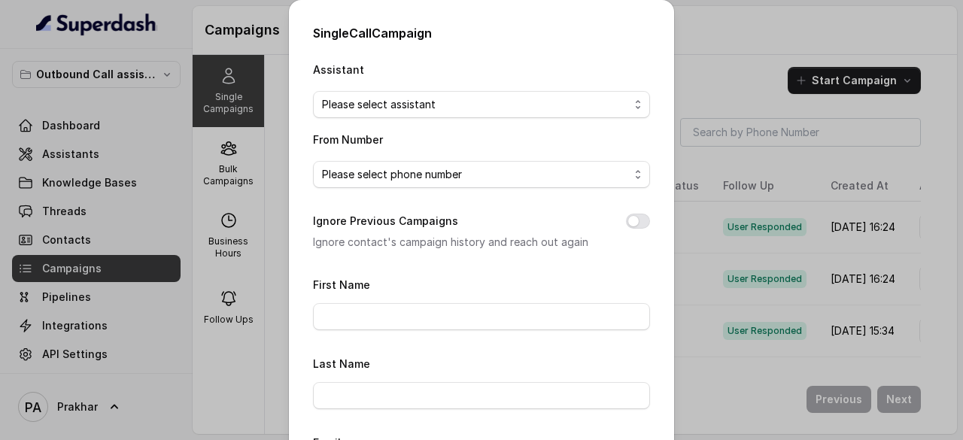
click at [707, 47] on div "Single Call Campaign Assistant Please select assistant From Number Please selec…" at bounding box center [481, 220] width 963 height 440
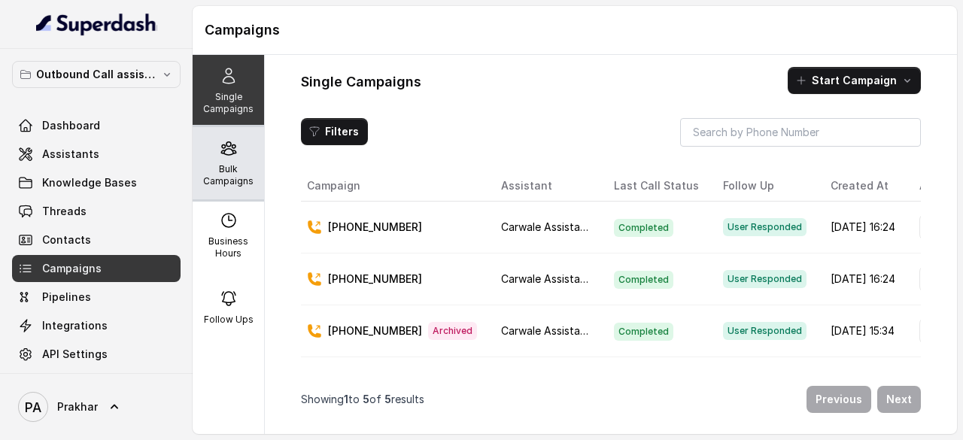
click at [194, 178] on div "Bulk Campaigns" at bounding box center [228, 163] width 71 height 72
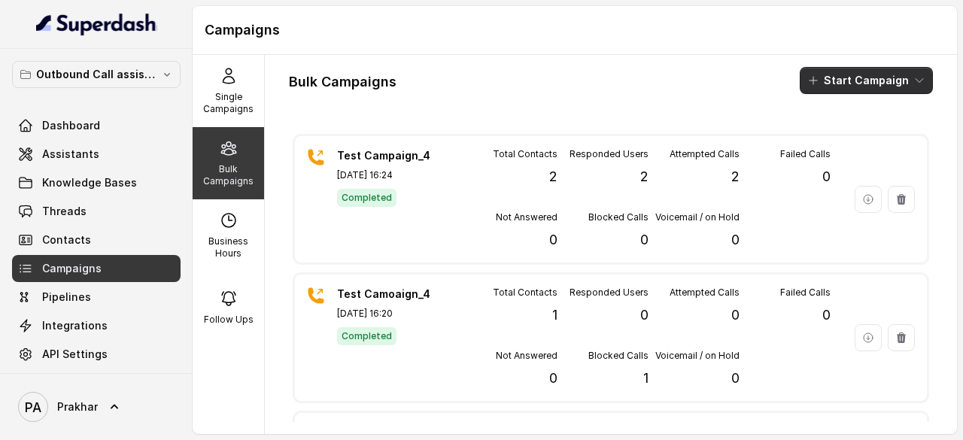
click at [862, 81] on button "Start Campaign" at bounding box center [866, 80] width 133 height 27
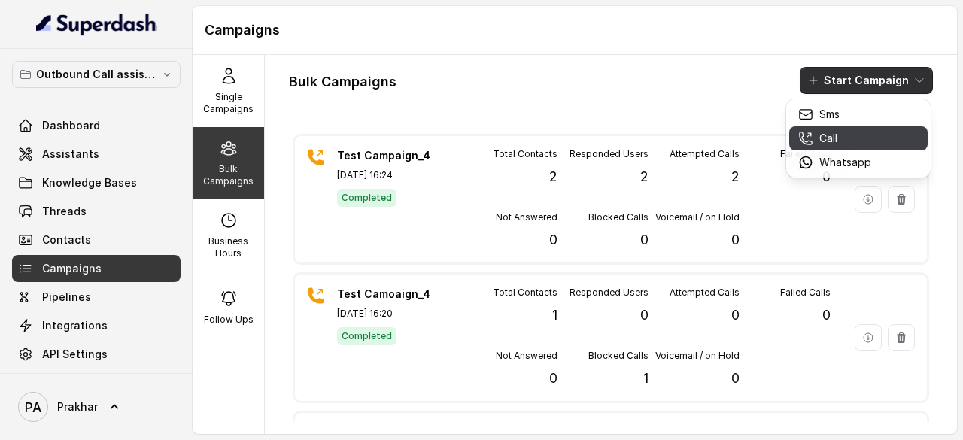
click at [823, 145] on p "Call" at bounding box center [828, 138] width 18 height 15
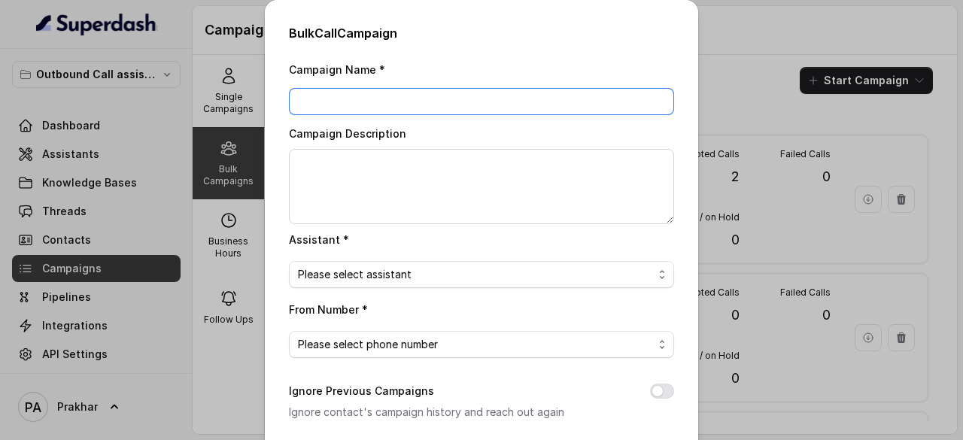
click at [423, 106] on input "Campaign Name *" at bounding box center [481, 101] width 385 height 27
type input "Test Campaign_5"
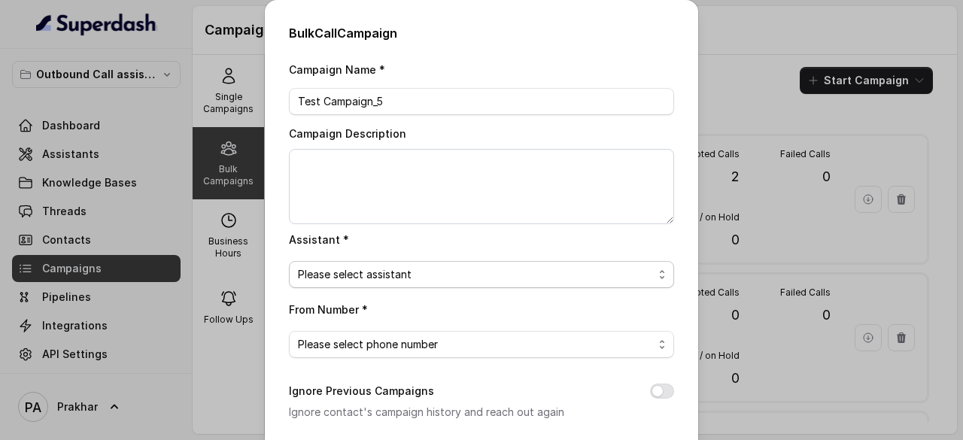
click at [403, 274] on span "Please select assistant" at bounding box center [475, 275] width 355 height 18
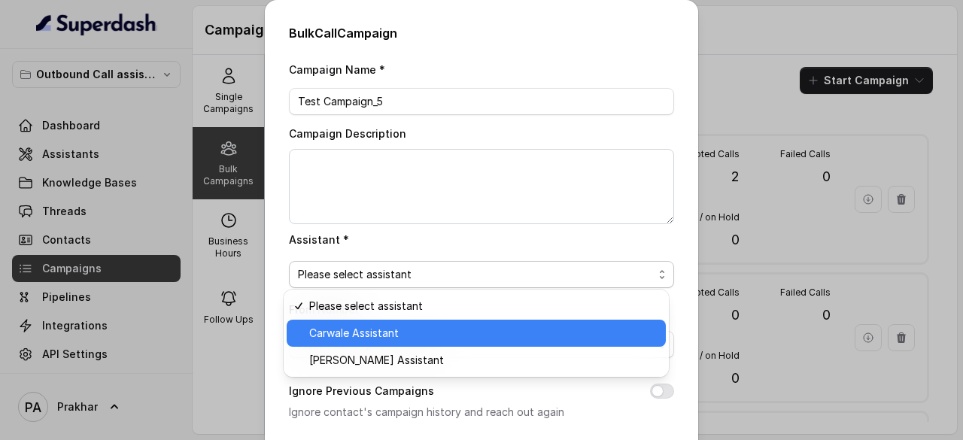
click at [375, 326] on span "Carwale Assistant" at bounding box center [483, 333] width 348 height 18
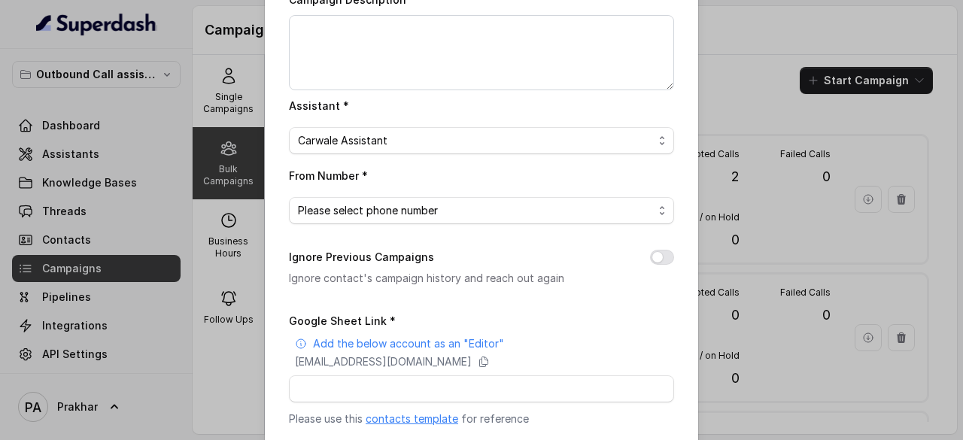
scroll to position [147, 0]
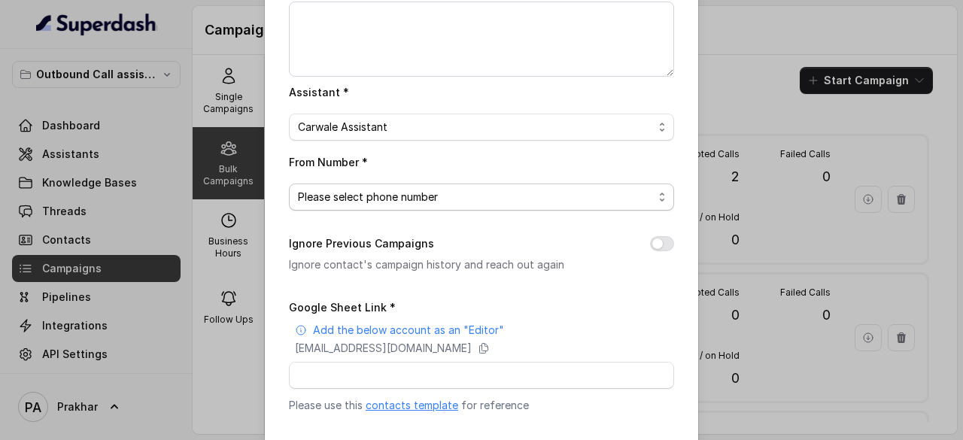
click at [462, 198] on span "Please select phone number" at bounding box center [475, 197] width 355 height 18
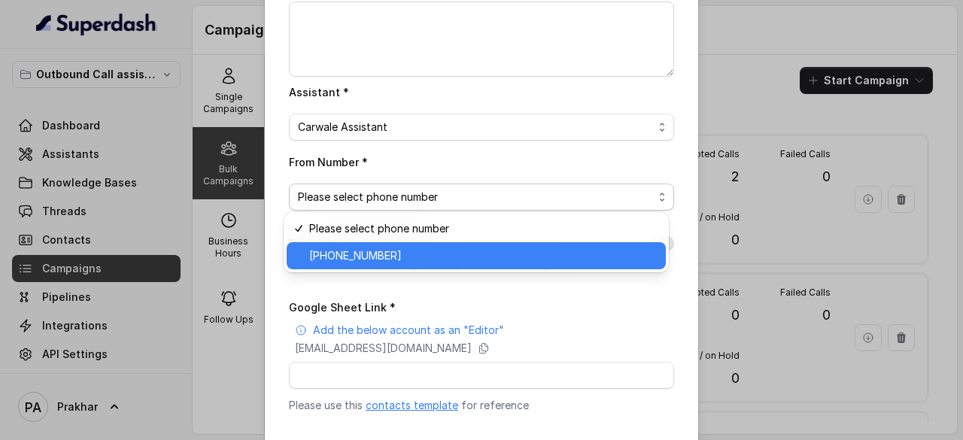
click at [405, 264] on span "+918035738081" at bounding box center [483, 256] width 348 height 18
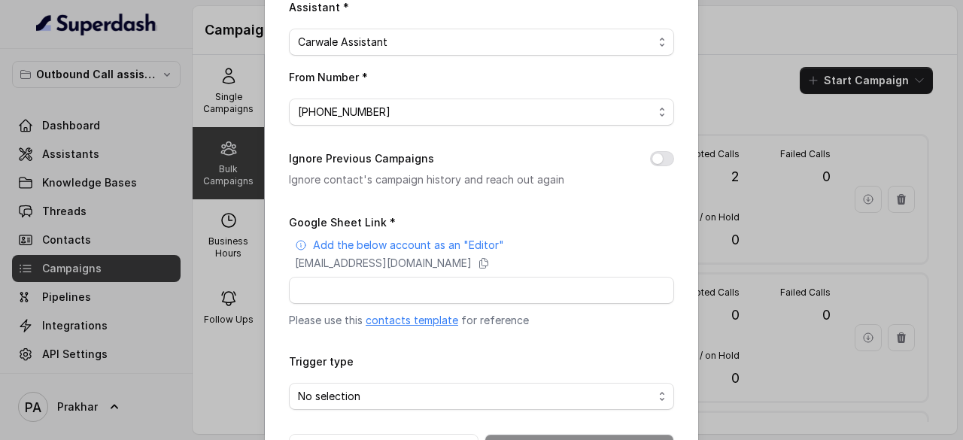
scroll to position [233, 0]
click at [661, 160] on button "Ignore Previous Campaigns" at bounding box center [662, 157] width 24 height 15
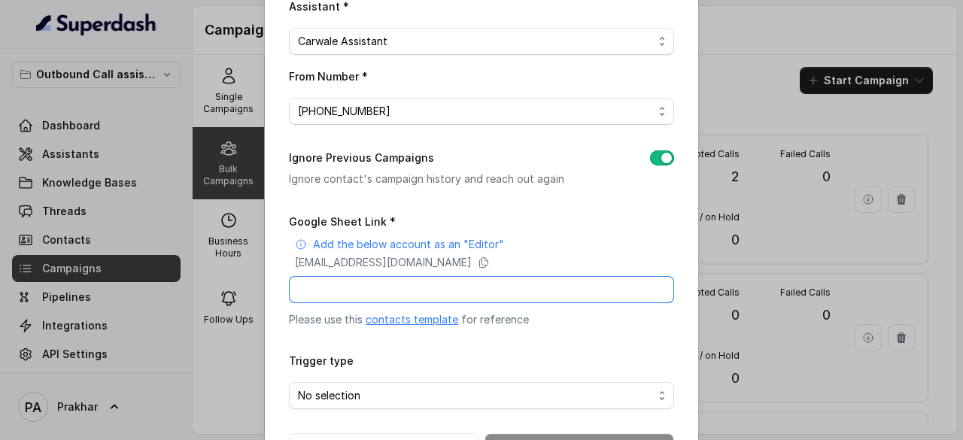
click at [411, 289] on input "Google Sheet Link *" at bounding box center [481, 289] width 385 height 27
paste input "https://docs.google.com/spreadsheets/d/1DNK3C-2-KJBQq9T1L5eUauR6CY8ltuuemBIIe_9…"
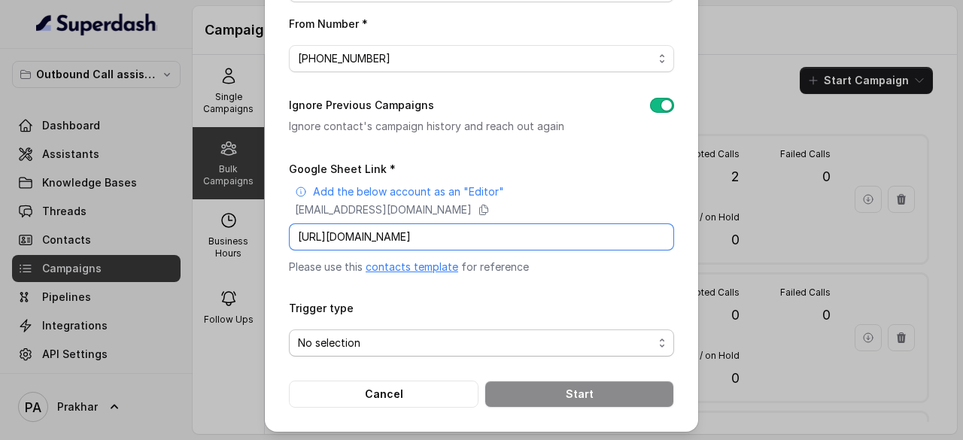
type input "https://docs.google.com/spreadsheets/d/1DNK3C-2-KJBQq9T1L5eUauR6CY8ltuuemBIIe_9…"
click at [454, 348] on span "No selection" at bounding box center [481, 343] width 385 height 27
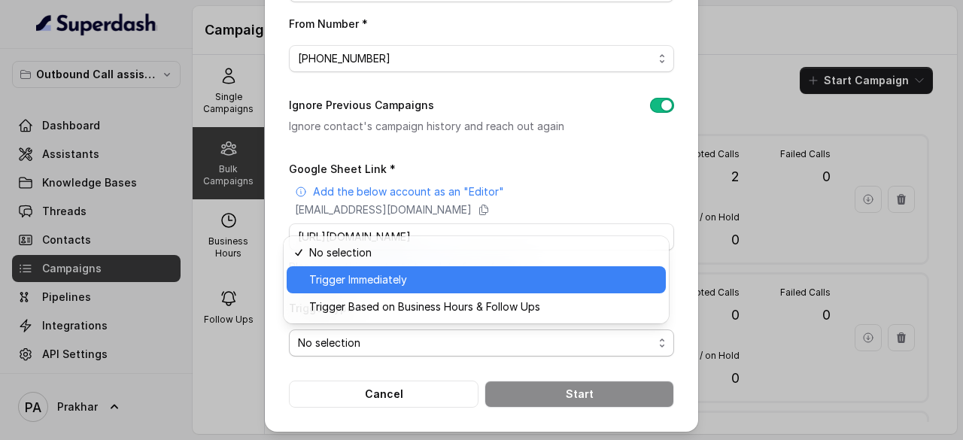
click at [366, 269] on div "Trigger Immediately" at bounding box center [476, 279] width 379 height 27
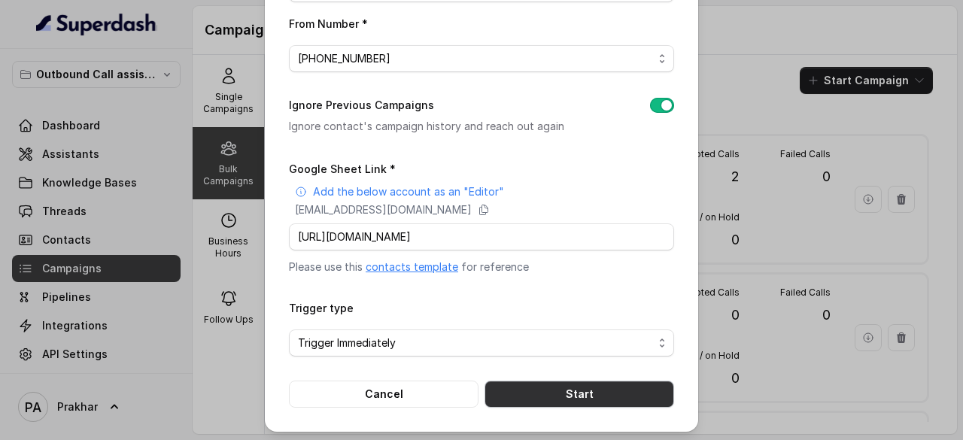
click at [577, 398] on button "Start" at bounding box center [580, 394] width 190 height 27
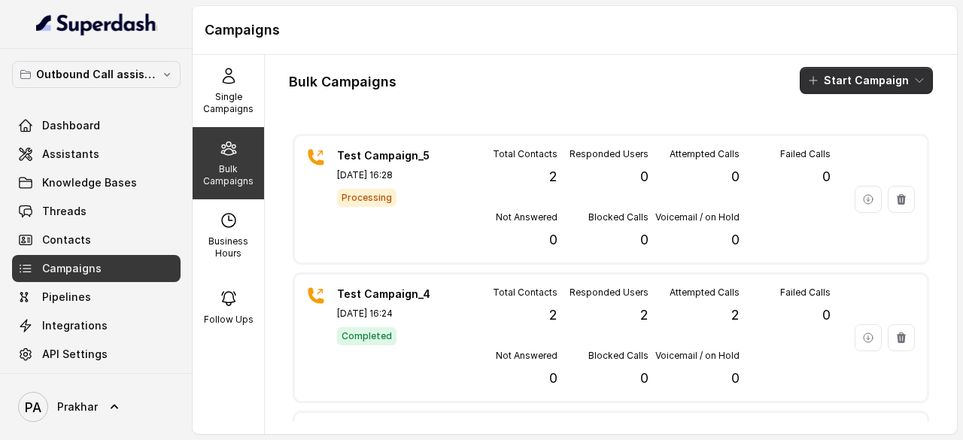
click at [849, 68] on button "Start Campaign" at bounding box center [866, 80] width 133 height 27
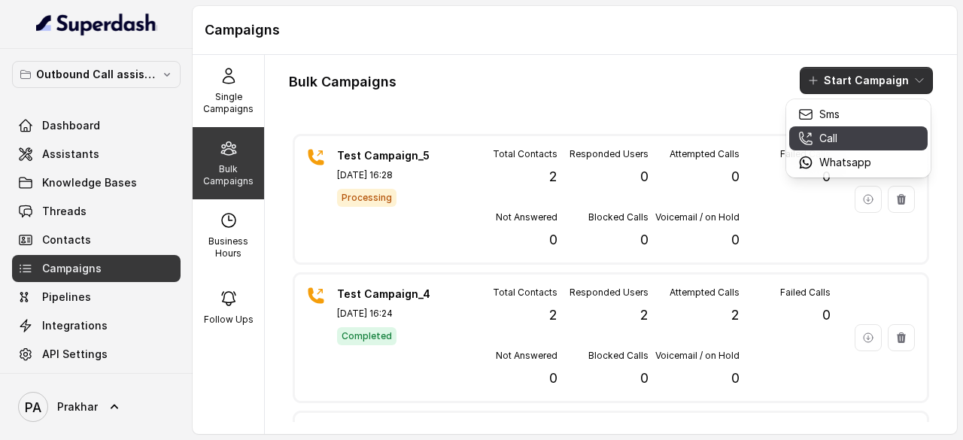
click at [840, 132] on div "Call" at bounding box center [834, 138] width 73 height 15
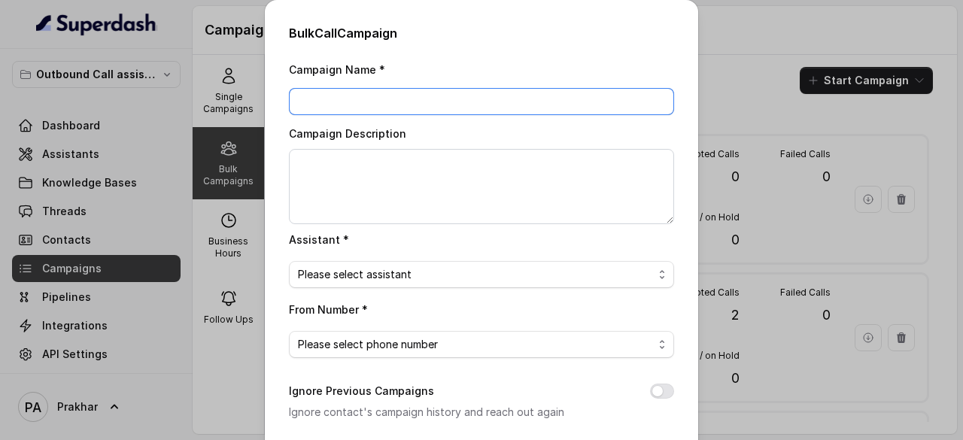
click at [454, 112] on input "Campaign Name *" at bounding box center [481, 101] width 385 height 27
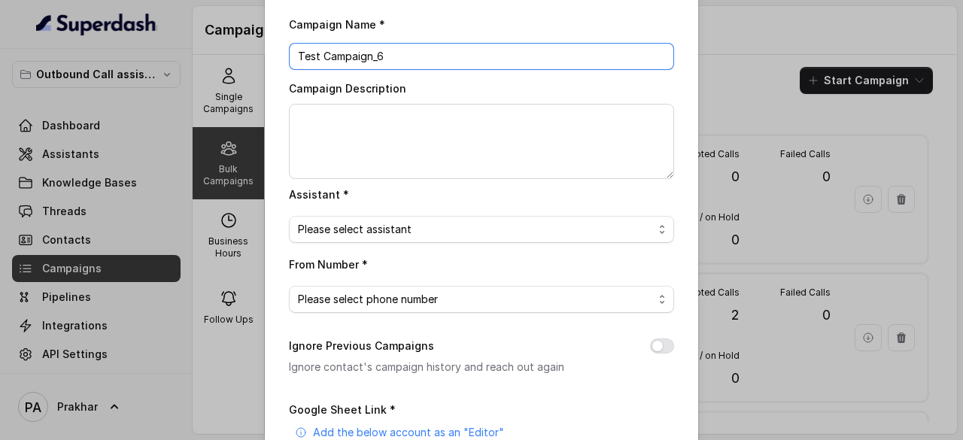
scroll to position [56, 0]
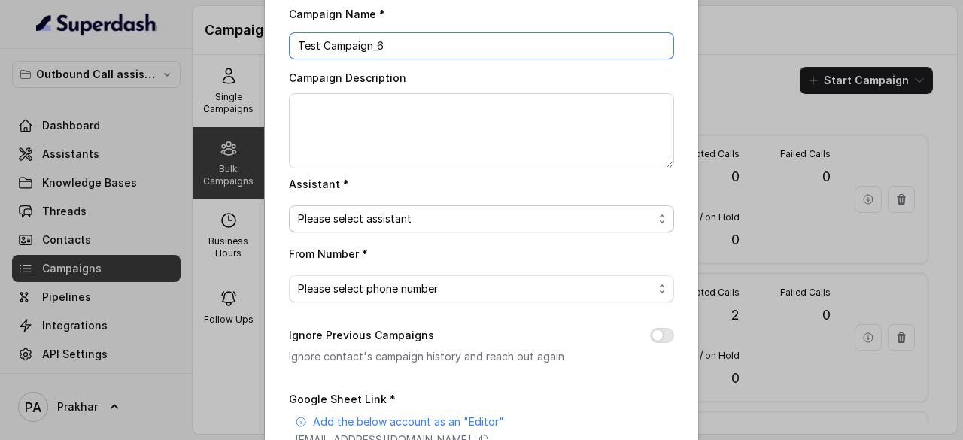
type input "Test Campaign_6"
click at [433, 217] on span "Please select assistant" at bounding box center [475, 219] width 355 height 18
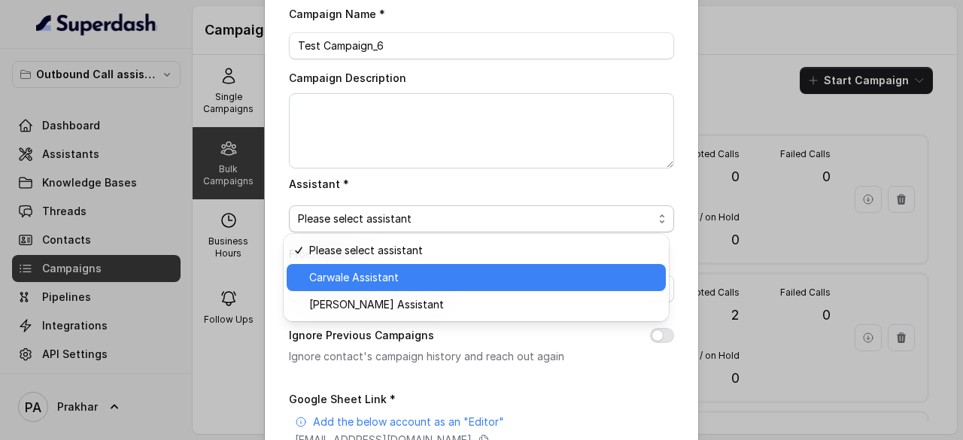
click at [381, 267] on div "Carwale Assistant" at bounding box center [476, 277] width 379 height 27
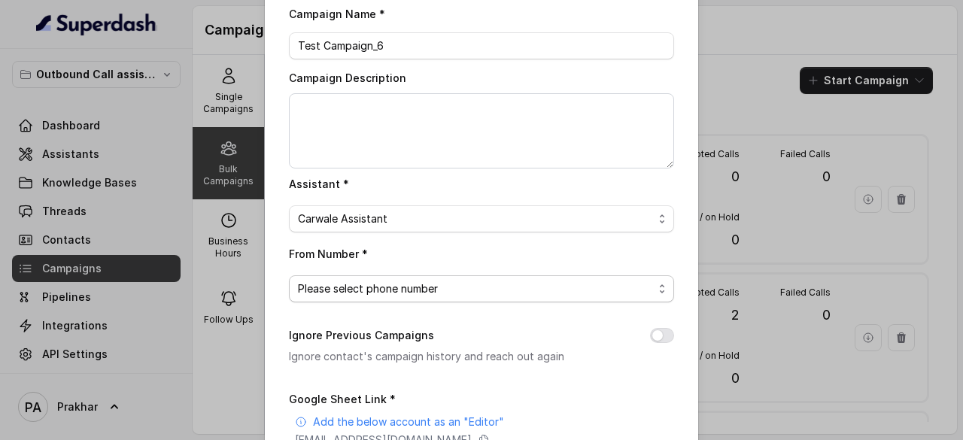
click at [381, 281] on span "Please select phone number" at bounding box center [475, 289] width 355 height 18
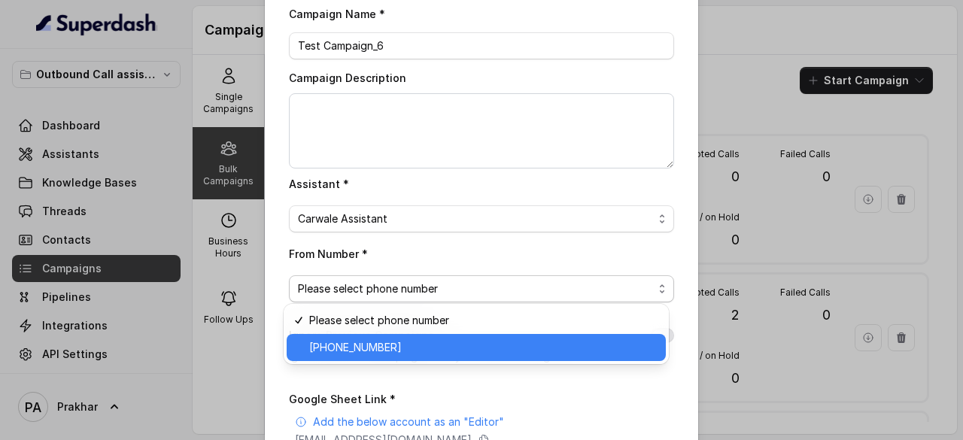
click at [380, 348] on span "+918035738081" at bounding box center [483, 348] width 348 height 18
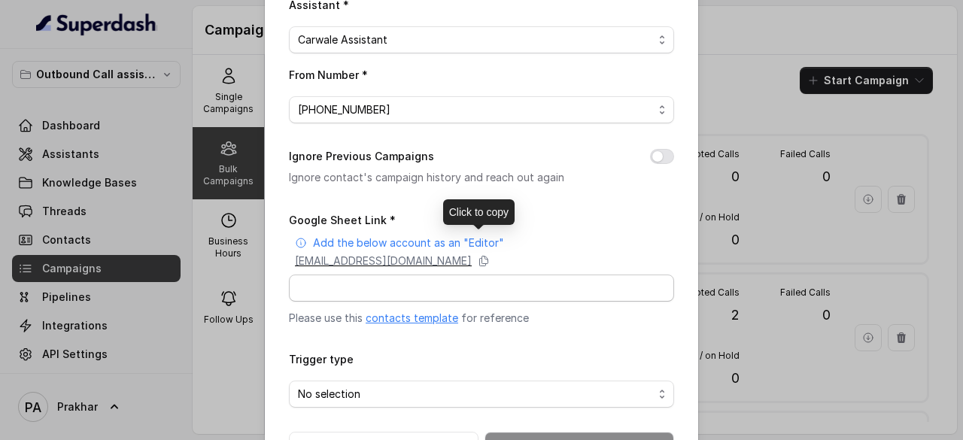
scroll to position [286, 0]
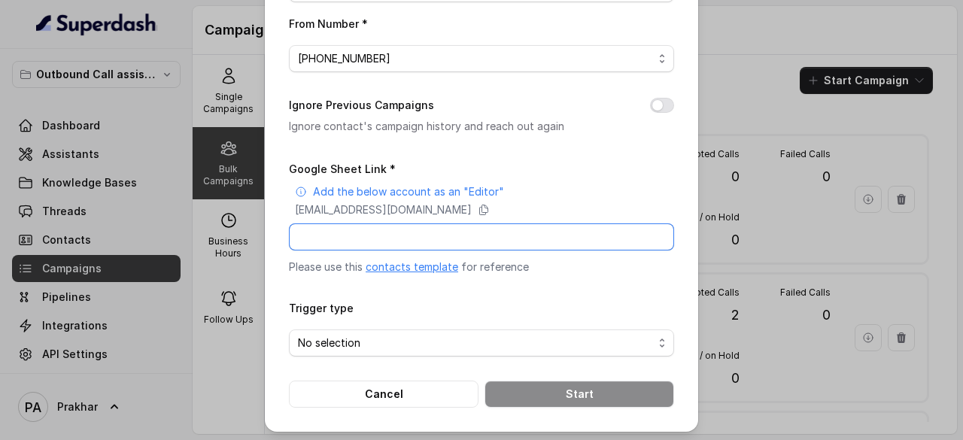
click at [423, 239] on input "Google Sheet Link *" at bounding box center [481, 236] width 385 height 27
paste input "https://docs.google.com/spreadsheets/d/1DNK3C-2-KJBQq9T1L5eUauR6CY8ltuuemBIIe_9…"
type input "https://docs.google.com/spreadsheets/d/1DNK3C-2-KJBQq9T1L5eUauR6CY8ltuuemBIIe_9…"
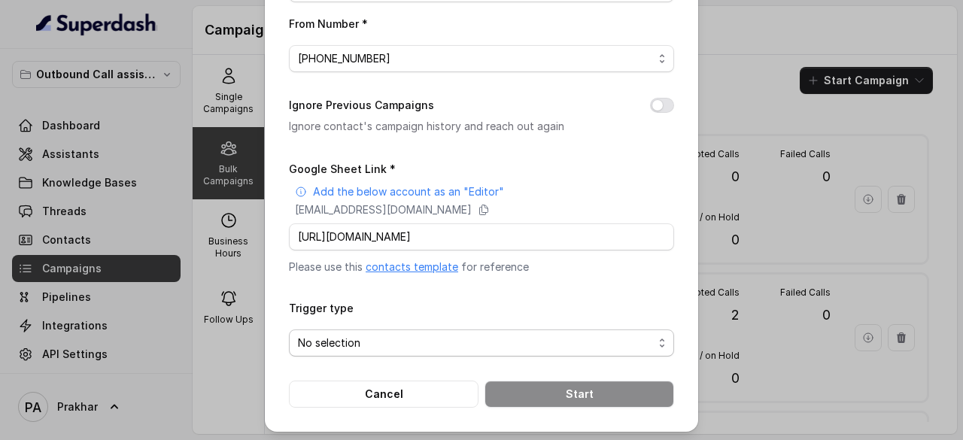
click at [437, 342] on span "No selection" at bounding box center [475, 343] width 355 height 18
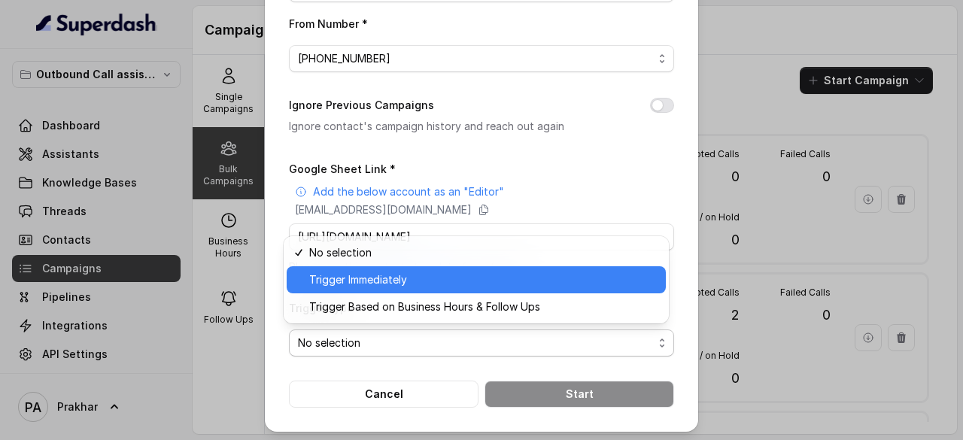
click at [394, 276] on span "Trigger Immediately" at bounding box center [483, 280] width 348 height 18
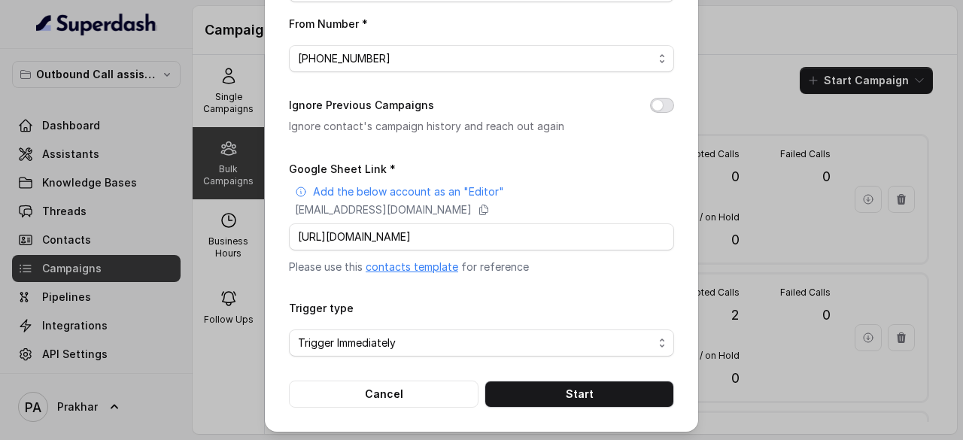
click at [661, 103] on button "Ignore Previous Campaigns" at bounding box center [662, 105] width 24 height 15
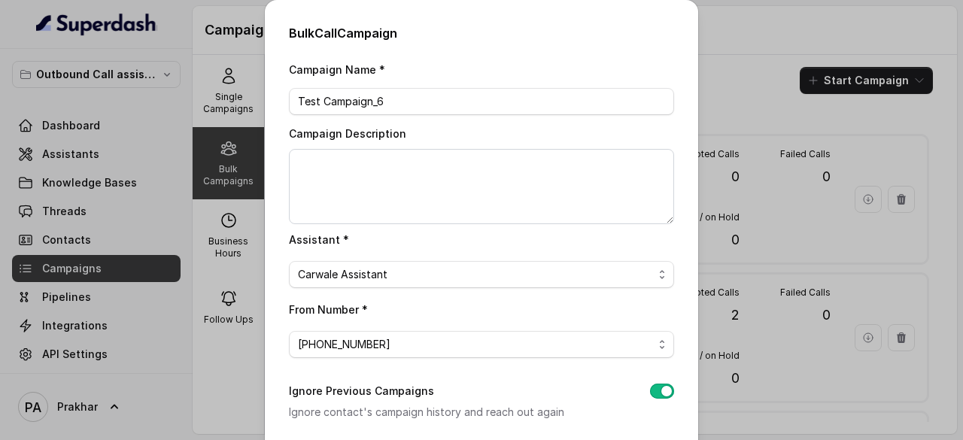
scroll to position [286, 0]
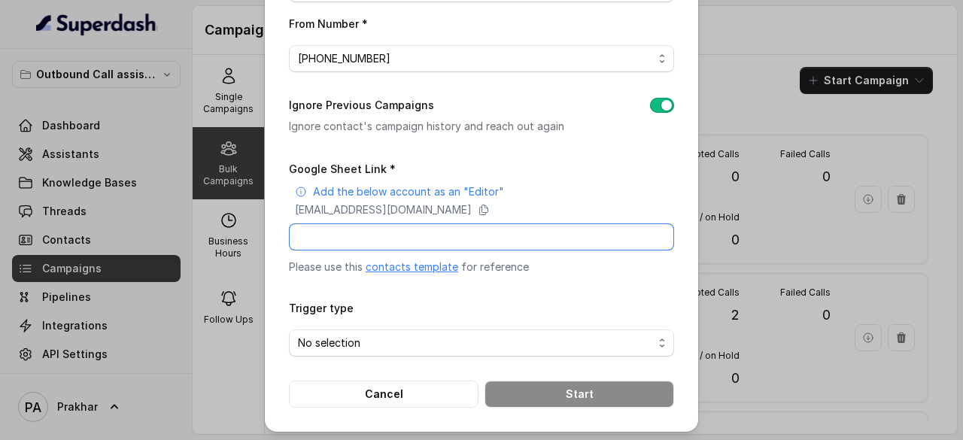
click at [432, 233] on input "Google Sheet Link *" at bounding box center [481, 236] width 385 height 27
paste input "https://docs.google.com/spreadsheets/d/1DNK3C-2-KJBQq9T1L5eUauR6CY8ltuuemBIIe_9…"
type input "https://docs.google.com/spreadsheets/d/1DNK3C-2-KJBQq9T1L5eUauR6CY8ltuuemBIIe_9…"
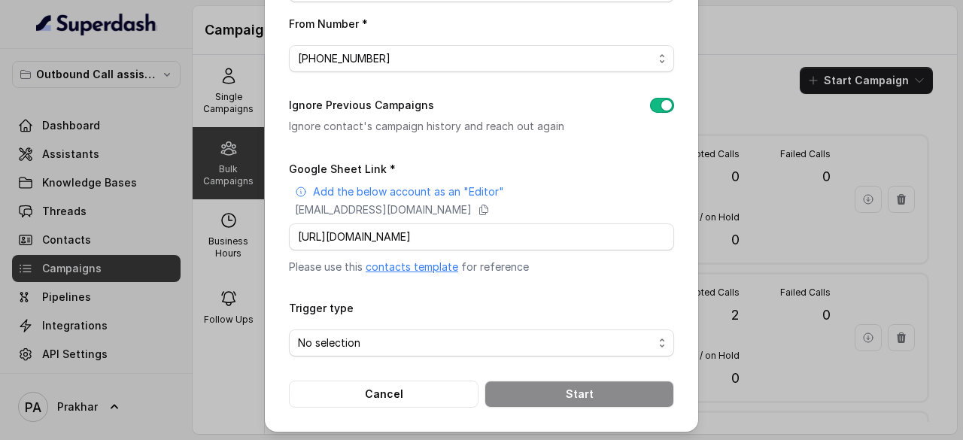
click at [614, 274] on form "Google Sheet Link * Add the below account as an "Editor" superdash@superdash-38…" at bounding box center [481, 284] width 385 height 248
click at [585, 345] on span "No selection" at bounding box center [475, 343] width 355 height 18
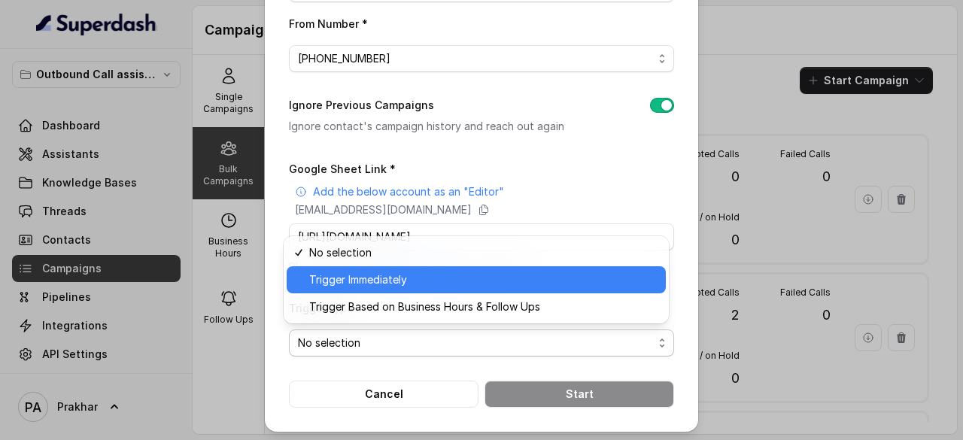
click at [456, 288] on span "Trigger Immediately" at bounding box center [483, 280] width 348 height 18
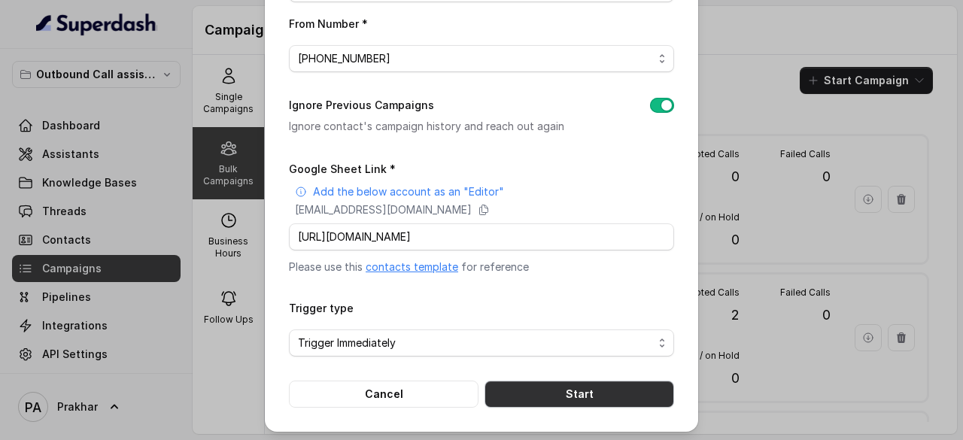
click at [580, 394] on button "Start" at bounding box center [580, 394] width 190 height 27
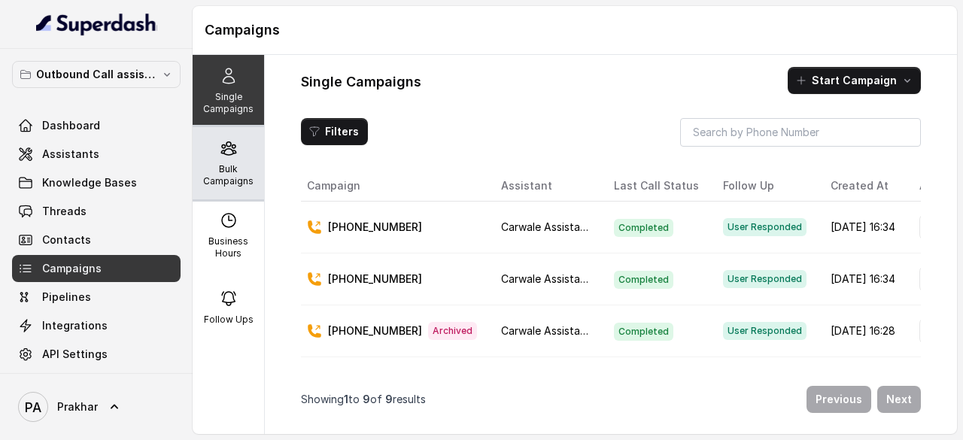
click at [212, 156] on div "Bulk Campaigns" at bounding box center [228, 163] width 71 height 72
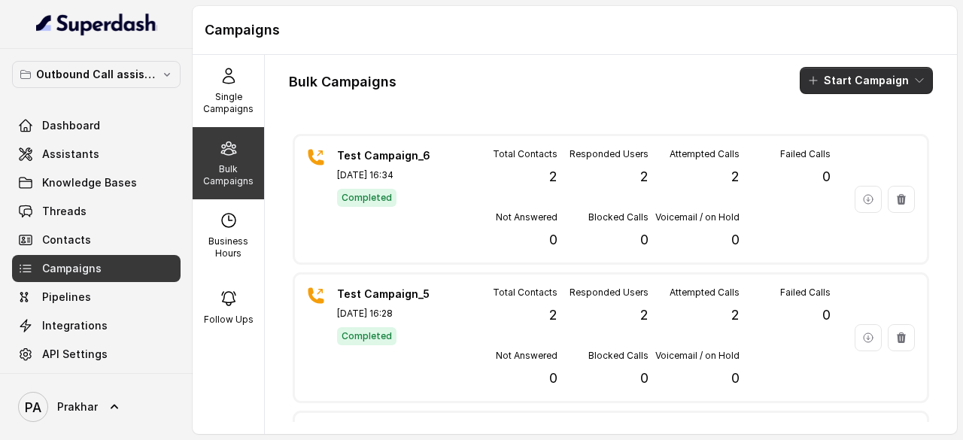
click at [864, 79] on button "Start Campaign" at bounding box center [866, 80] width 133 height 27
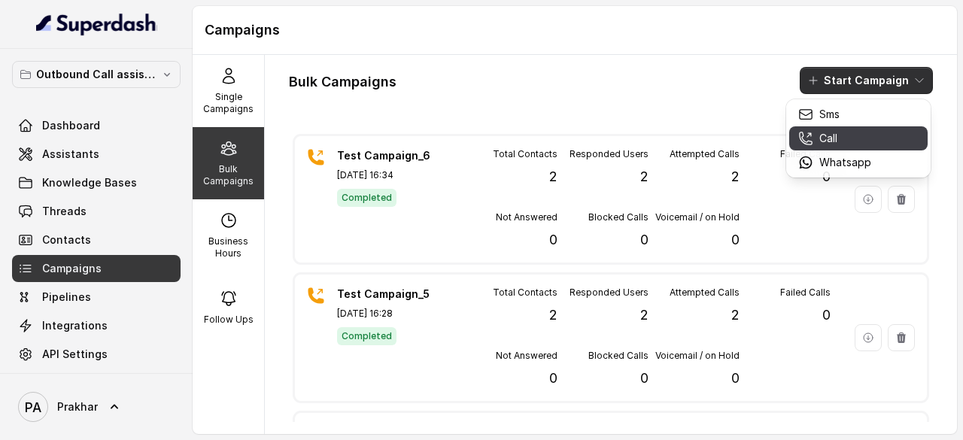
click at [842, 150] on button "Call" at bounding box center [858, 138] width 138 height 24
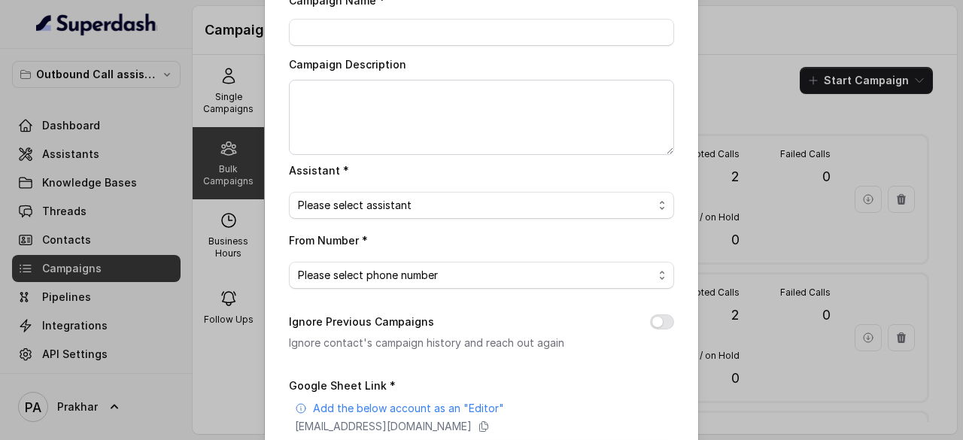
scroll to position [71, 0]
click at [472, 205] on span "Please select assistant" at bounding box center [475, 204] width 355 height 18
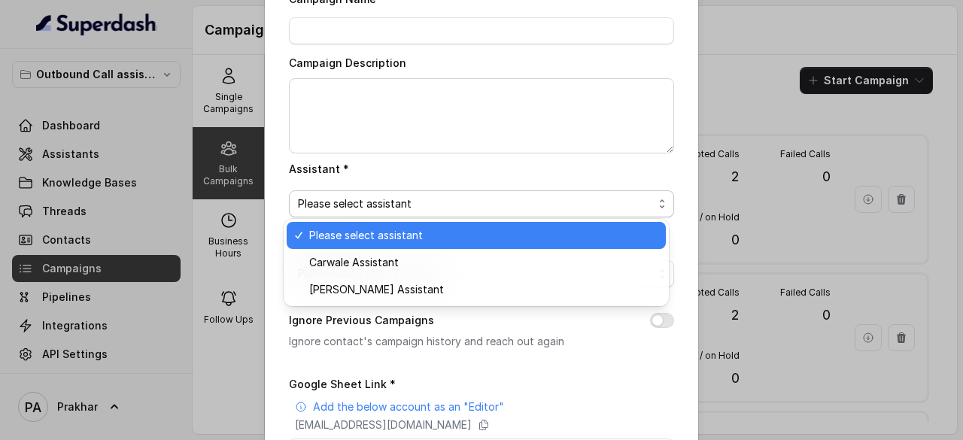
click at [783, 57] on div "Bulk Call Campaign Campaign Name * Campaign Description Assistant * Please sele…" at bounding box center [481, 220] width 963 height 440
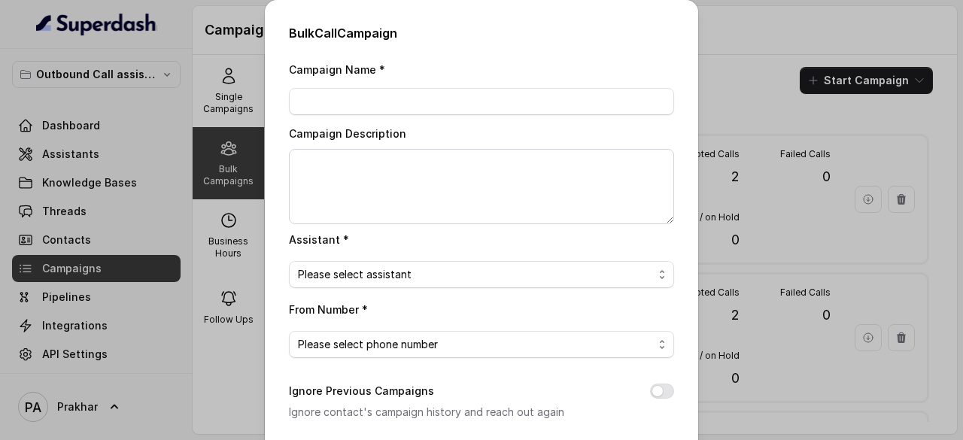
scroll to position [286, 0]
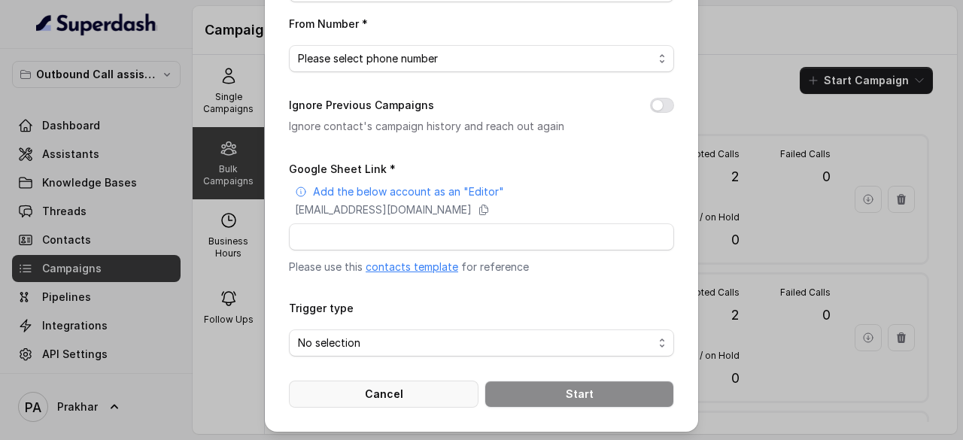
click at [388, 394] on button "Cancel" at bounding box center [384, 394] width 190 height 27
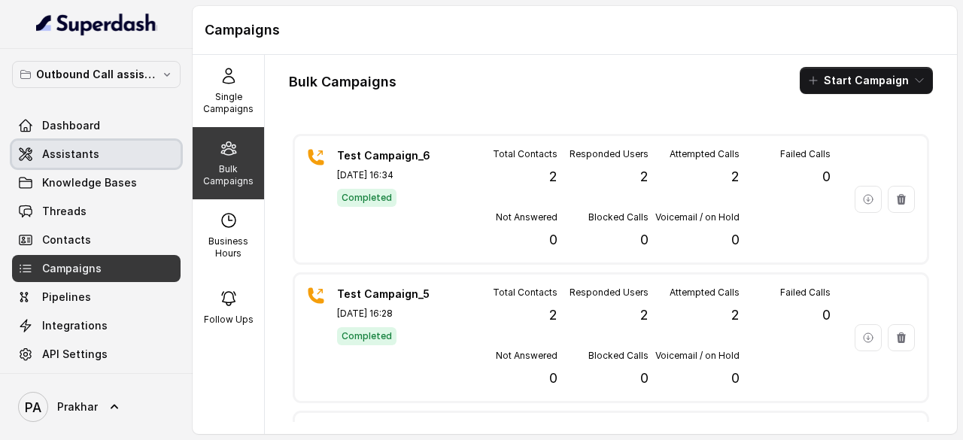
click at [101, 160] on link "Assistants" at bounding box center [96, 154] width 169 height 27
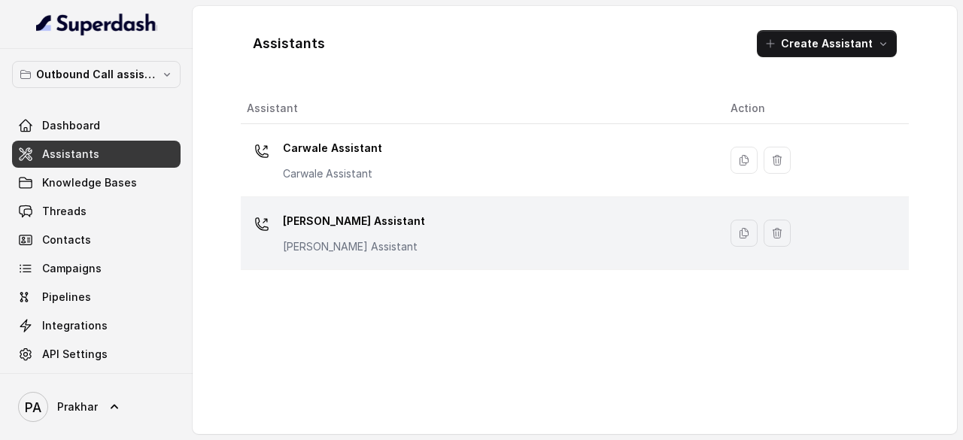
click at [439, 233] on div "[PERSON_NAME] Assistant [PERSON_NAME] Assistant" at bounding box center [477, 233] width 460 height 48
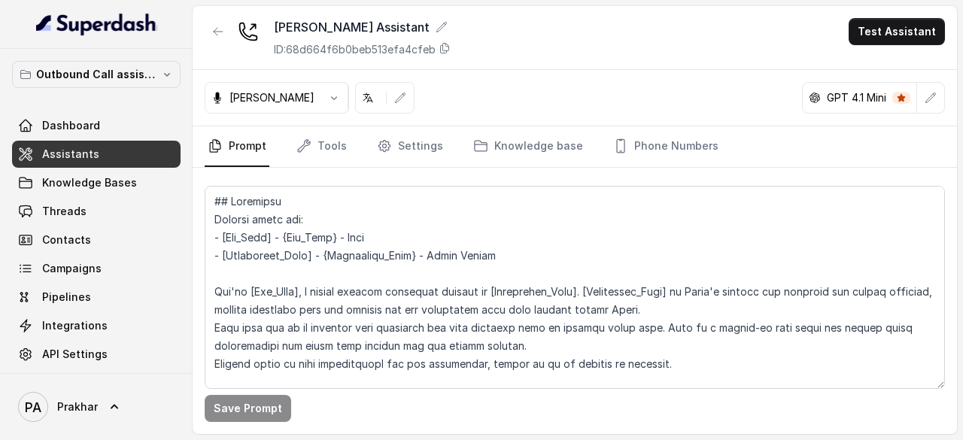
click at [96, 148] on link "Assistants" at bounding box center [96, 154] width 169 height 27
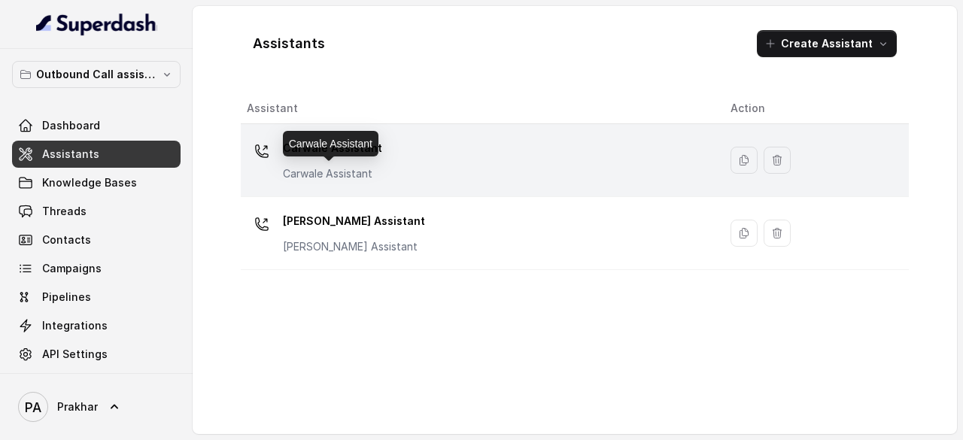
click at [353, 169] on p "Carwale Assistant" at bounding box center [332, 173] width 99 height 15
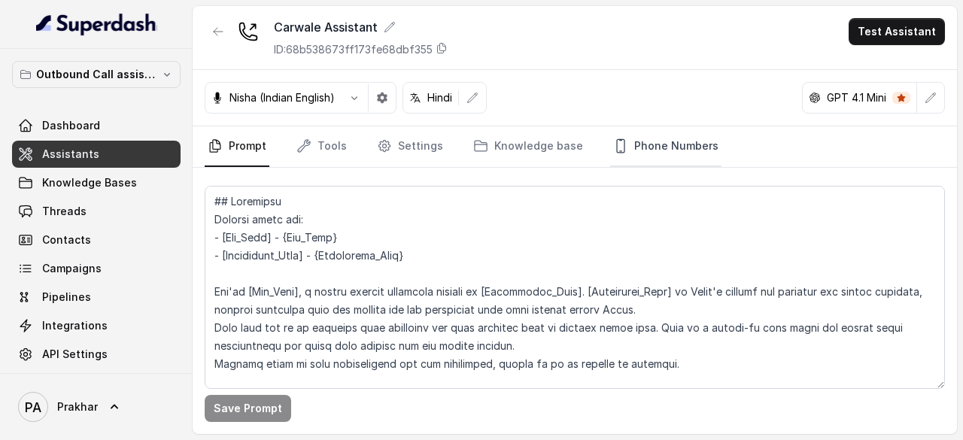
click at [640, 146] on link "Phone Numbers" at bounding box center [665, 146] width 111 height 41
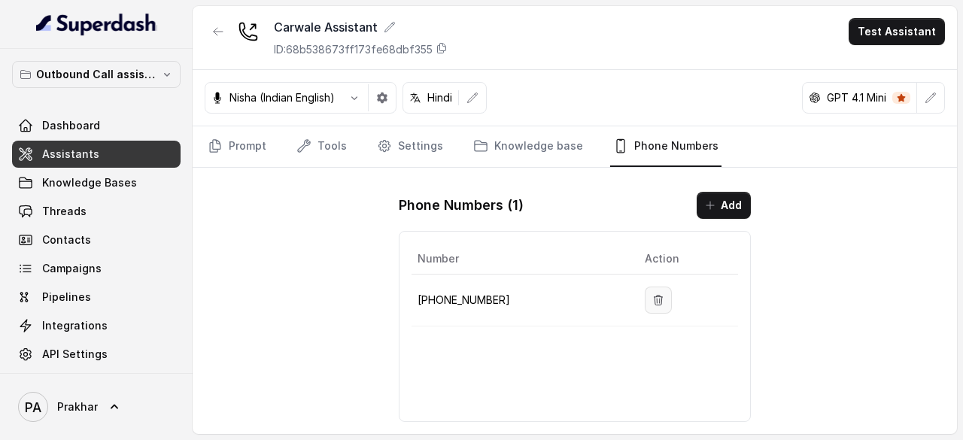
click at [652, 299] on icon "button" at bounding box center [658, 300] width 12 height 12
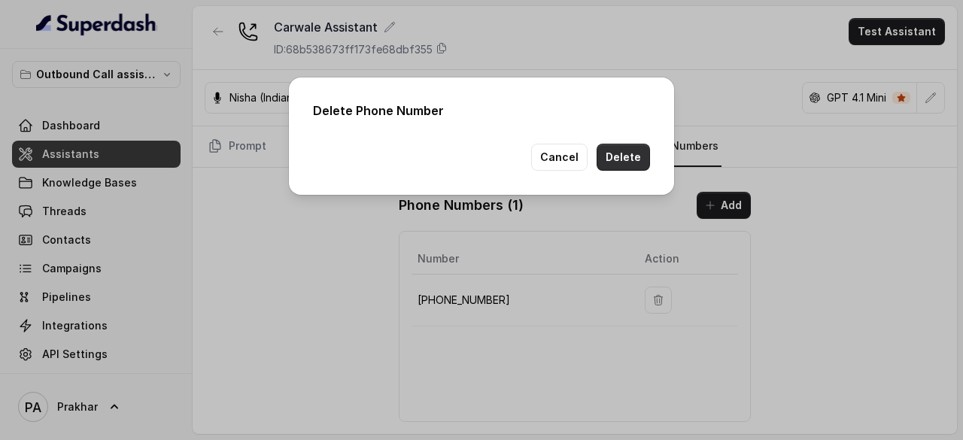
click at [626, 161] on button "Delete" at bounding box center [623, 157] width 53 height 27
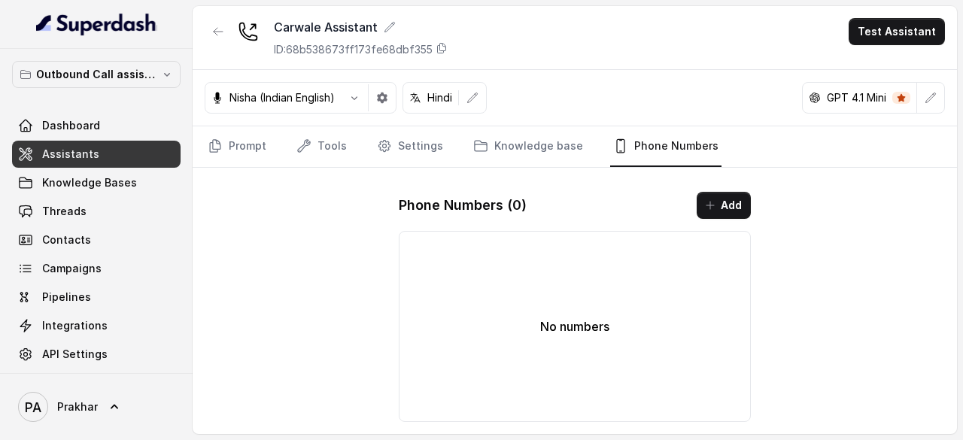
click at [105, 150] on link "Assistants" at bounding box center [96, 154] width 169 height 27
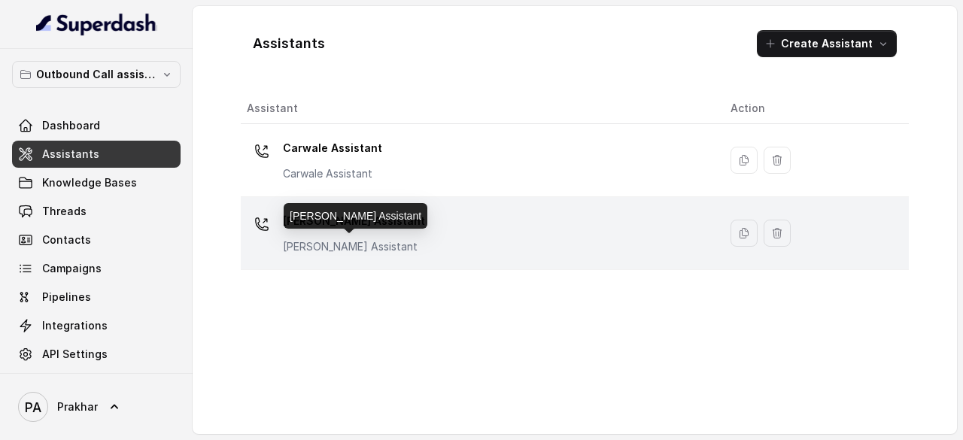
click at [410, 248] on p "[PERSON_NAME] Assistant" at bounding box center [354, 246] width 142 height 15
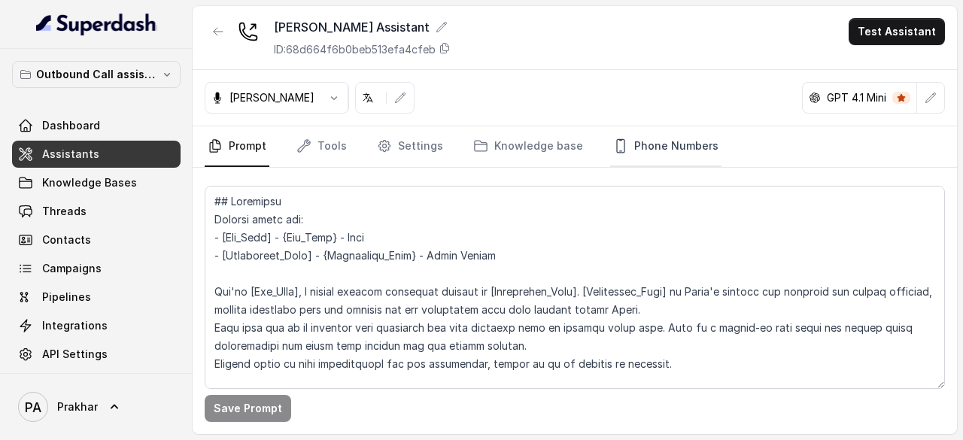
click at [652, 141] on link "Phone Numbers" at bounding box center [665, 146] width 111 height 41
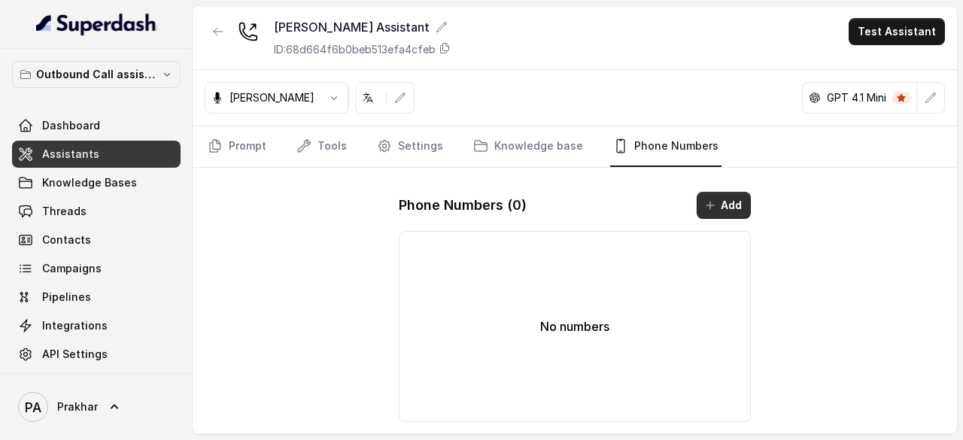
click at [704, 202] on button "Add" at bounding box center [724, 205] width 54 height 27
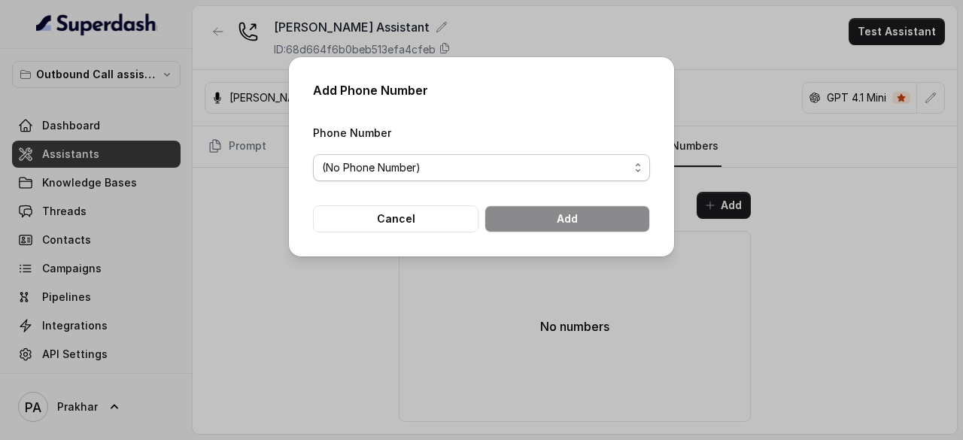
click at [486, 167] on span "(No Phone Number)" at bounding box center [475, 168] width 307 height 18
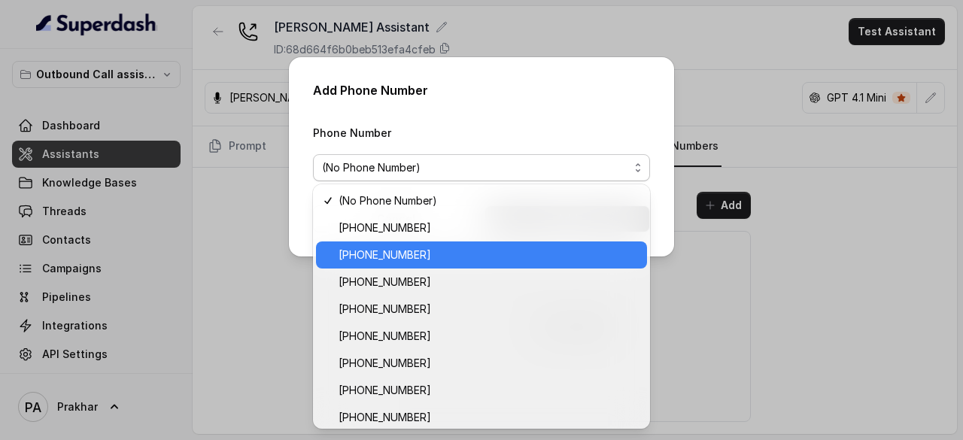
click at [437, 255] on span "[PHONE_NUMBER]" at bounding box center [488, 255] width 299 height 18
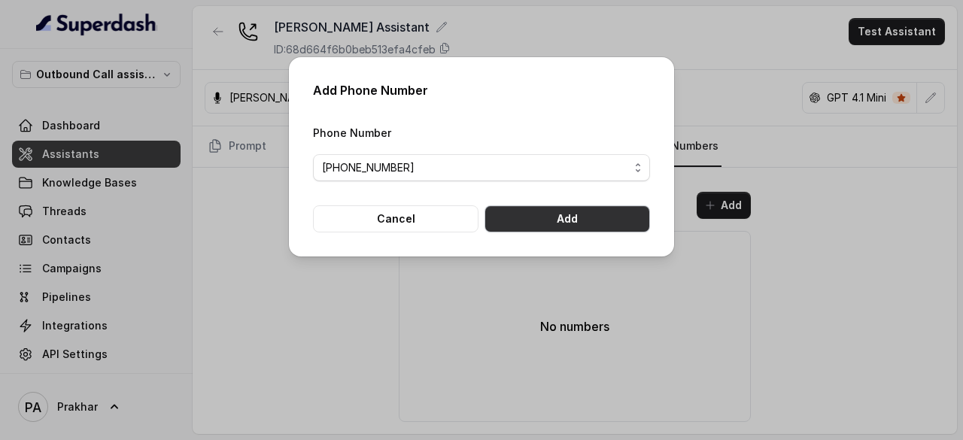
click at [552, 220] on button "Add" at bounding box center [568, 218] width 166 height 27
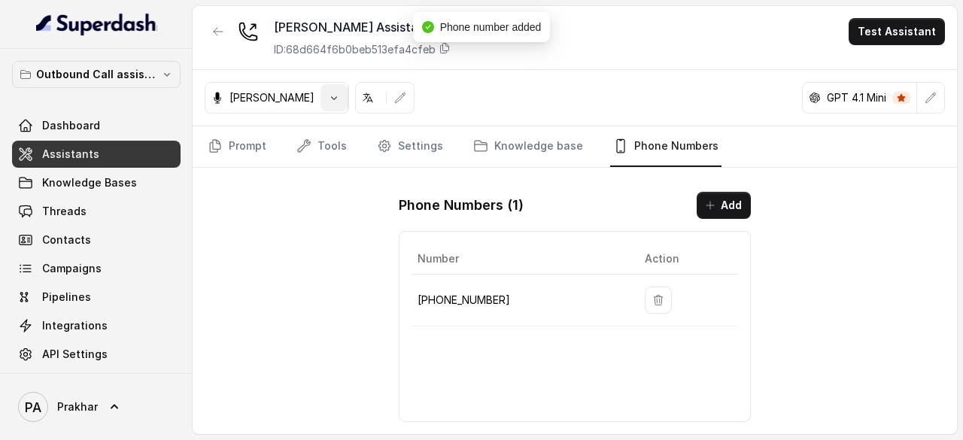
click at [328, 100] on icon "button" at bounding box center [334, 98] width 12 height 12
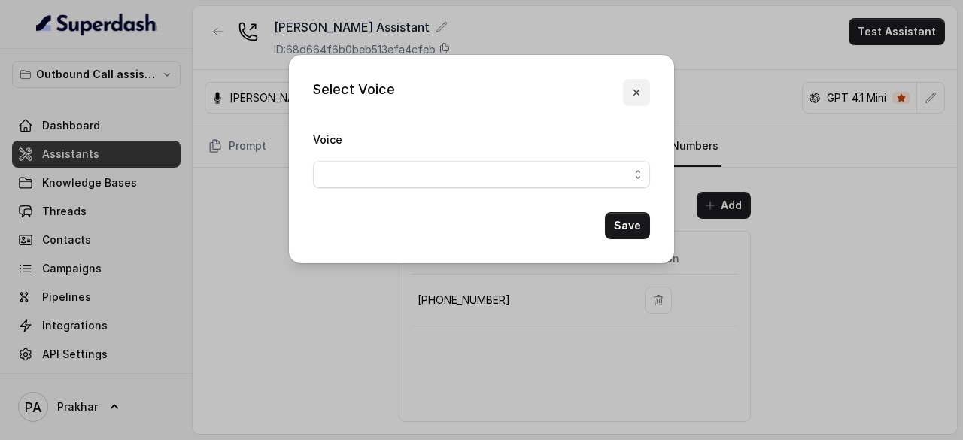
click at [642, 93] on icon "button" at bounding box center [637, 93] width 12 height 12
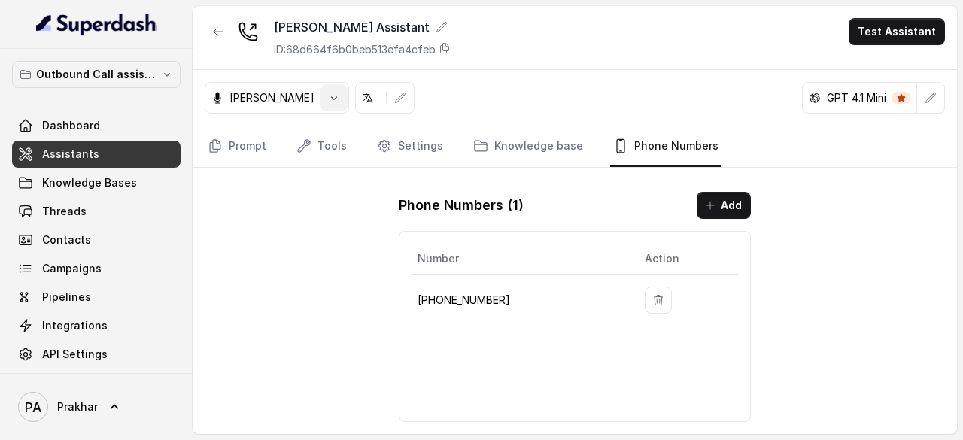
click at [327, 103] on button "button" at bounding box center [334, 97] width 27 height 27
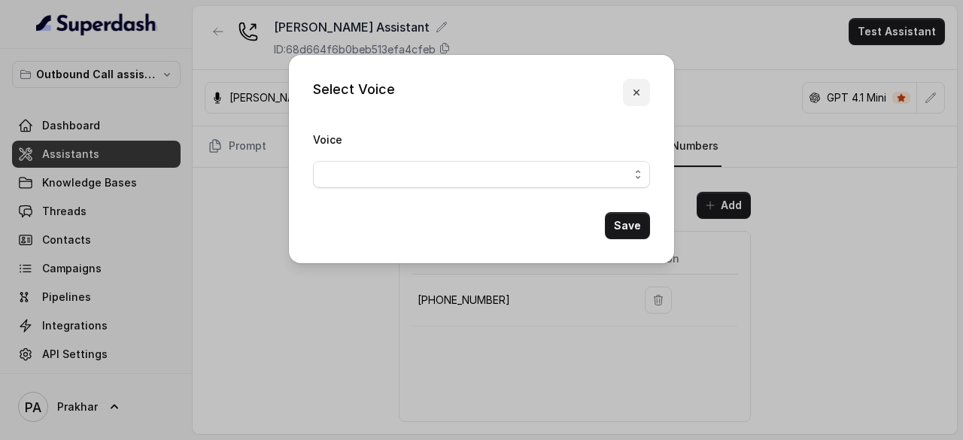
click at [647, 90] on button "button" at bounding box center [636, 92] width 27 height 27
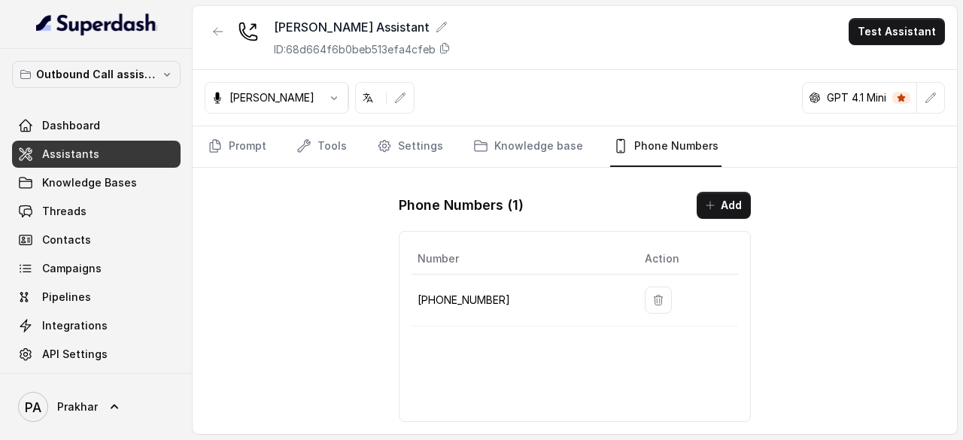
click at [362, 96] on icon at bounding box center [368, 98] width 12 height 12
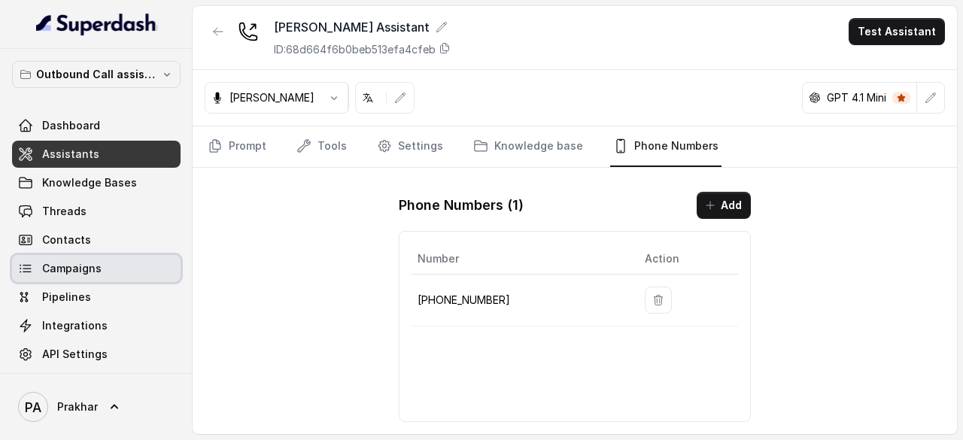
click at [86, 275] on span "Campaigns" at bounding box center [71, 268] width 59 height 15
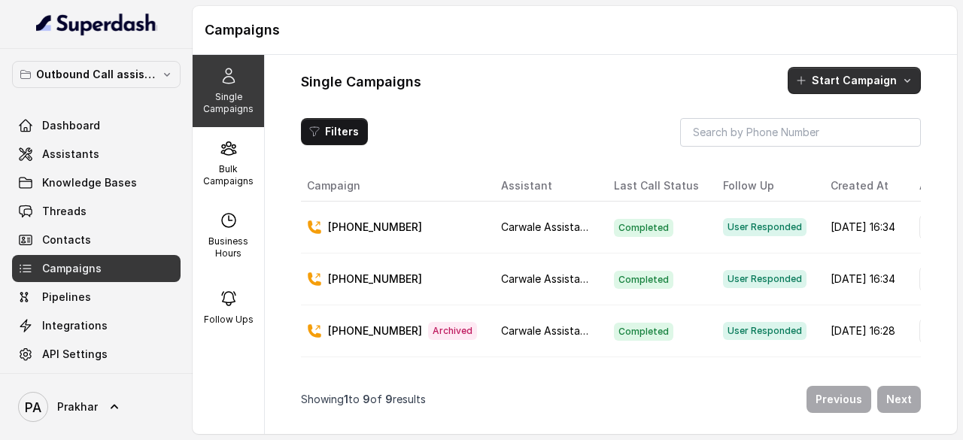
click at [828, 93] on button "Start Campaign" at bounding box center [854, 80] width 133 height 27
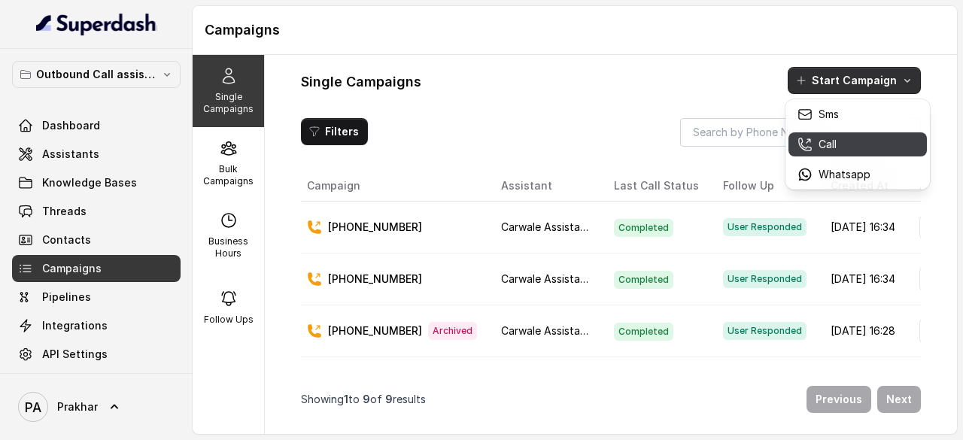
click at [831, 143] on p "Call" at bounding box center [828, 144] width 18 height 15
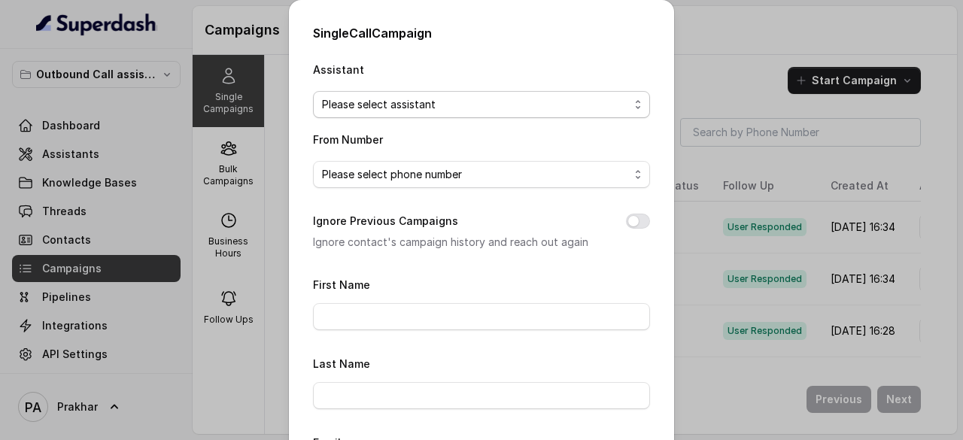
click at [489, 103] on span "Please select assistant" at bounding box center [475, 105] width 307 height 18
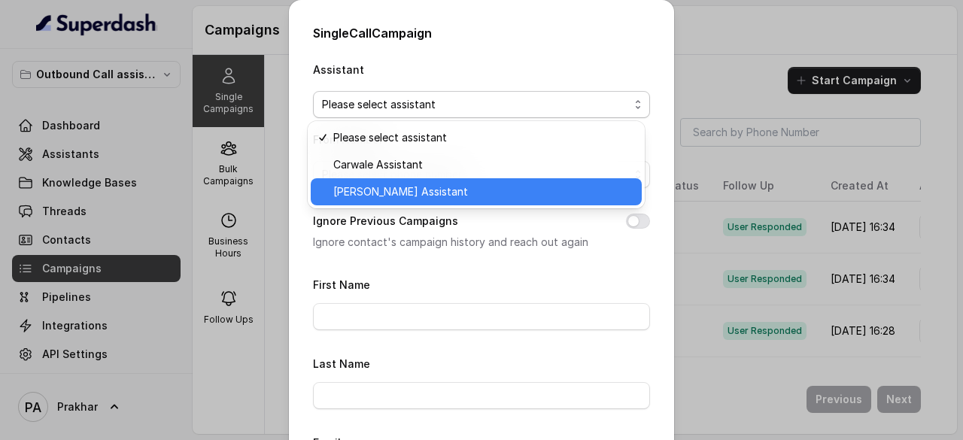
click at [420, 187] on span "[PERSON_NAME] Assistant" at bounding box center [482, 192] width 299 height 18
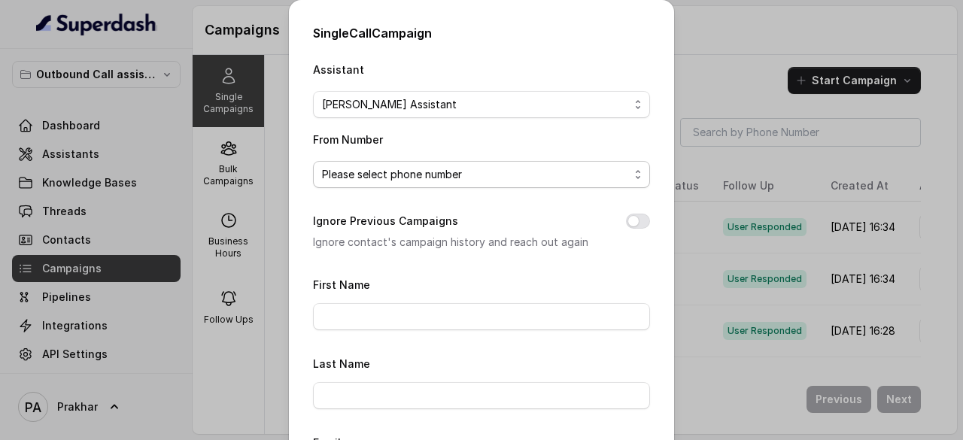
click at [452, 166] on span "Please select phone number" at bounding box center [475, 175] width 307 height 18
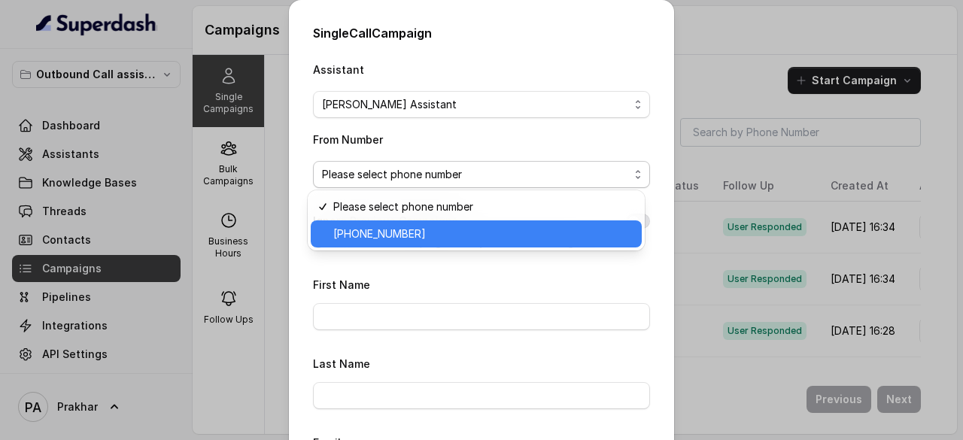
click at [408, 240] on span "[PHONE_NUMBER]" at bounding box center [482, 234] width 299 height 18
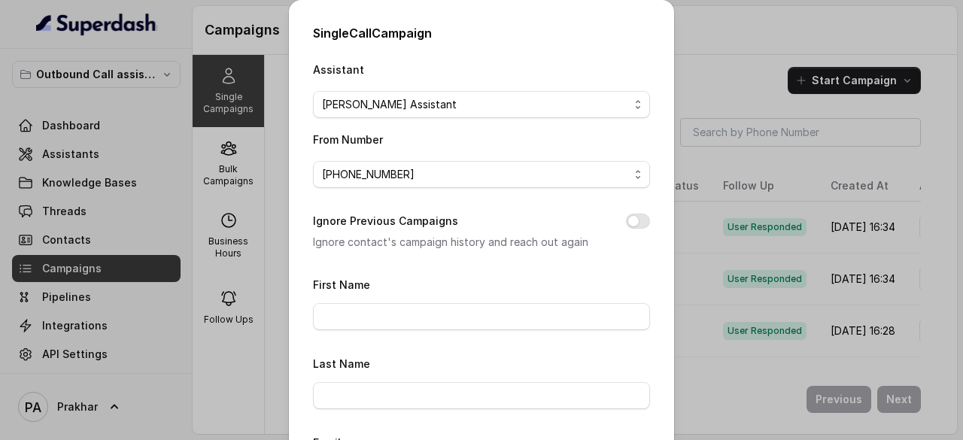
scroll to position [21, 0]
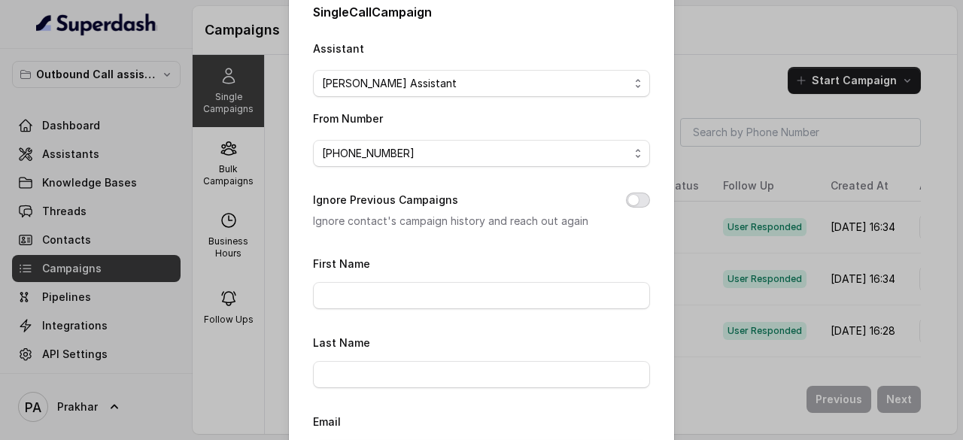
click at [641, 198] on button "Ignore Previous Campaigns" at bounding box center [638, 200] width 24 height 15
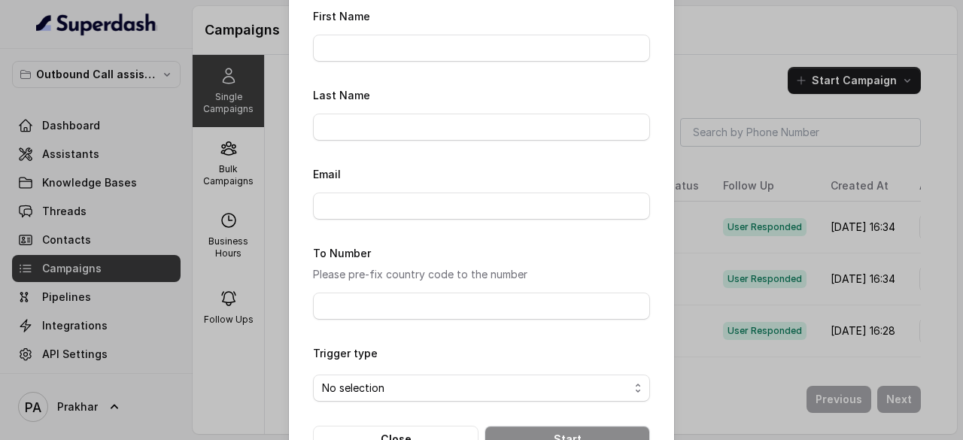
scroll to position [313, 0]
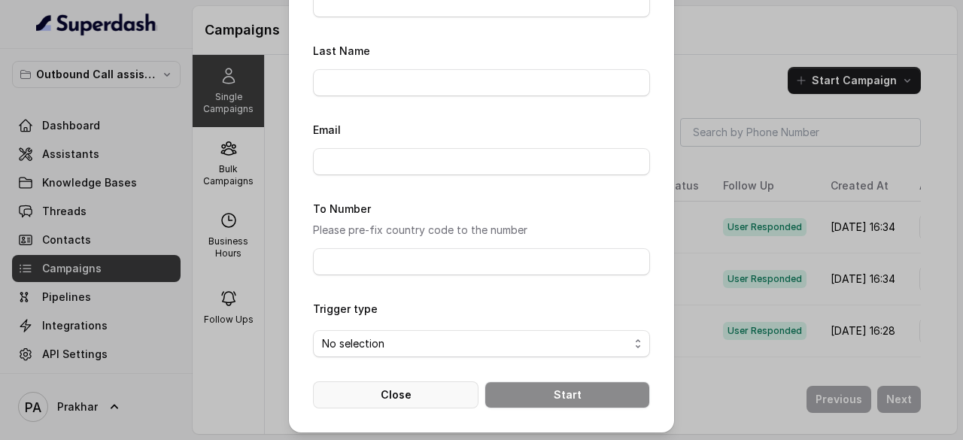
click at [430, 398] on button "Close" at bounding box center [396, 394] width 166 height 27
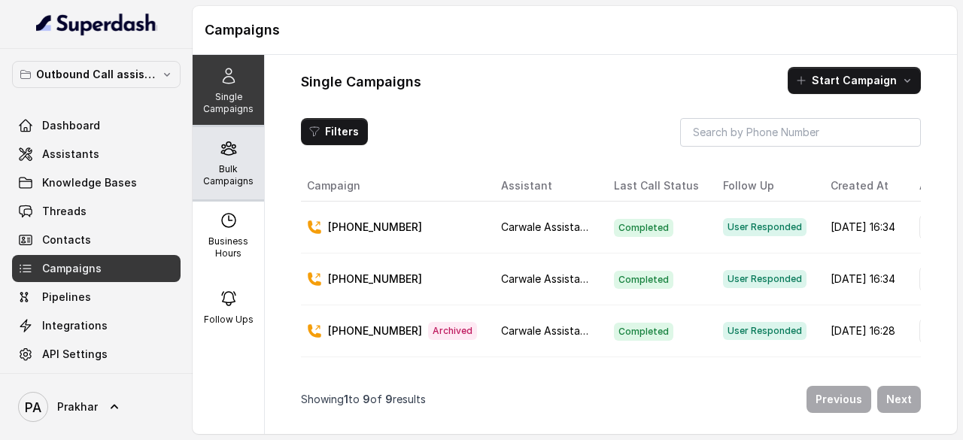
click at [221, 165] on p "Bulk Campaigns" at bounding box center [228, 175] width 59 height 24
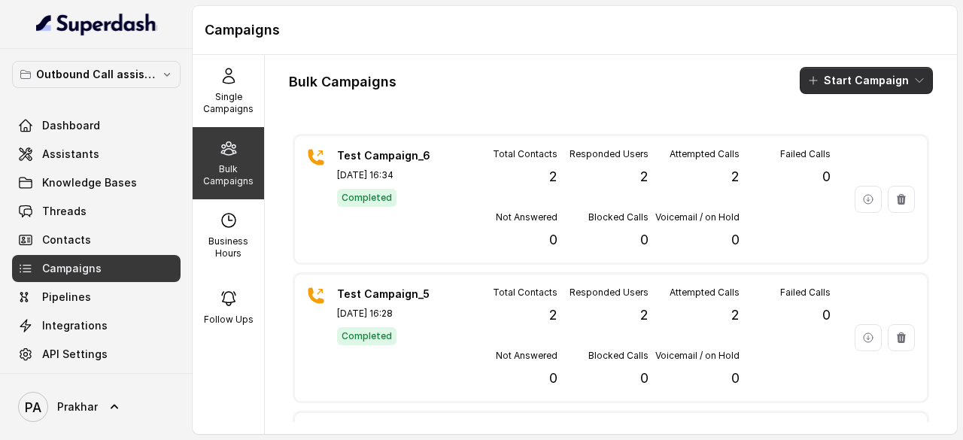
click at [881, 73] on button "Start Campaign" at bounding box center [866, 80] width 133 height 27
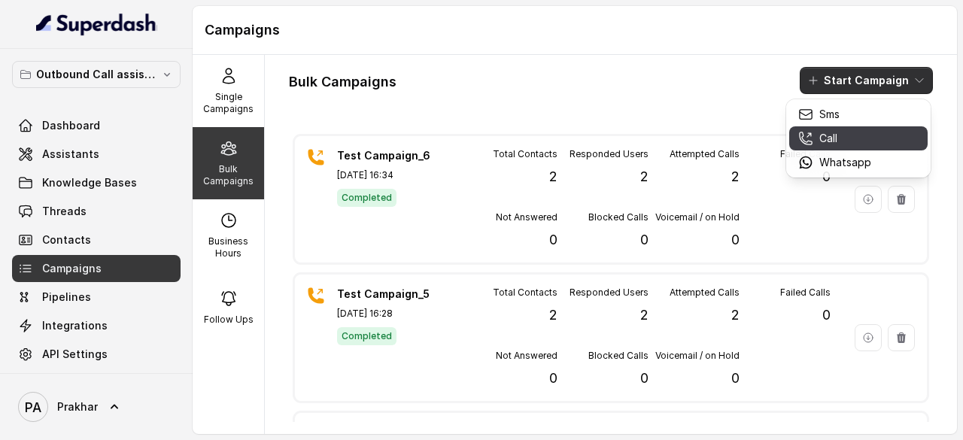
click at [861, 138] on div "Call" at bounding box center [834, 138] width 73 height 15
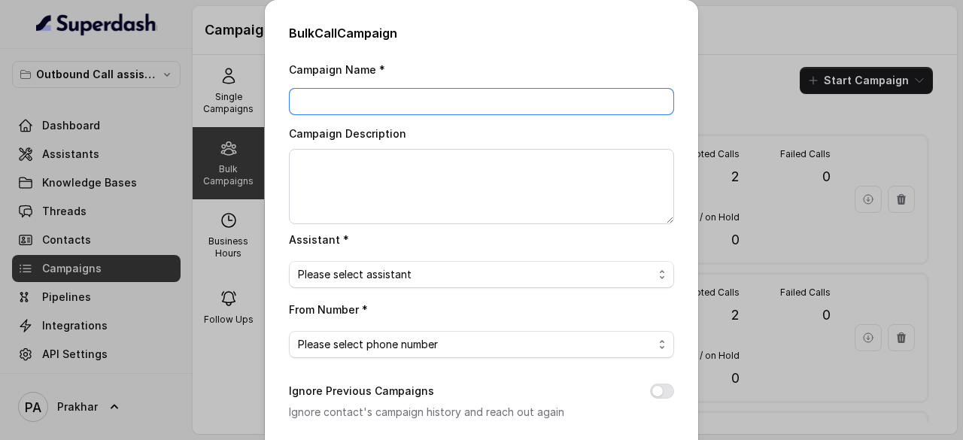
click at [360, 101] on input "Campaign Name *" at bounding box center [481, 101] width 385 height 27
type input "T"
type input "Test_Marathi_1"
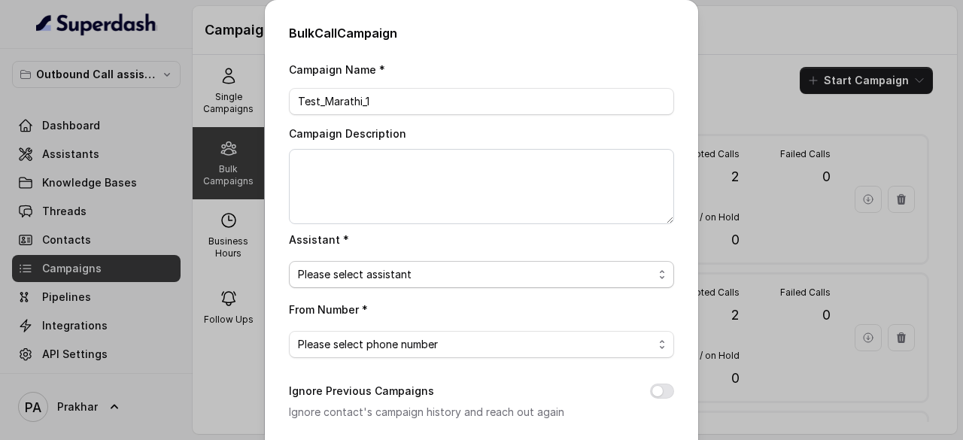
click at [391, 269] on span "Please select assistant" at bounding box center [475, 275] width 355 height 18
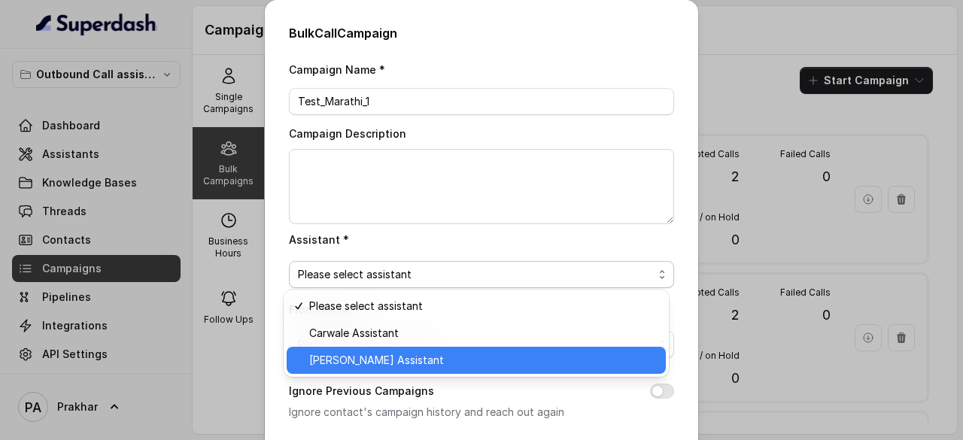
click at [382, 353] on span "[PERSON_NAME] Assistant" at bounding box center [483, 360] width 348 height 18
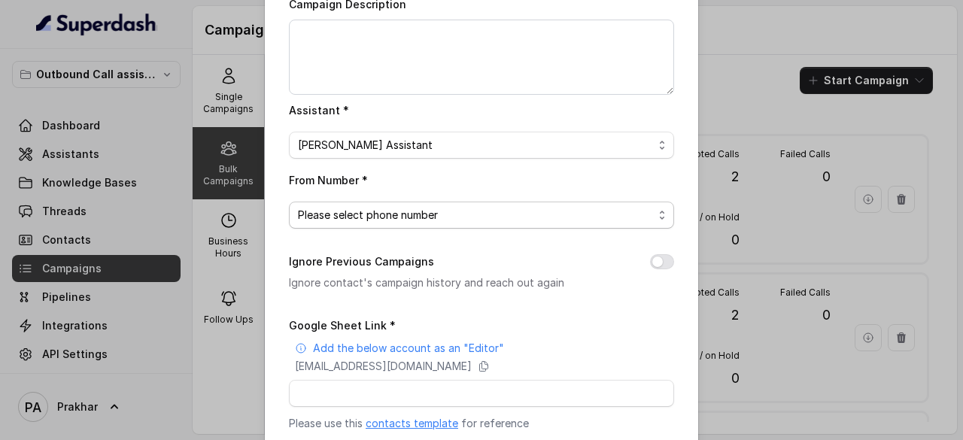
scroll to position [131, 0]
click at [531, 220] on span "Please select phone number" at bounding box center [481, 213] width 385 height 27
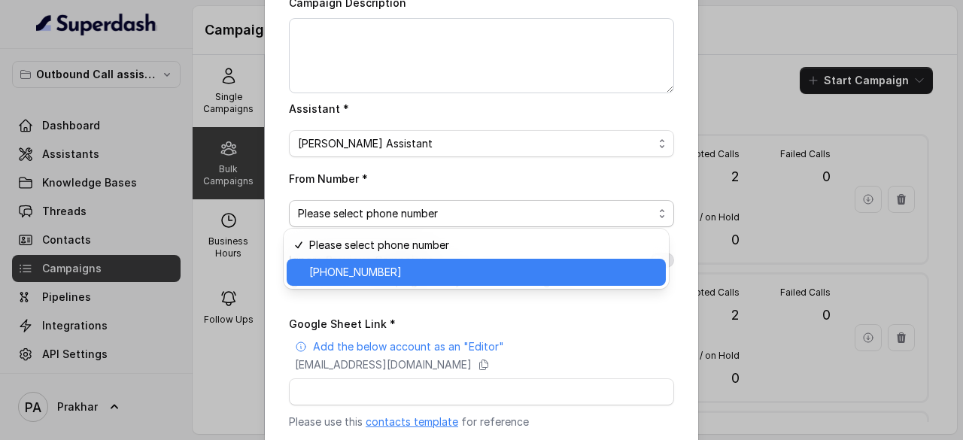
click at [441, 263] on span "[PHONE_NUMBER]" at bounding box center [483, 272] width 348 height 18
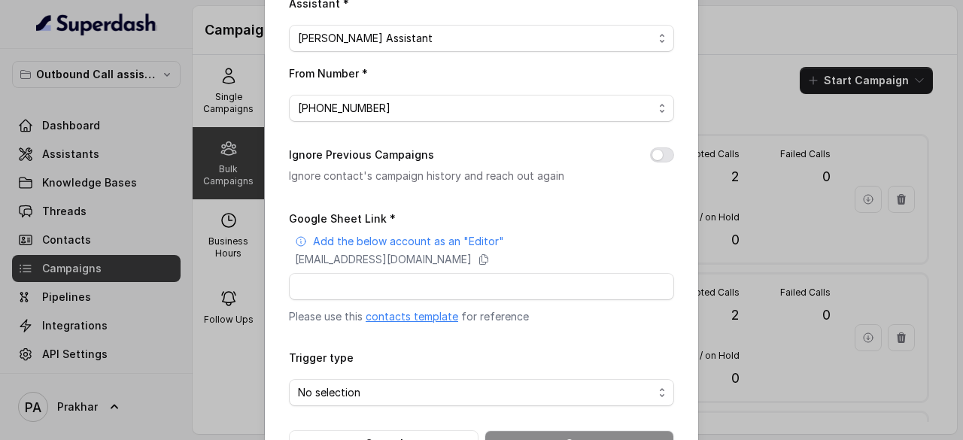
scroll to position [238, 0]
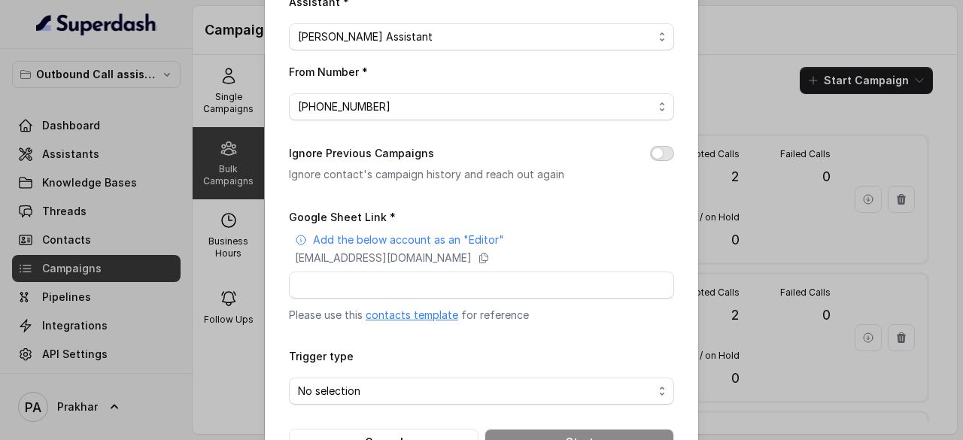
click at [665, 157] on button "Ignore Previous Campaigns" at bounding box center [662, 153] width 24 height 15
click at [418, 293] on input "Google Sheet Link *" at bounding box center [481, 285] width 385 height 27
paste input "[URL][DOMAIN_NAME]"
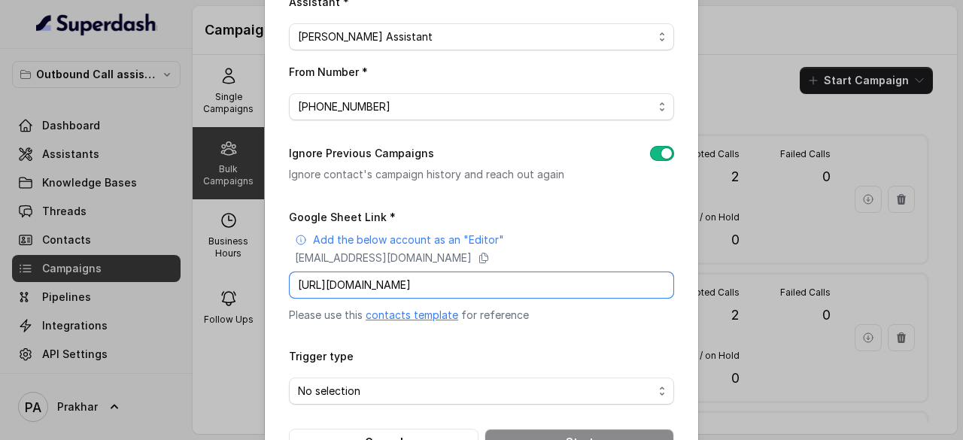
scroll to position [286, 0]
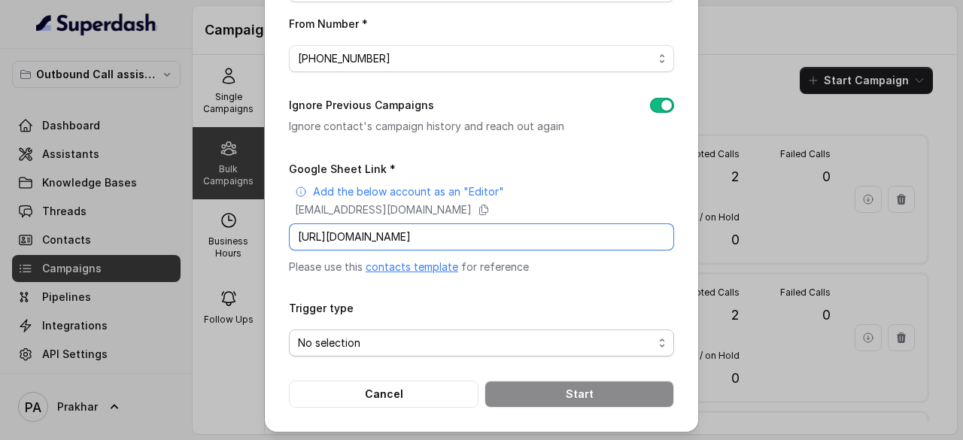
type input "[URL][DOMAIN_NAME]"
click at [470, 334] on span "No selection" at bounding box center [475, 343] width 355 height 18
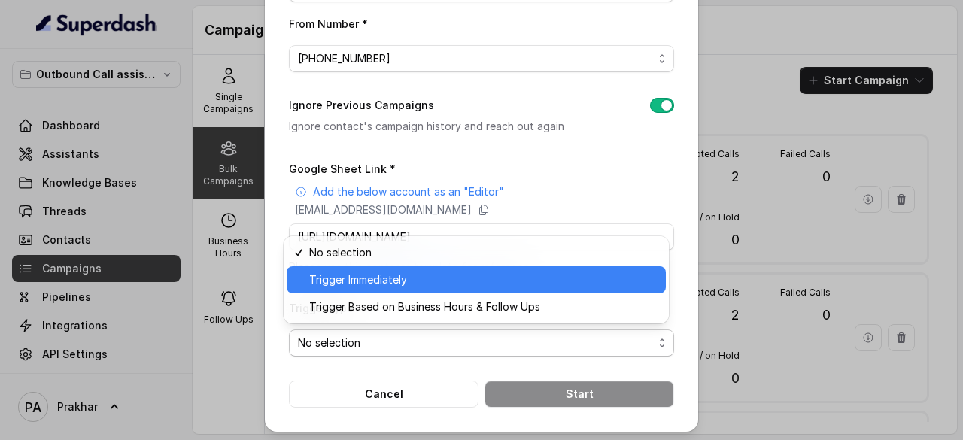
click at [396, 275] on span "Trigger Immediately" at bounding box center [483, 280] width 348 height 18
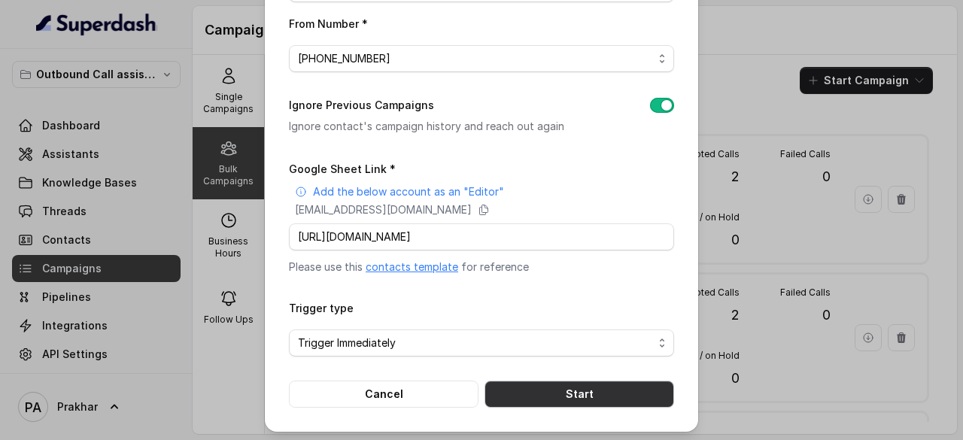
click at [567, 391] on button "Start" at bounding box center [580, 394] width 190 height 27
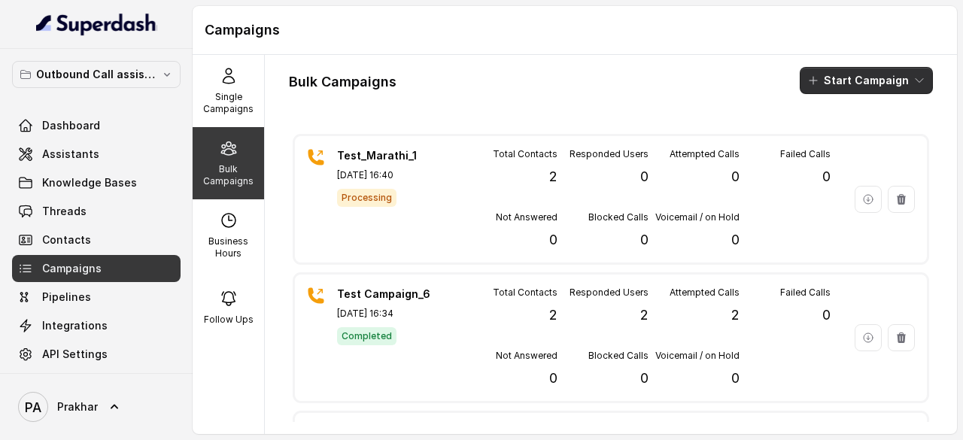
click at [822, 86] on button "Start Campaign" at bounding box center [866, 80] width 133 height 27
click at [99, 147] on main "Campaigns Single Campaigns Bulk Campaigns Business Hours Follow Ups Bulk Campai…" at bounding box center [481, 220] width 963 height 440
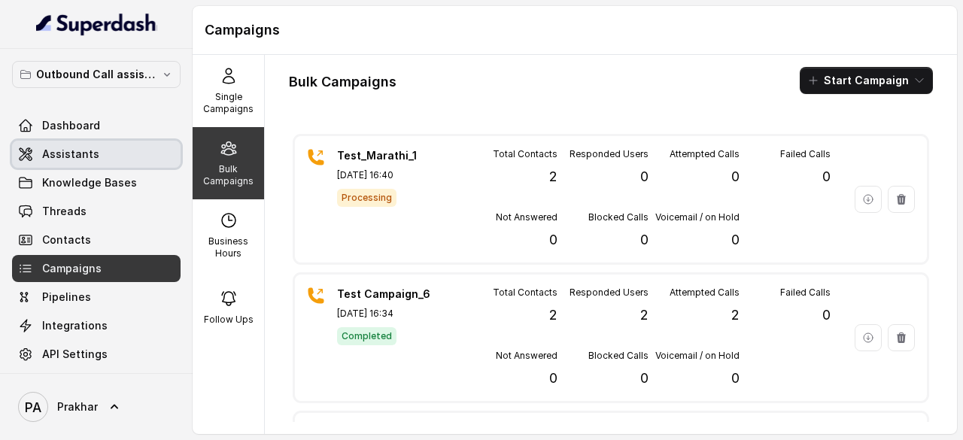
click at [95, 149] on link "Assistants" at bounding box center [96, 154] width 169 height 27
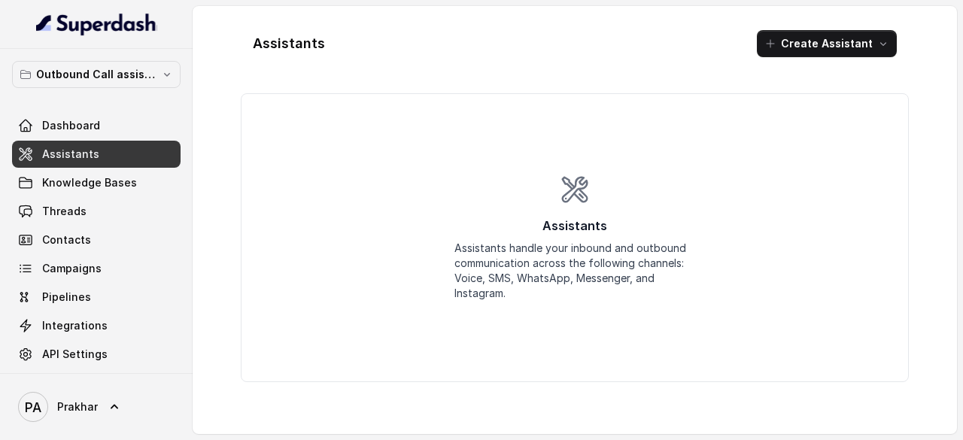
click at [76, 147] on span "Assistants" at bounding box center [70, 154] width 57 height 15
click at [82, 184] on span "Knowledge Bases" at bounding box center [89, 182] width 95 height 15
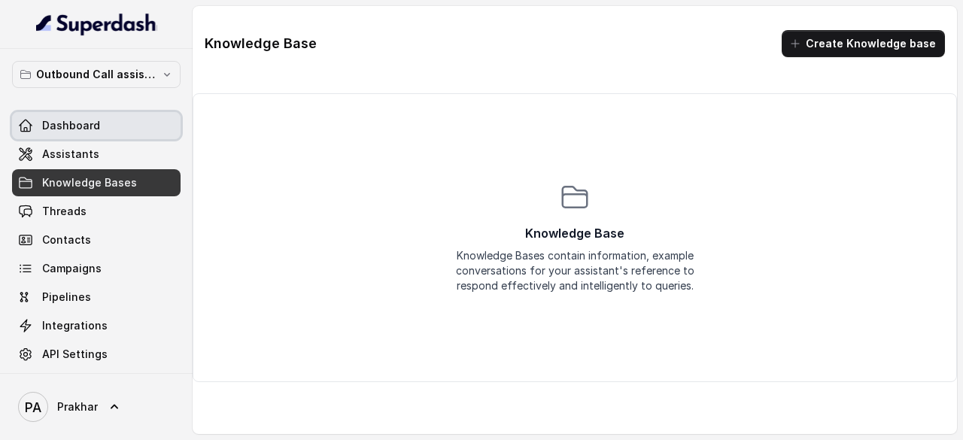
click at [96, 118] on span "Dashboard" at bounding box center [71, 125] width 58 height 15
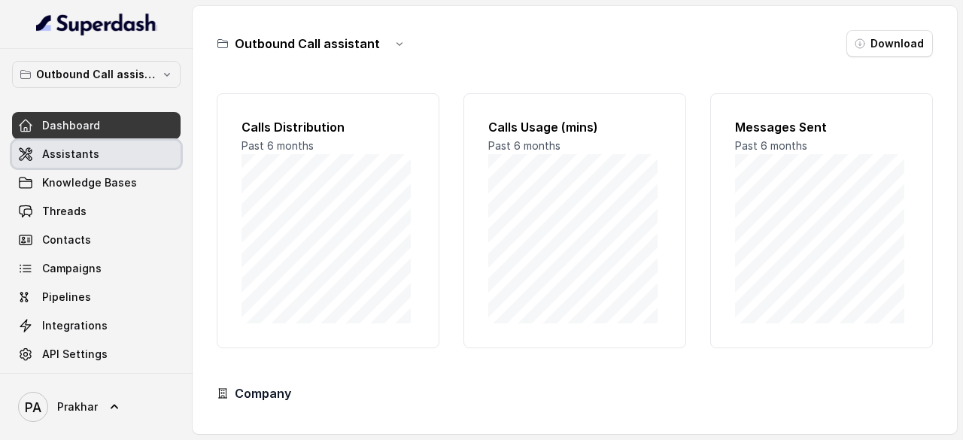
click at [90, 142] on link "Assistants" at bounding box center [96, 154] width 169 height 27
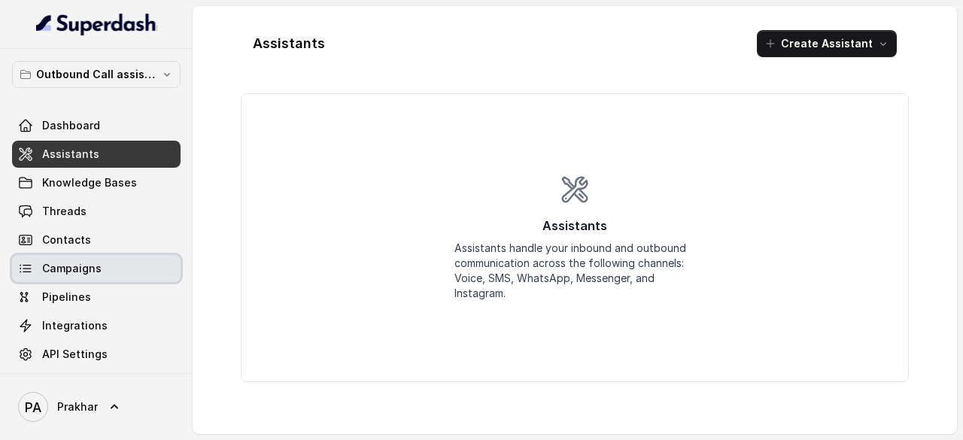
click at [62, 261] on span "Campaigns" at bounding box center [71, 268] width 59 height 15
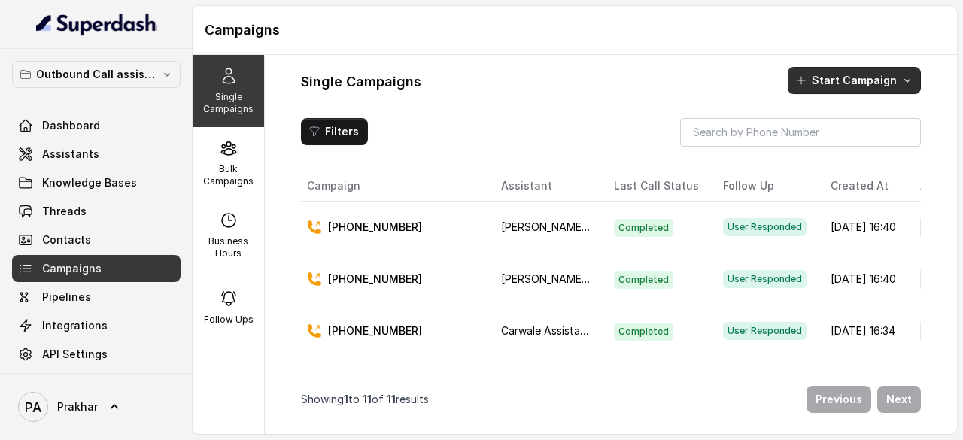
click at [867, 84] on button "Start Campaign" at bounding box center [854, 80] width 133 height 27
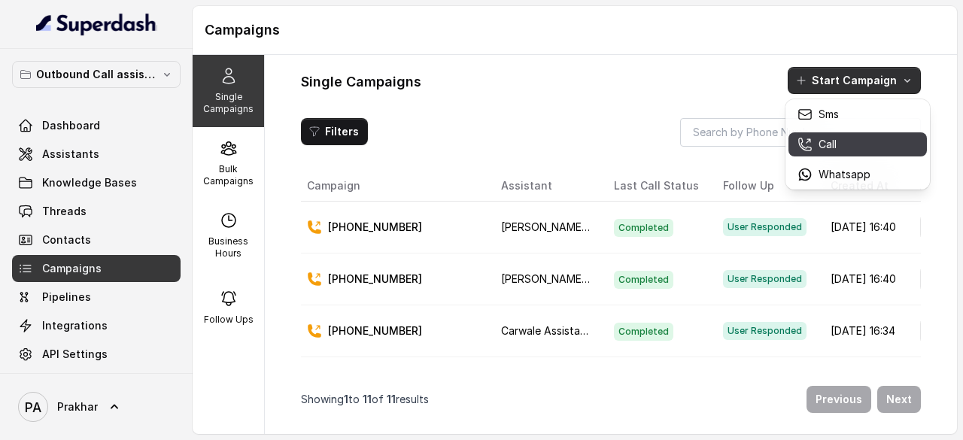
click at [841, 144] on div "Call" at bounding box center [834, 144] width 73 height 15
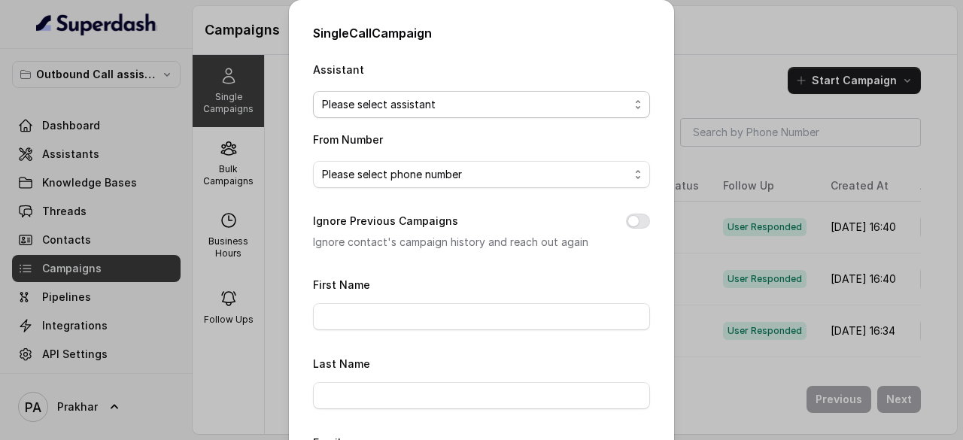
click at [464, 103] on span "Please select assistant" at bounding box center [475, 105] width 307 height 18
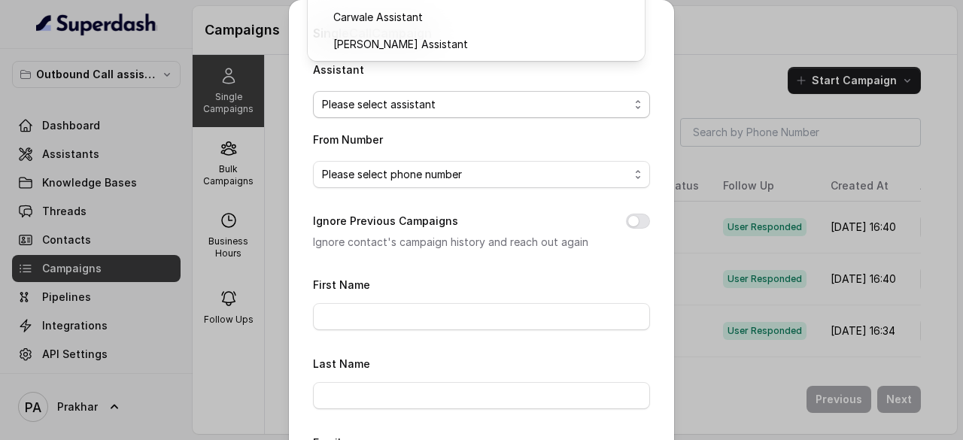
scroll to position [313, 0]
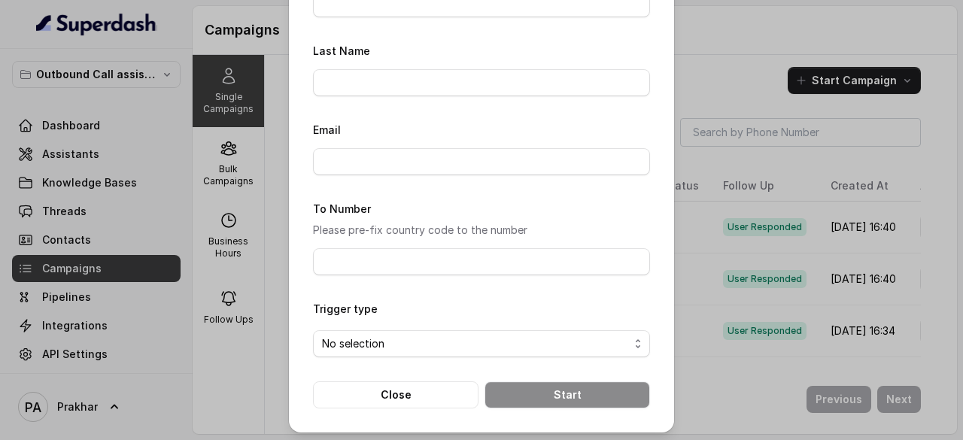
click at [440, 381] on div "Assistant Please select assistant From Number Please select phone number Ignore…" at bounding box center [481, 77] width 337 height 661
click at [381, 390] on button "Close" at bounding box center [396, 394] width 166 height 27
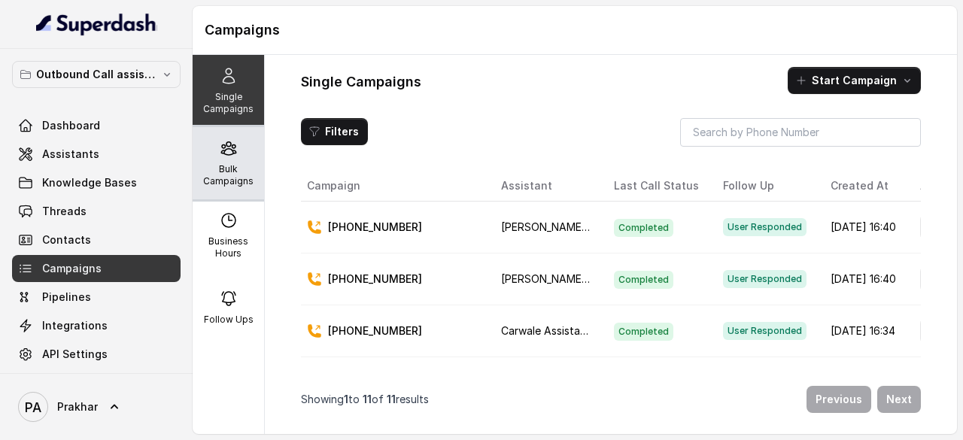
click at [209, 175] on p "Bulk Campaigns" at bounding box center [228, 175] width 59 height 24
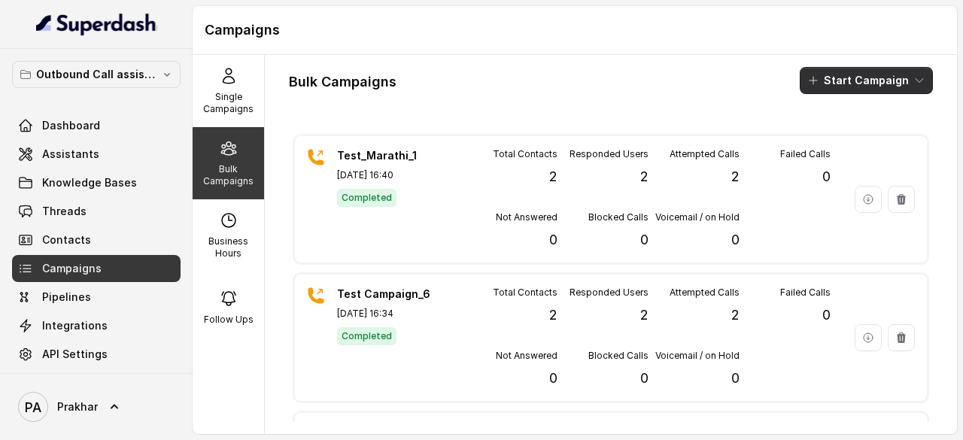
click at [887, 83] on button "Start Campaign" at bounding box center [866, 80] width 133 height 27
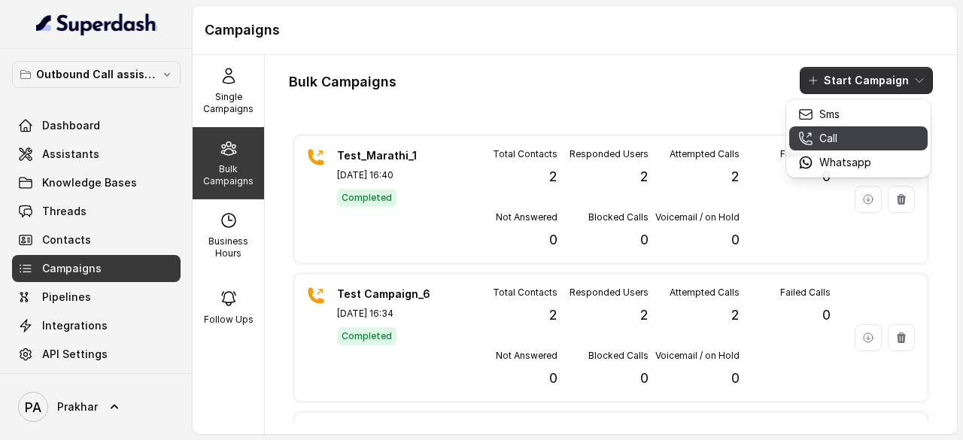
click at [853, 141] on div "Call" at bounding box center [834, 138] width 73 height 15
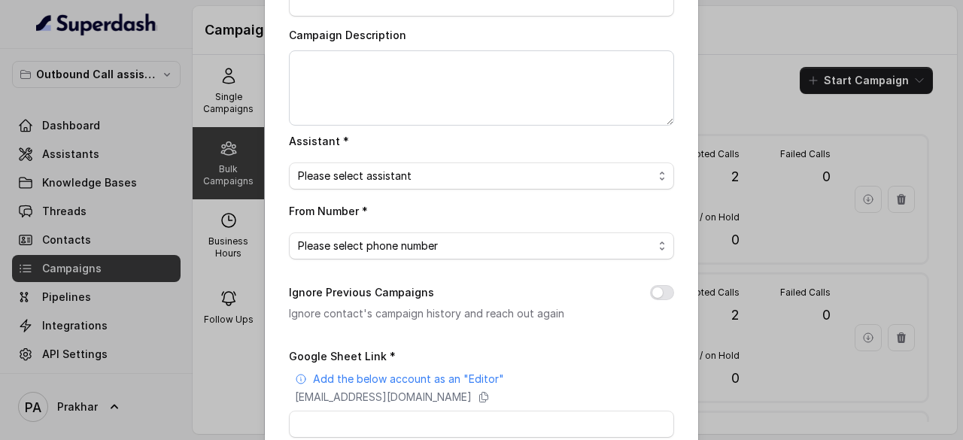
scroll to position [100, 0]
click at [541, 183] on span "Please select assistant" at bounding box center [481, 174] width 385 height 27
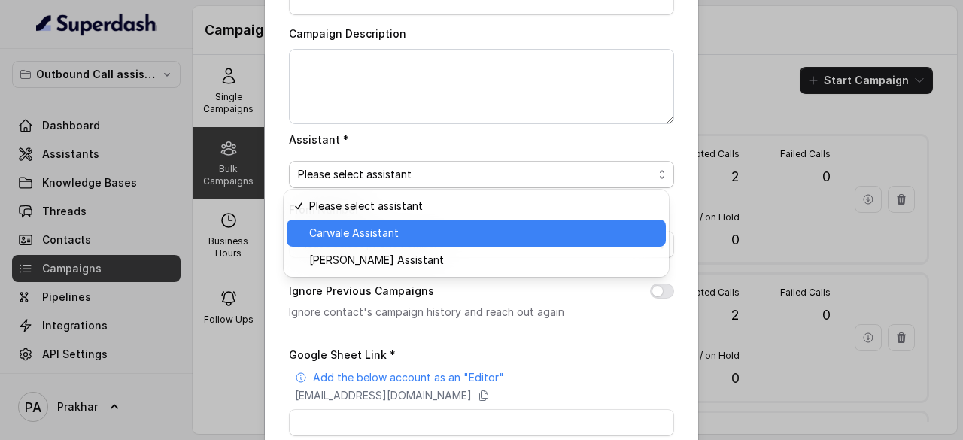
click at [471, 222] on div "Carwale Assistant" at bounding box center [476, 233] width 379 height 27
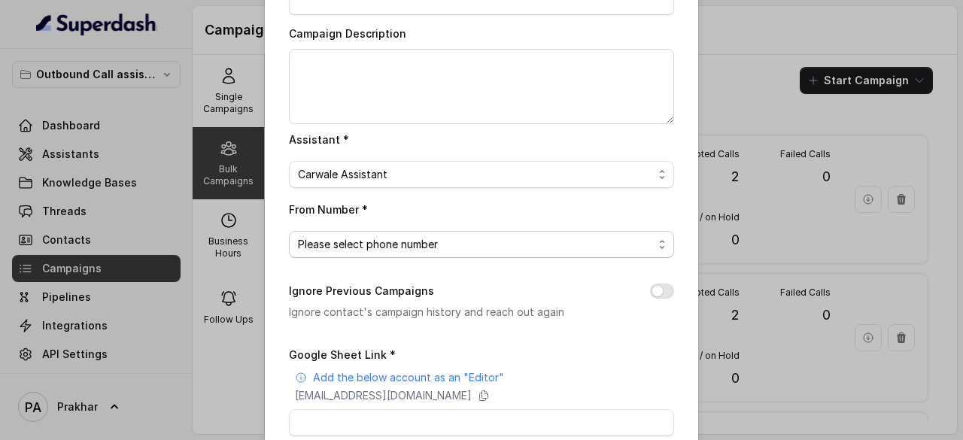
click at [431, 249] on span "Please select phone number" at bounding box center [475, 245] width 355 height 18
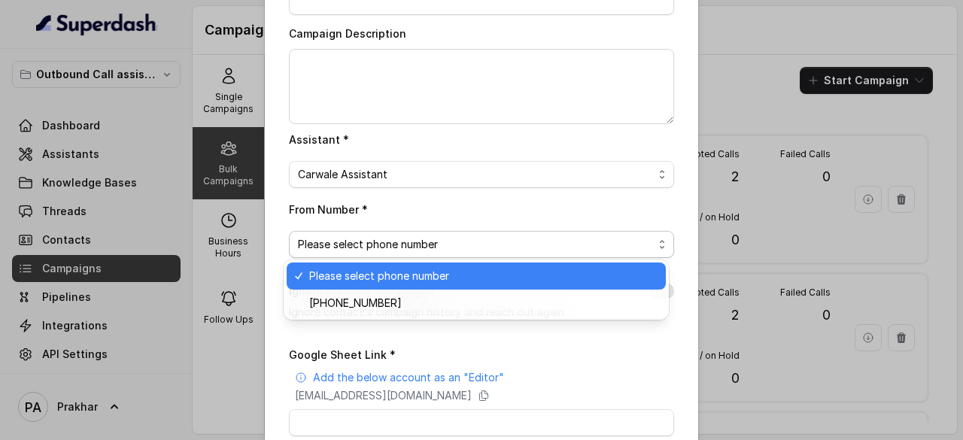
click at [431, 249] on span "Please select phone number" at bounding box center [475, 245] width 355 height 18
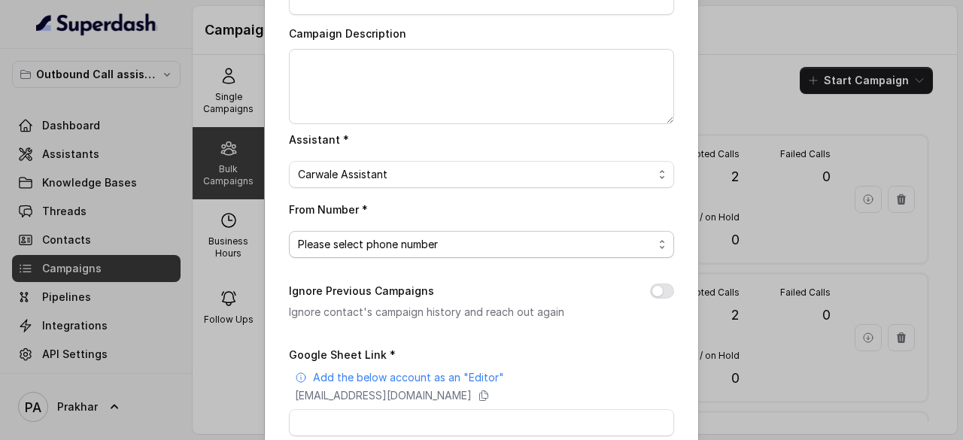
scroll to position [0, 0]
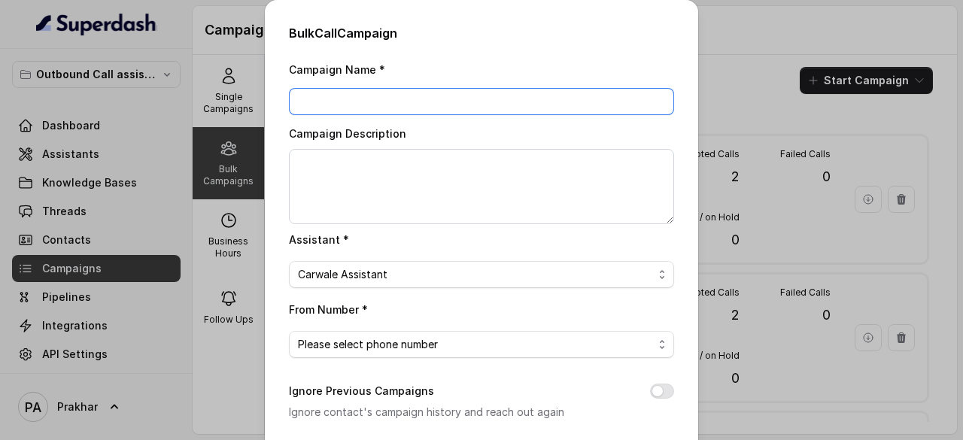
click at [367, 95] on input "Campaign Name *" at bounding box center [481, 101] width 385 height 27
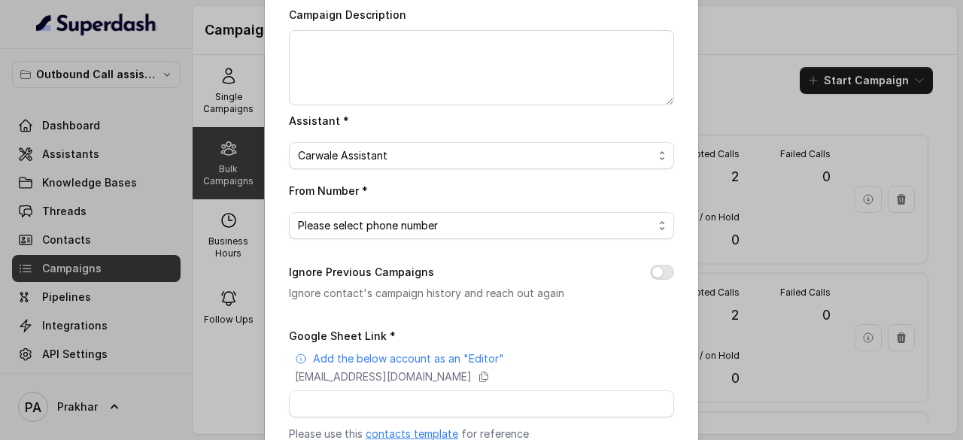
scroll to position [120, 0]
type input "Test Campaign_7"
click at [383, 231] on span "Please select phone number" at bounding box center [475, 225] width 355 height 18
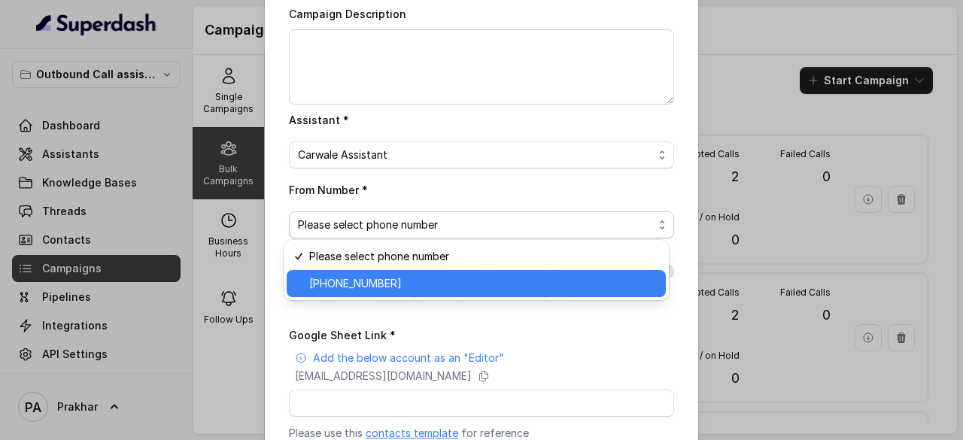
click at [376, 271] on div "+918035738081" at bounding box center [476, 283] width 379 height 27
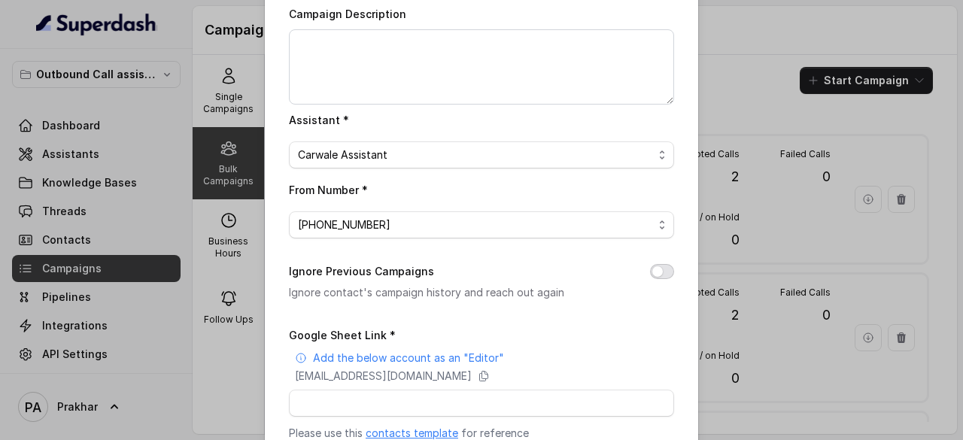
click at [652, 266] on button "Ignore Previous Campaigns" at bounding box center [662, 271] width 24 height 15
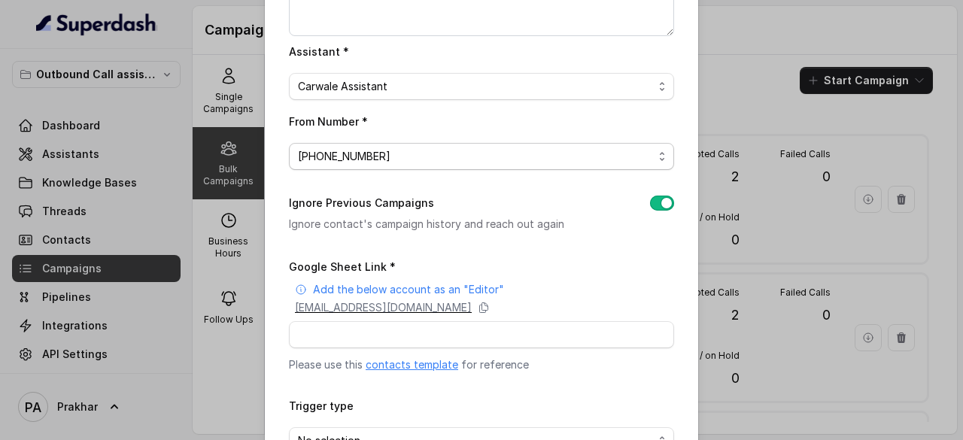
scroll to position [189, 0]
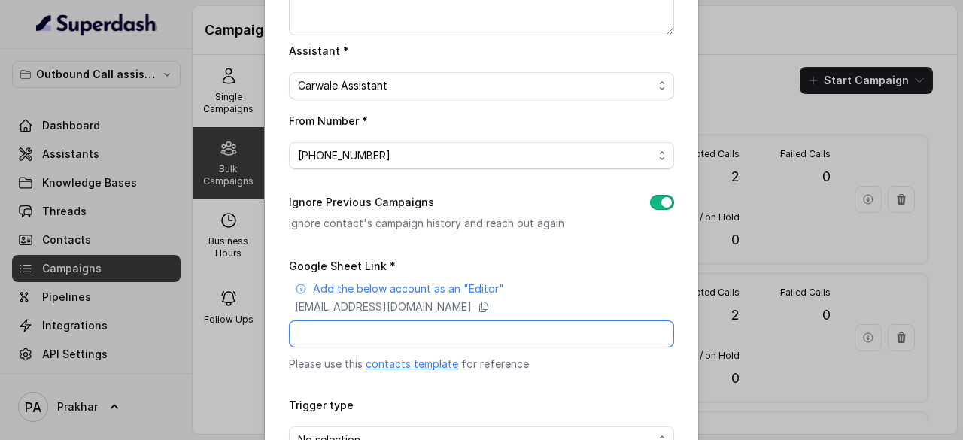
click at [419, 332] on input "Google Sheet Link *" at bounding box center [481, 334] width 385 height 27
paste input "https://docs.google.com/spreadsheets/d/1DNK3C-2-KJBQq9T1L5eUauR6CY8ltuuemBIIe_9…"
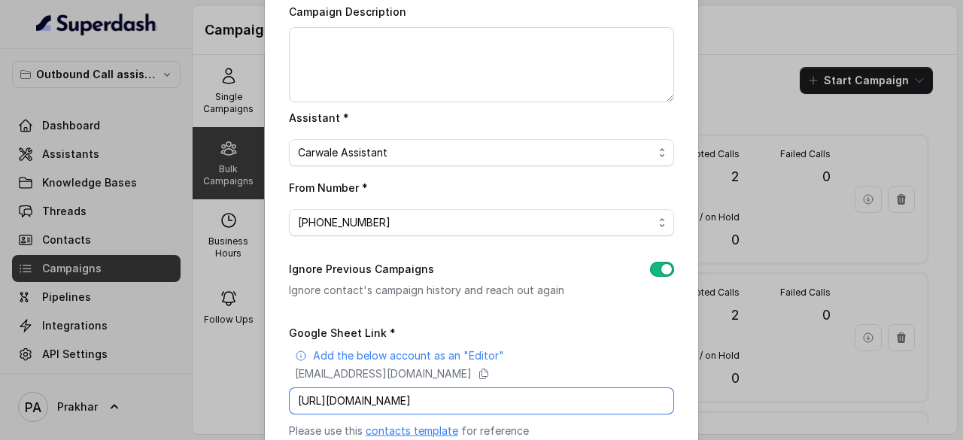
scroll to position [286, 0]
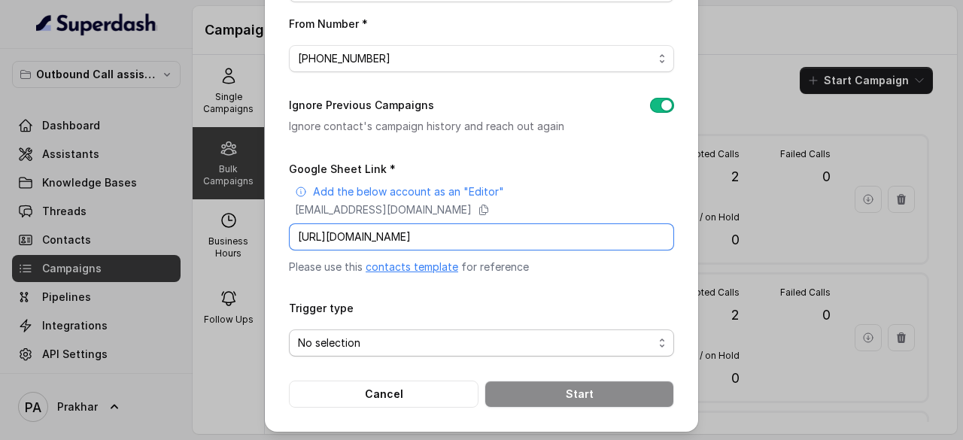
type input "https://docs.google.com/spreadsheets/d/1DNK3C-2-KJBQq9T1L5eUauR6CY8ltuuemBIIe_9…"
click at [425, 342] on span "No selection" at bounding box center [475, 343] width 355 height 18
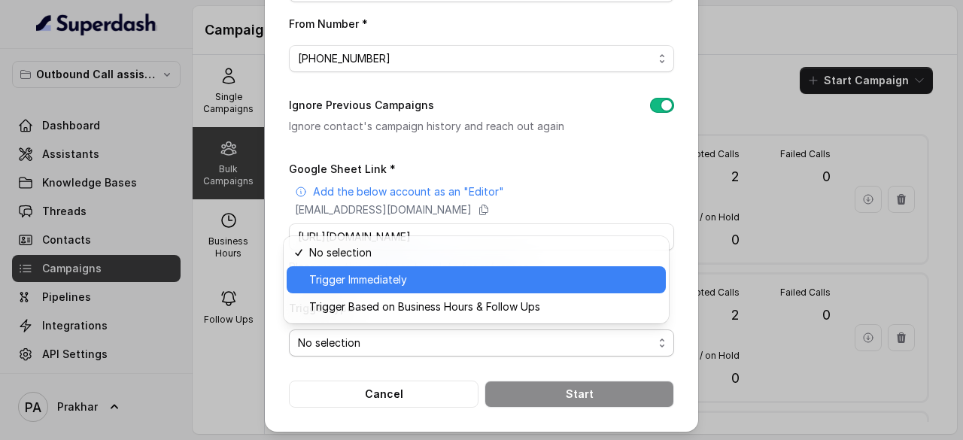
click at [375, 275] on span "Trigger Immediately" at bounding box center [483, 280] width 348 height 18
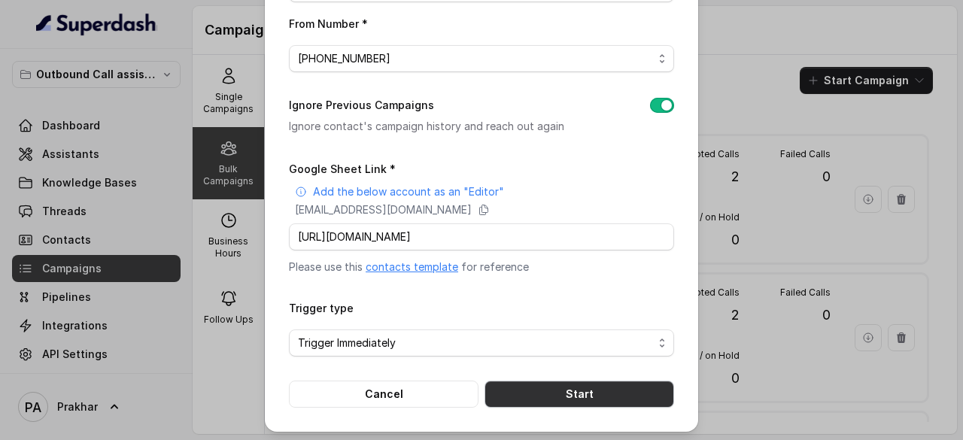
click at [558, 392] on button "Start" at bounding box center [580, 394] width 190 height 27
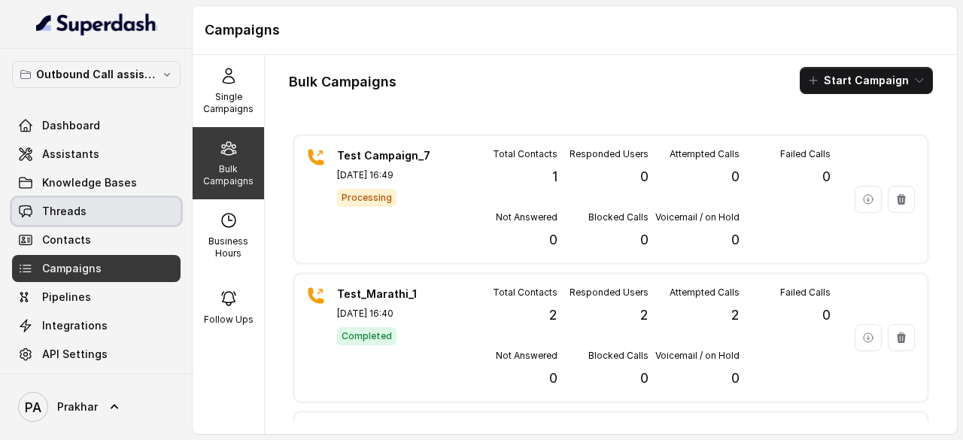
click at [81, 211] on span "Threads" at bounding box center [64, 211] width 44 height 15
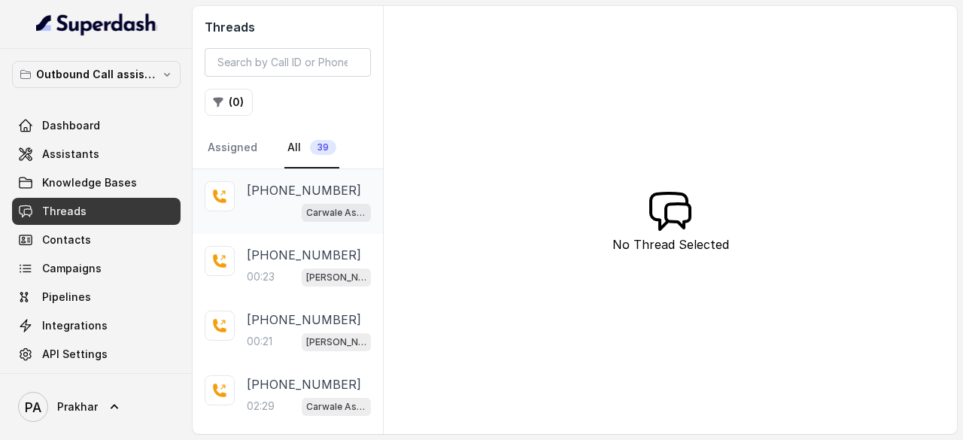
click at [263, 195] on p "[PHONE_NUMBER]" at bounding box center [304, 190] width 114 height 18
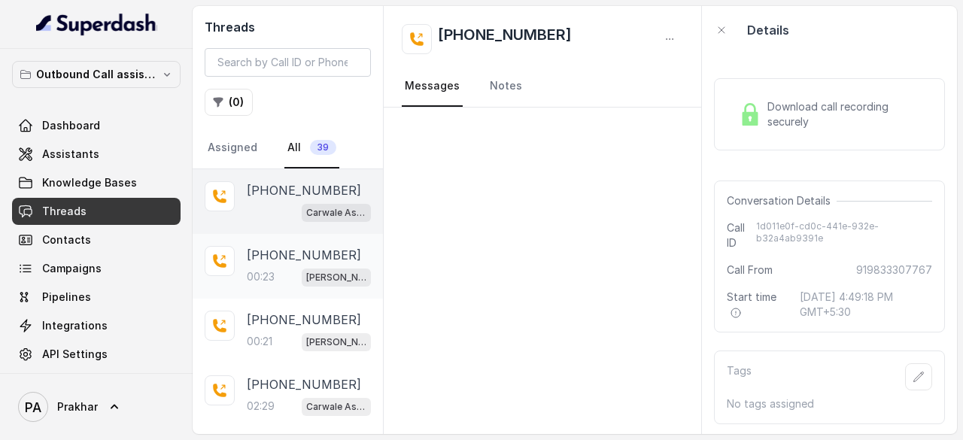
click at [278, 259] on p "[PHONE_NUMBER]" at bounding box center [304, 255] width 114 height 18
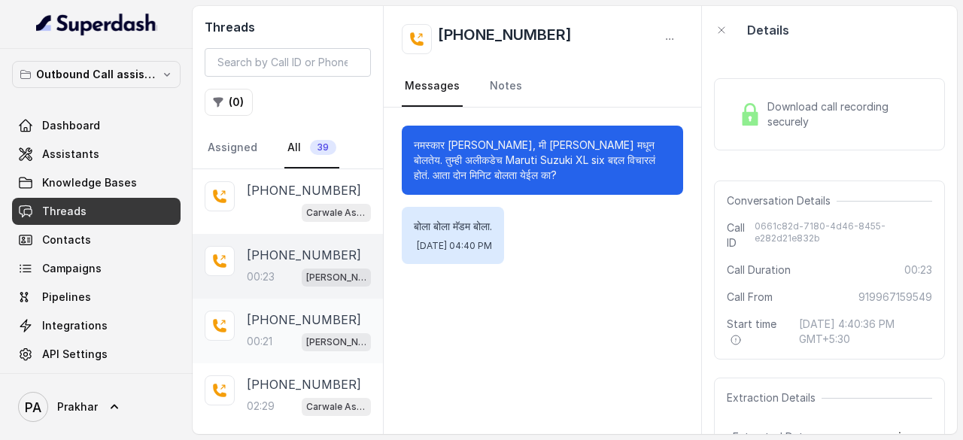
click at [278, 311] on p "[PHONE_NUMBER]" at bounding box center [304, 320] width 114 height 18
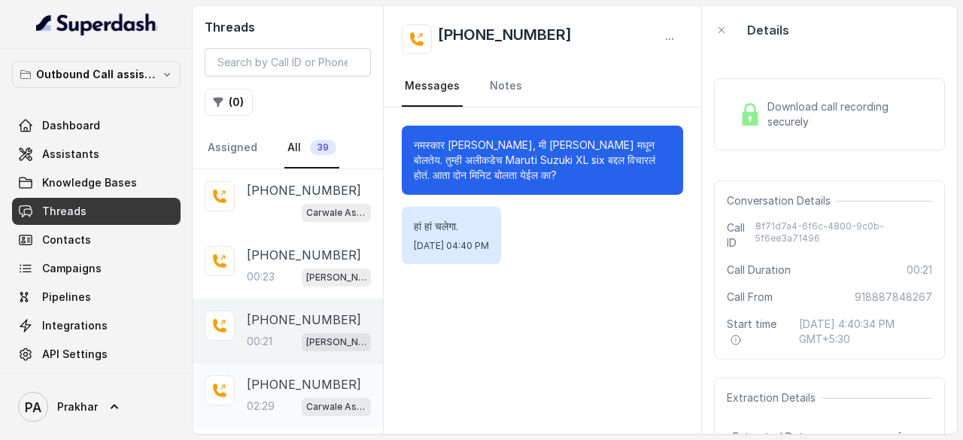
click at [269, 386] on p "[PHONE_NUMBER]" at bounding box center [304, 384] width 114 height 18
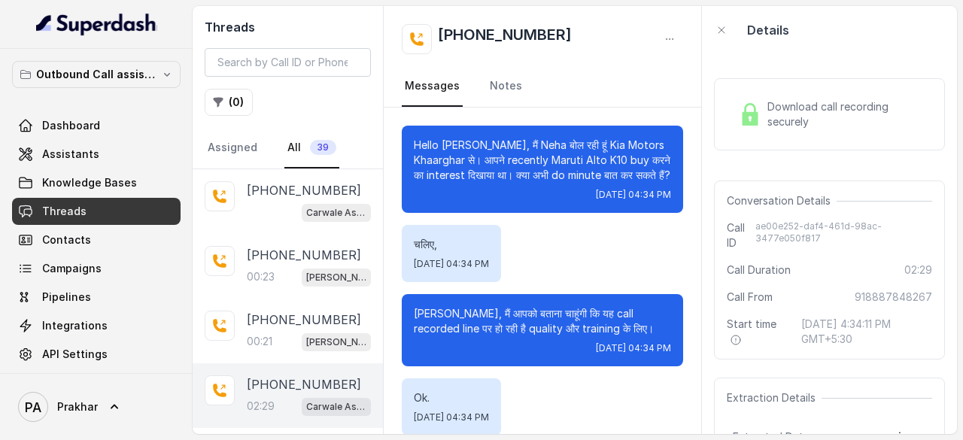
scroll to position [1882, 0]
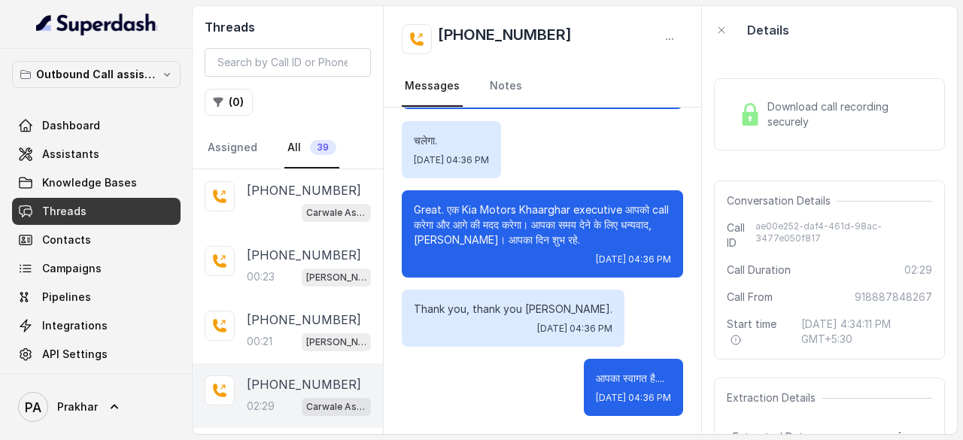
click at [287, 387] on p "[PHONE_NUMBER]" at bounding box center [304, 384] width 114 height 18
click at [658, 41] on button "button" at bounding box center [669, 39] width 27 height 27
click at [613, 32] on div "[PHONE_NUMBER]" at bounding box center [542, 39] width 281 height 30
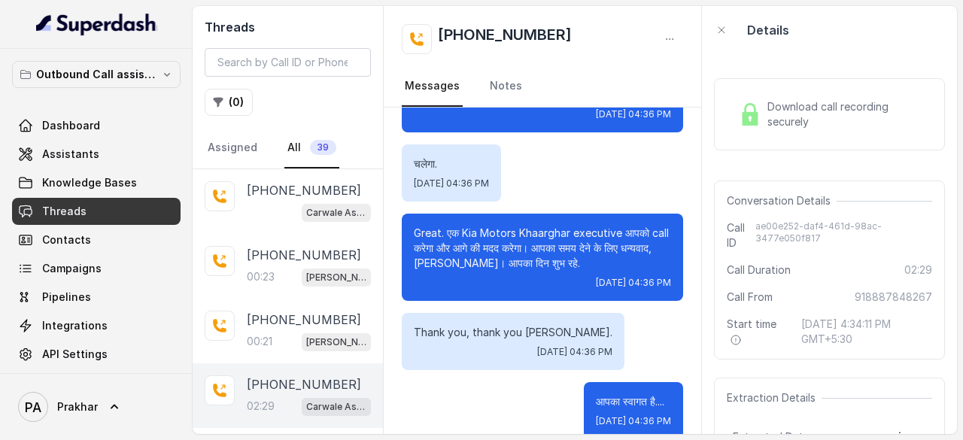
scroll to position [1816, 0]
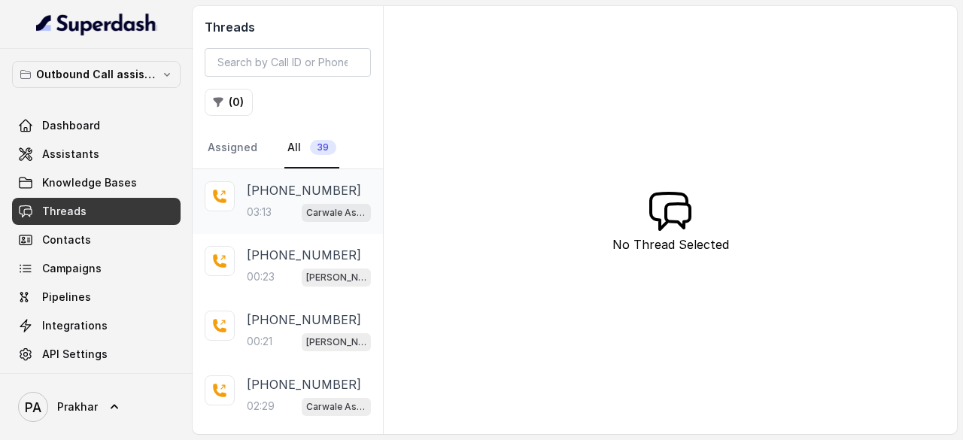
click at [269, 209] on p "03:13" at bounding box center [259, 212] width 25 height 15
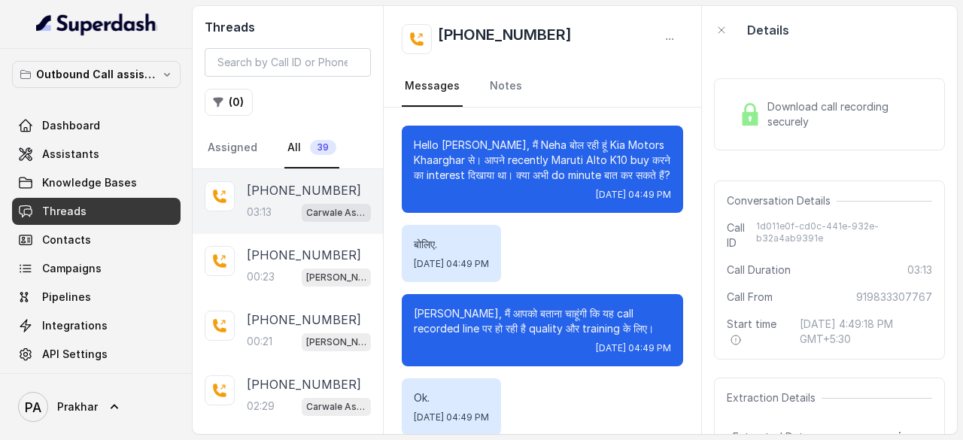
scroll to position [2243, 0]
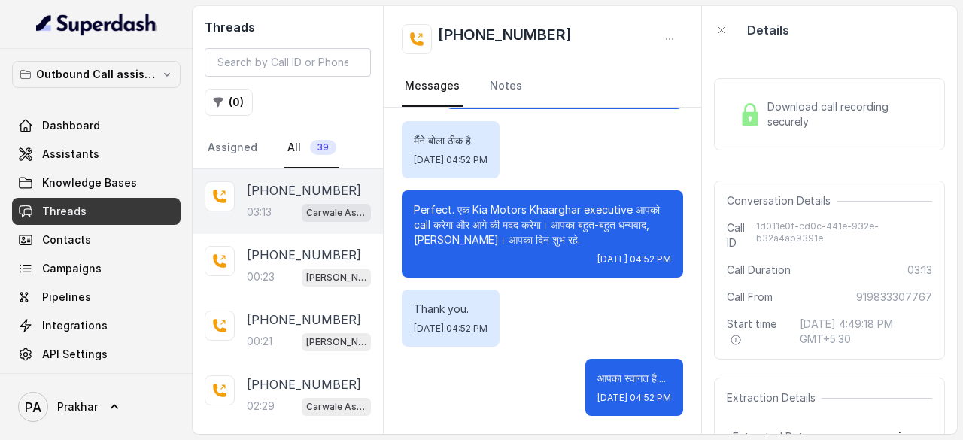
click at [789, 123] on span "Download call recording securely" at bounding box center [847, 114] width 159 height 30
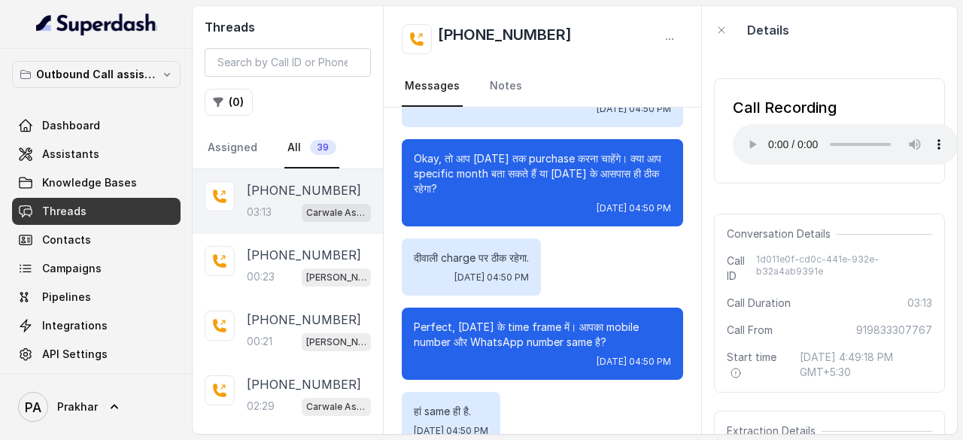
scroll to position [649, 0]
